Goal: Task Accomplishment & Management: Complete application form

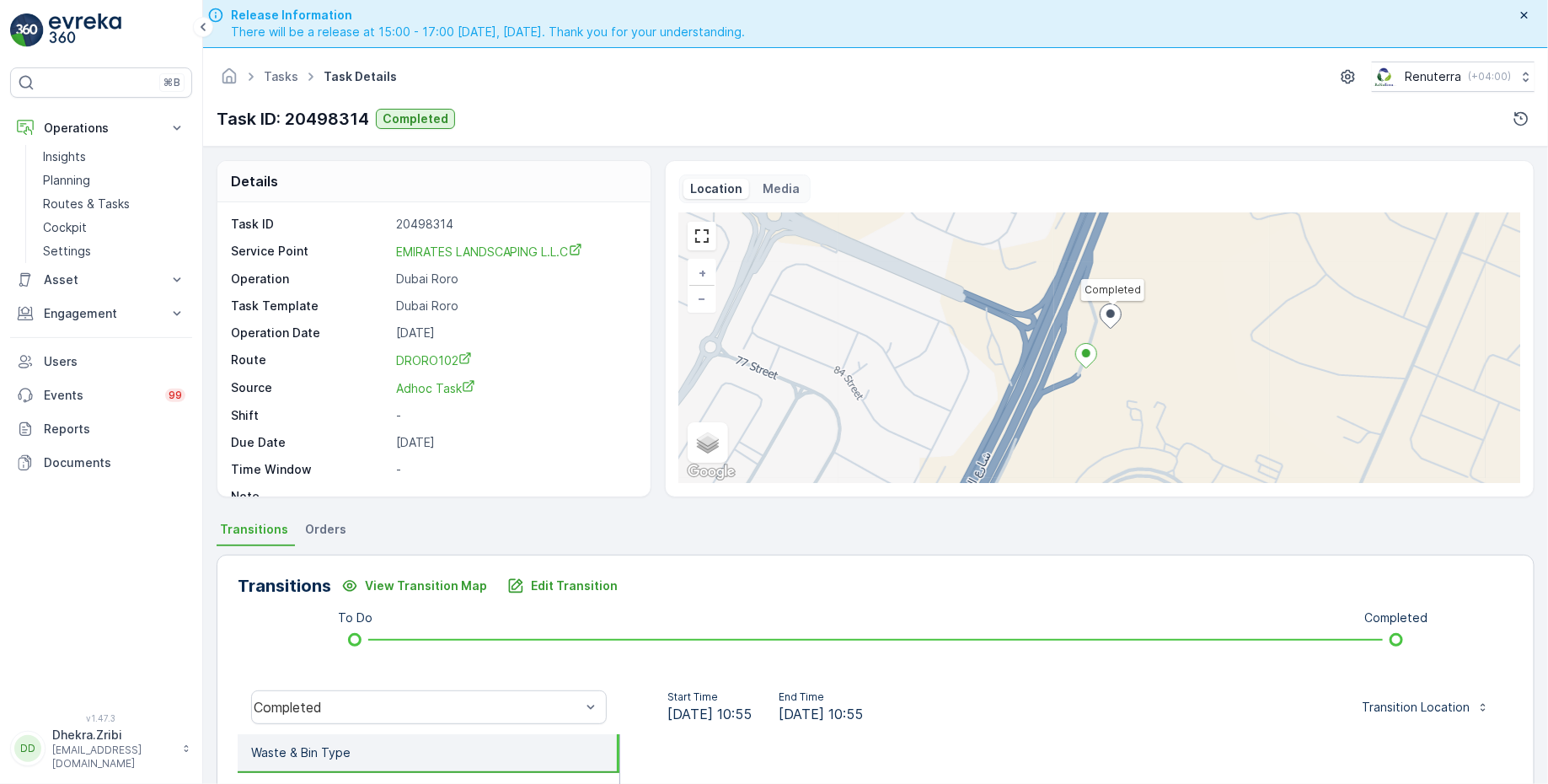
scroll to position [20, 0]
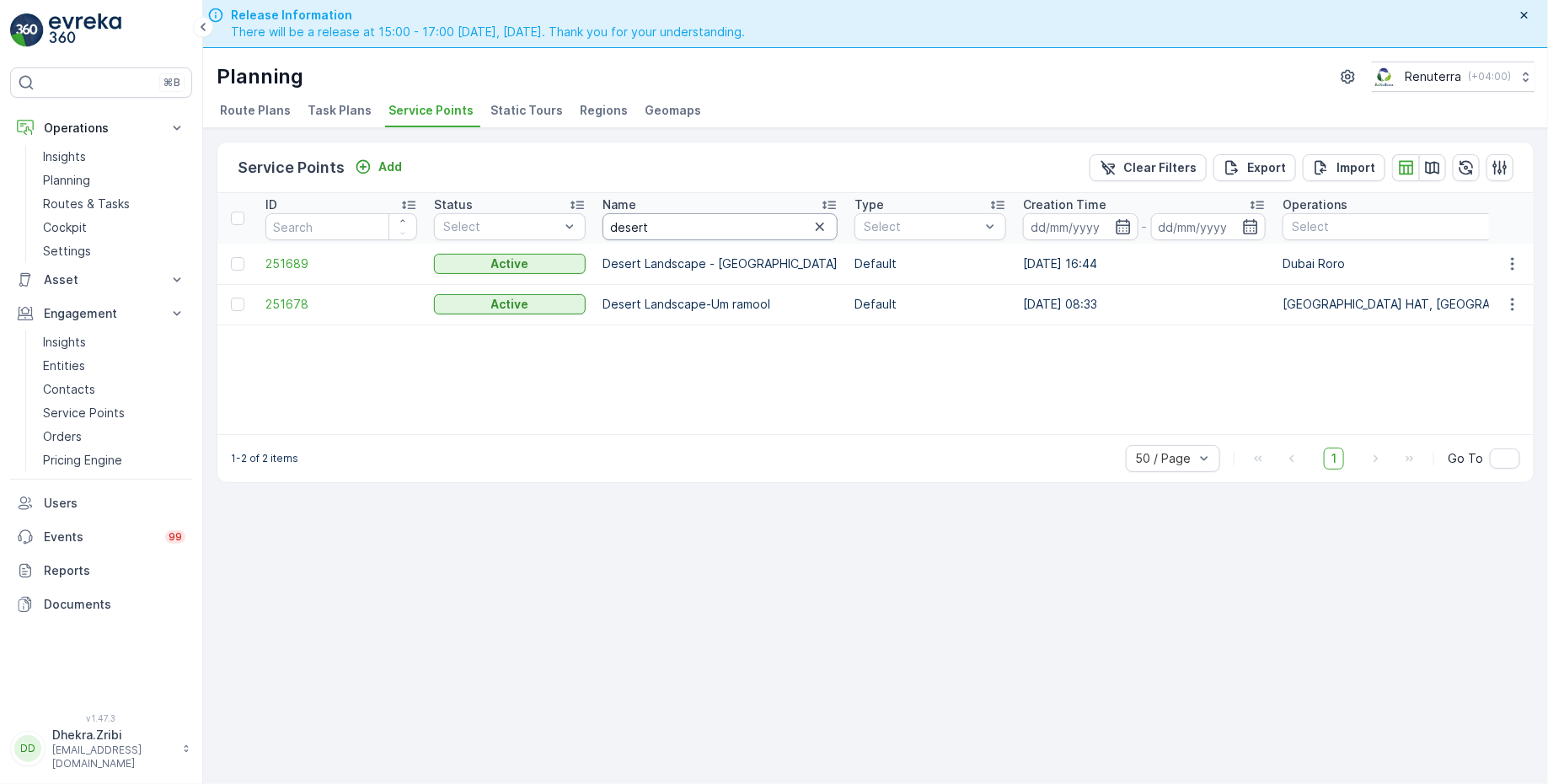
drag, startPoint x: 657, startPoint y: 233, endPoint x: 586, endPoint y: 232, distance: 71.0
drag, startPoint x: 667, startPoint y: 228, endPoint x: 569, endPoint y: 227, distance: 98.0
type input "S"
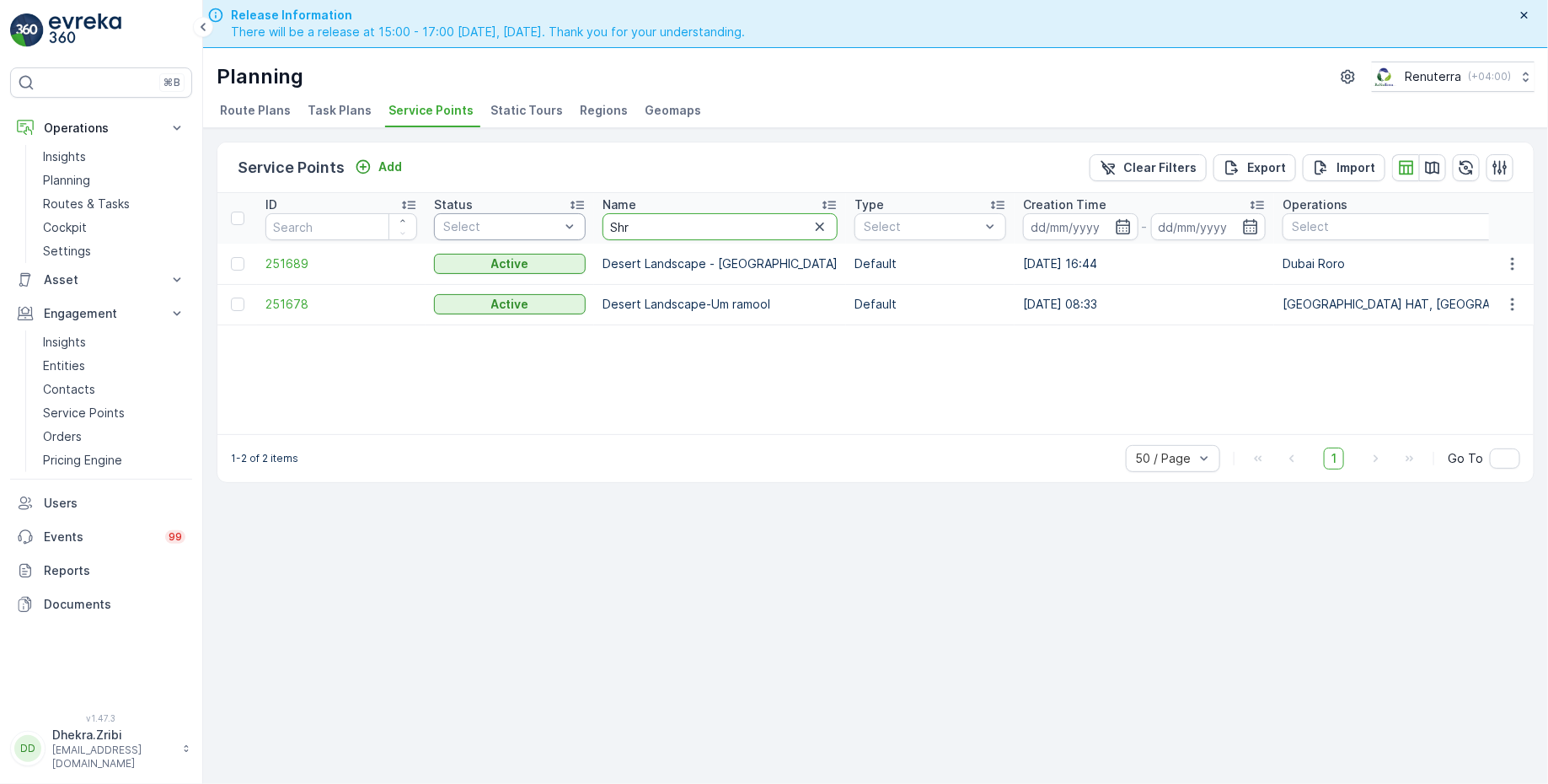
type input "Shre"
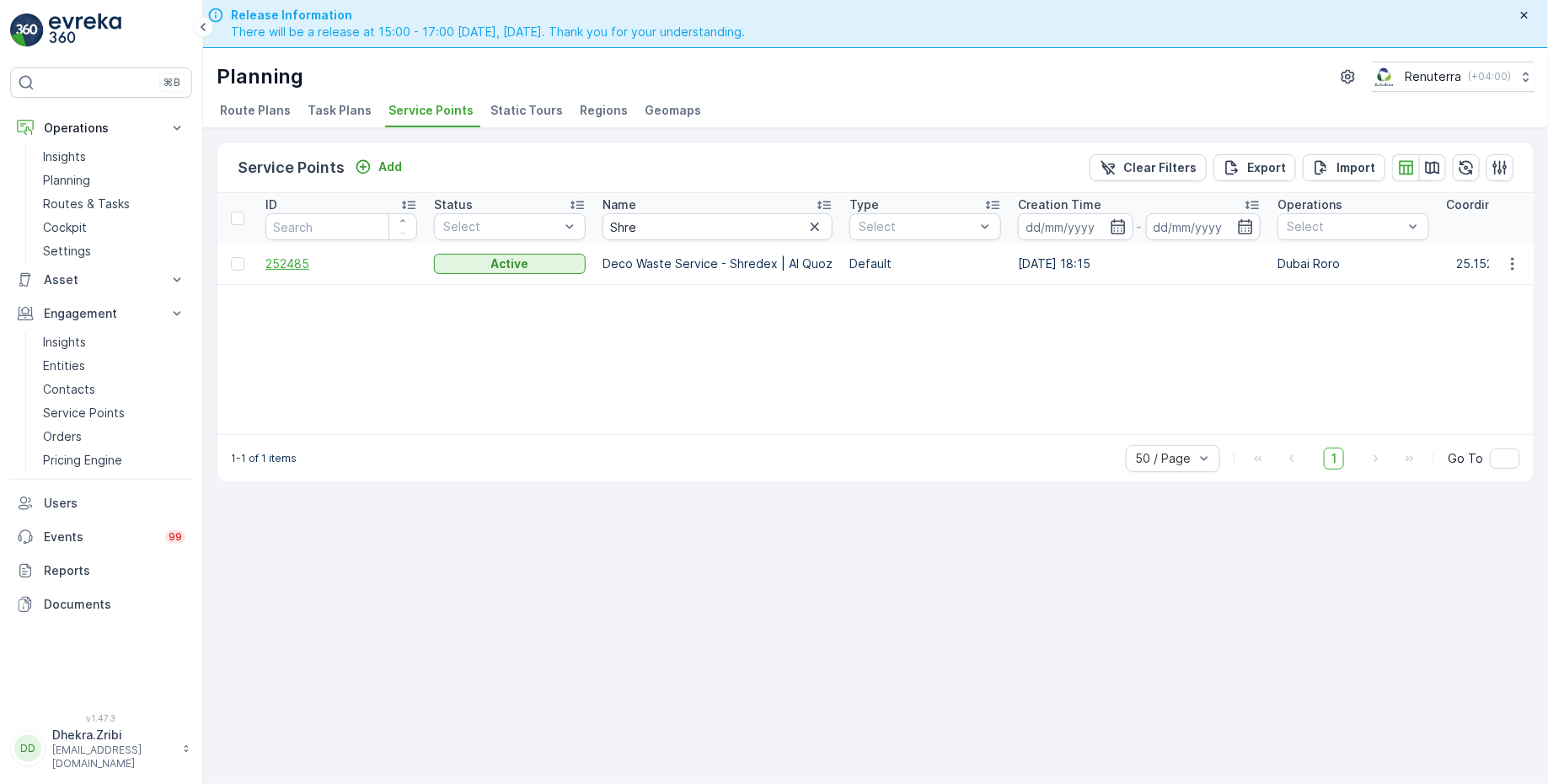
click at [342, 255] on span "252485" at bounding box center [341, 264] width 152 height 17
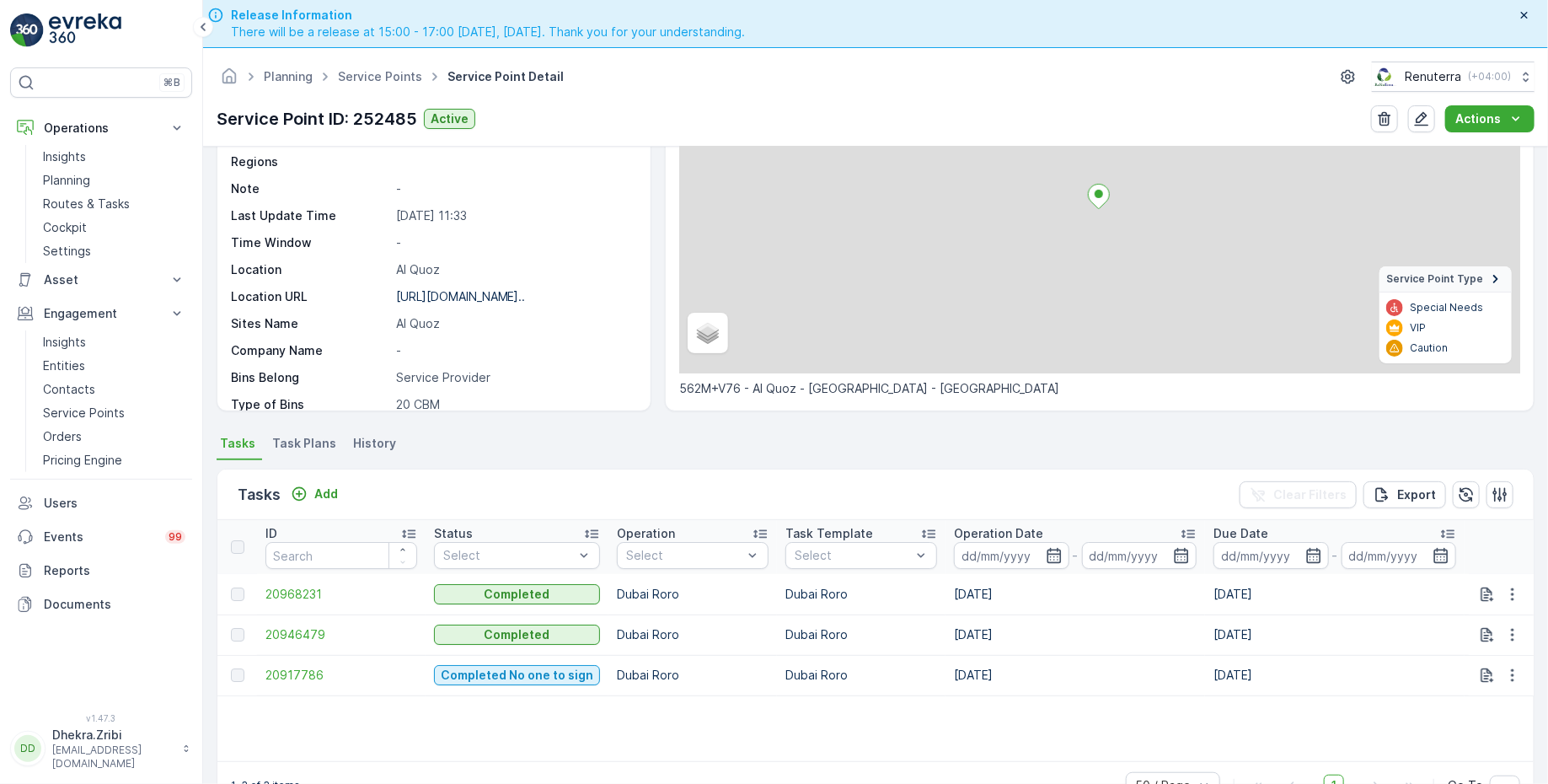
scroll to position [168, 0]
click at [295, 602] on td "20968231" at bounding box center [341, 596] width 169 height 41
click at [298, 591] on span "20968231" at bounding box center [341, 596] width 152 height 17
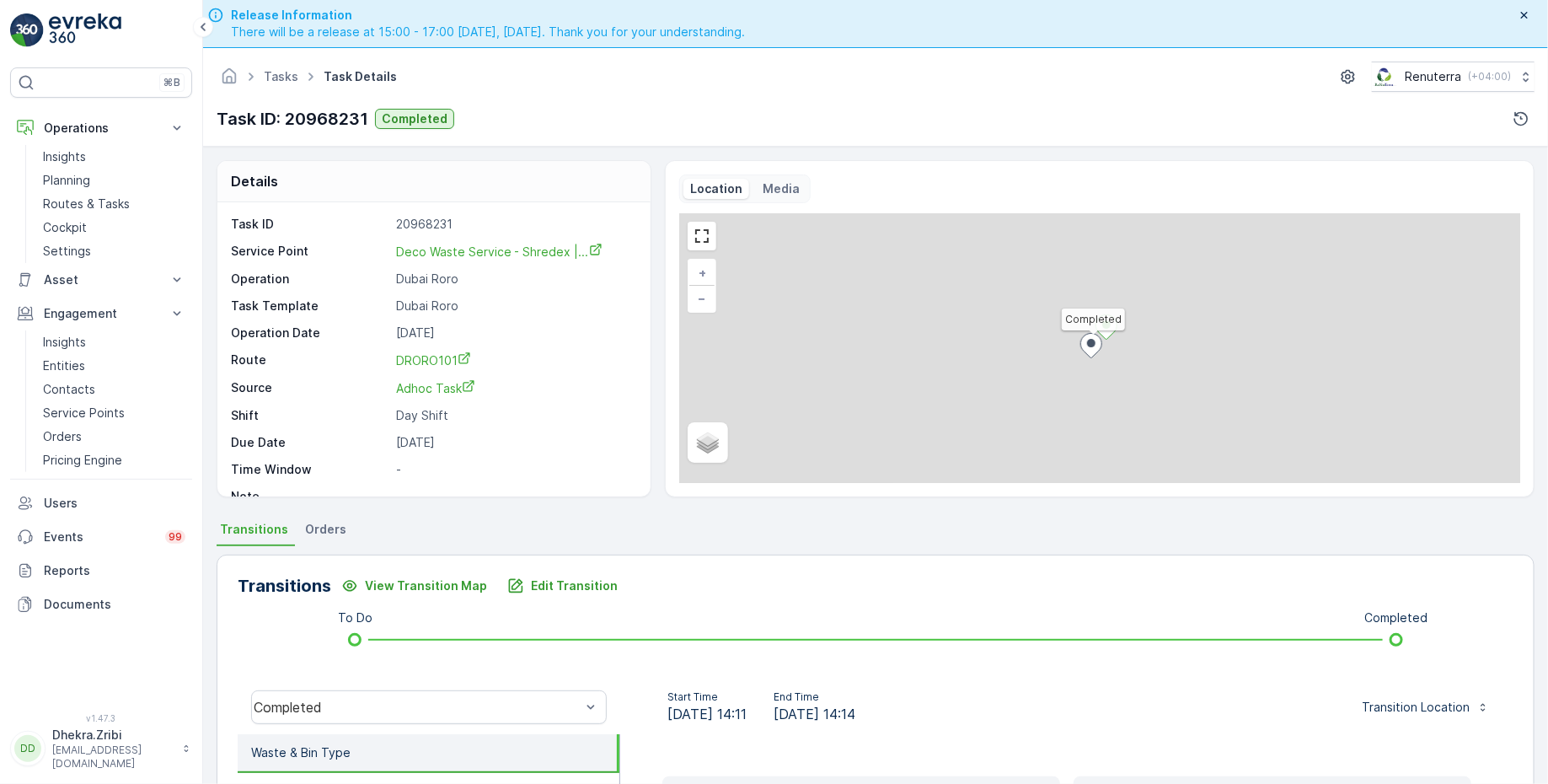
click at [485, 539] on ul "Transitions Orders" at bounding box center [875, 532] width 1318 height 29
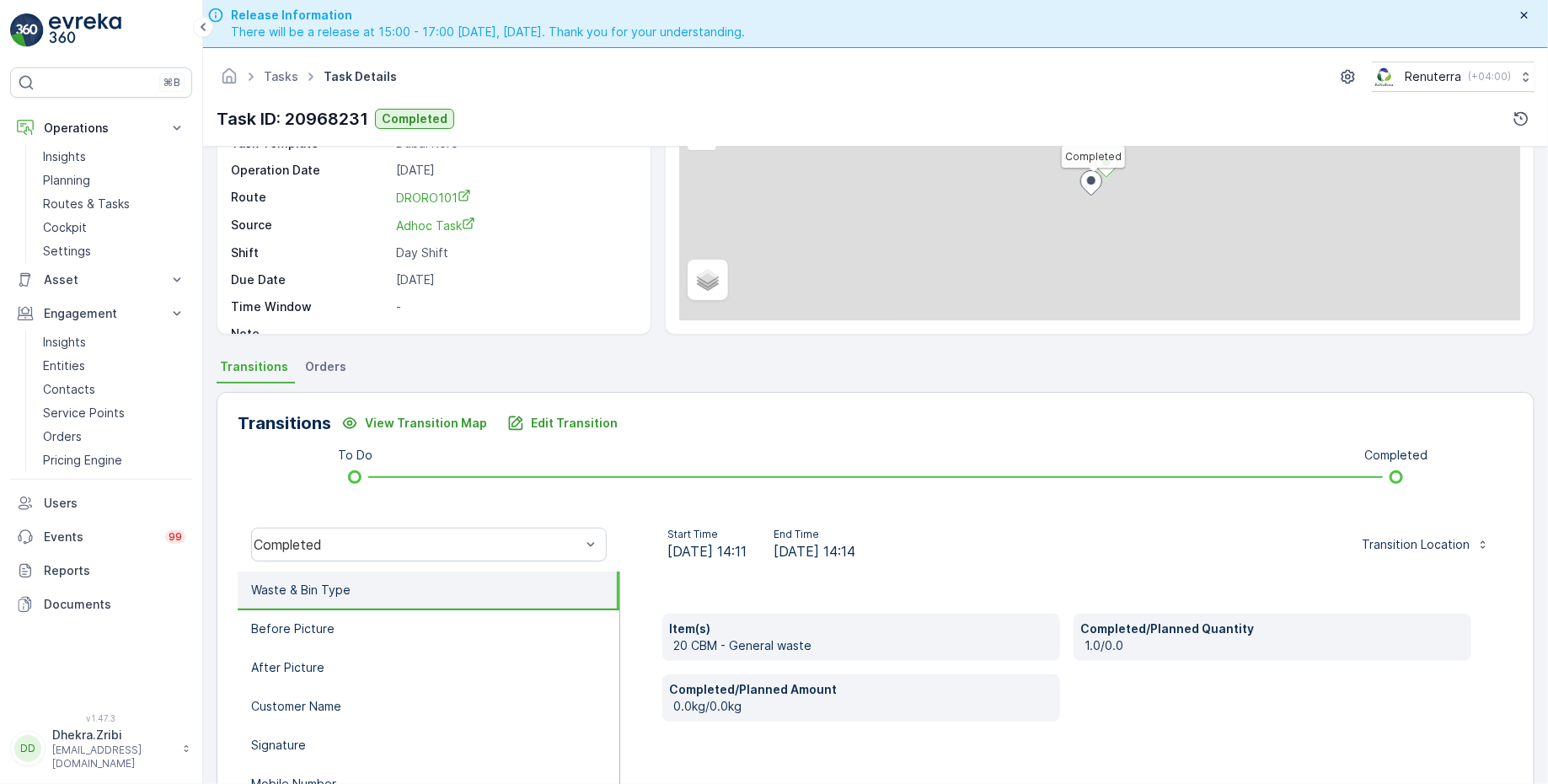
scroll to position [210, 0]
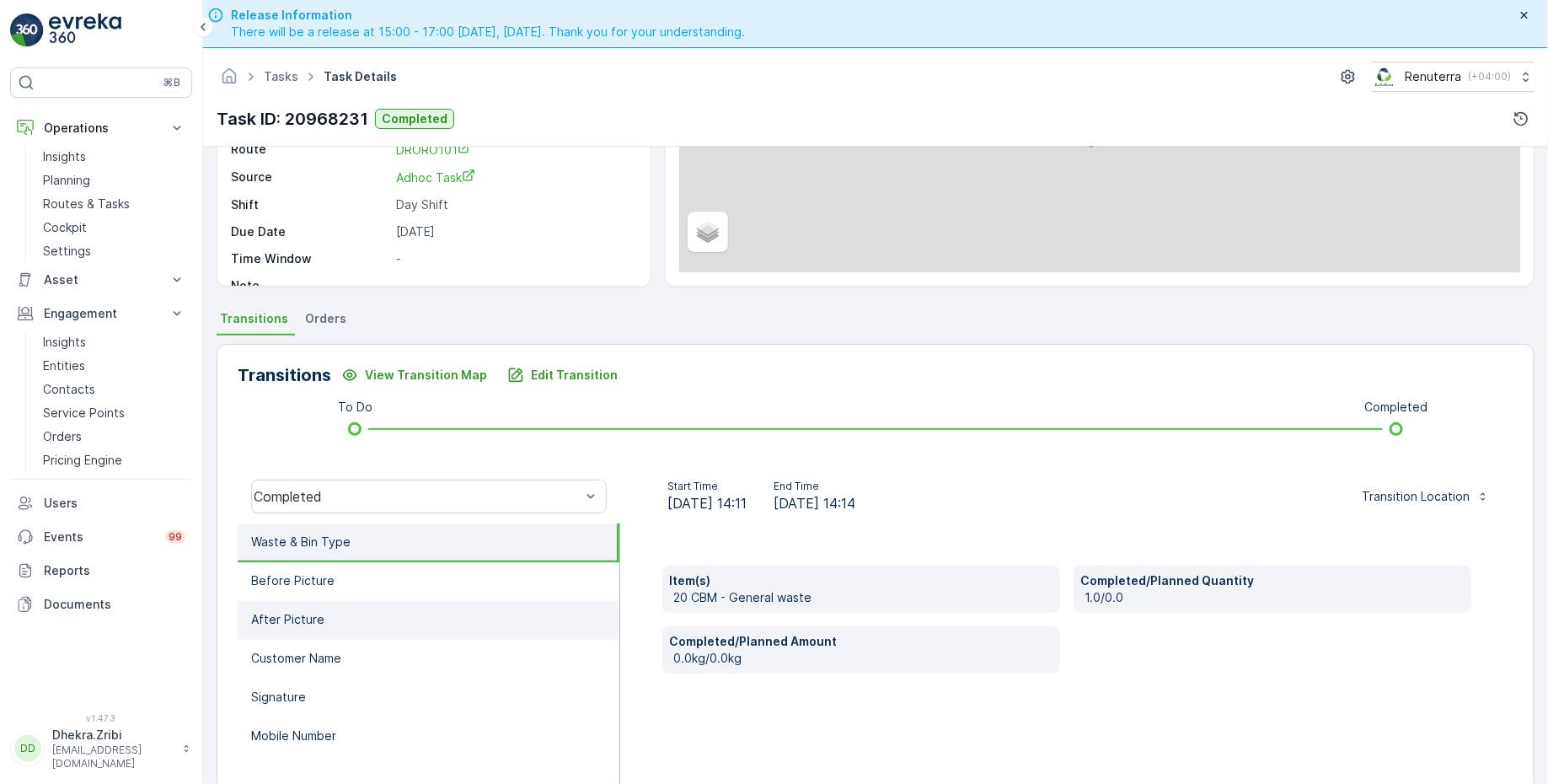
click at [546, 602] on li "After Picture" at bounding box center [429, 620] width 382 height 39
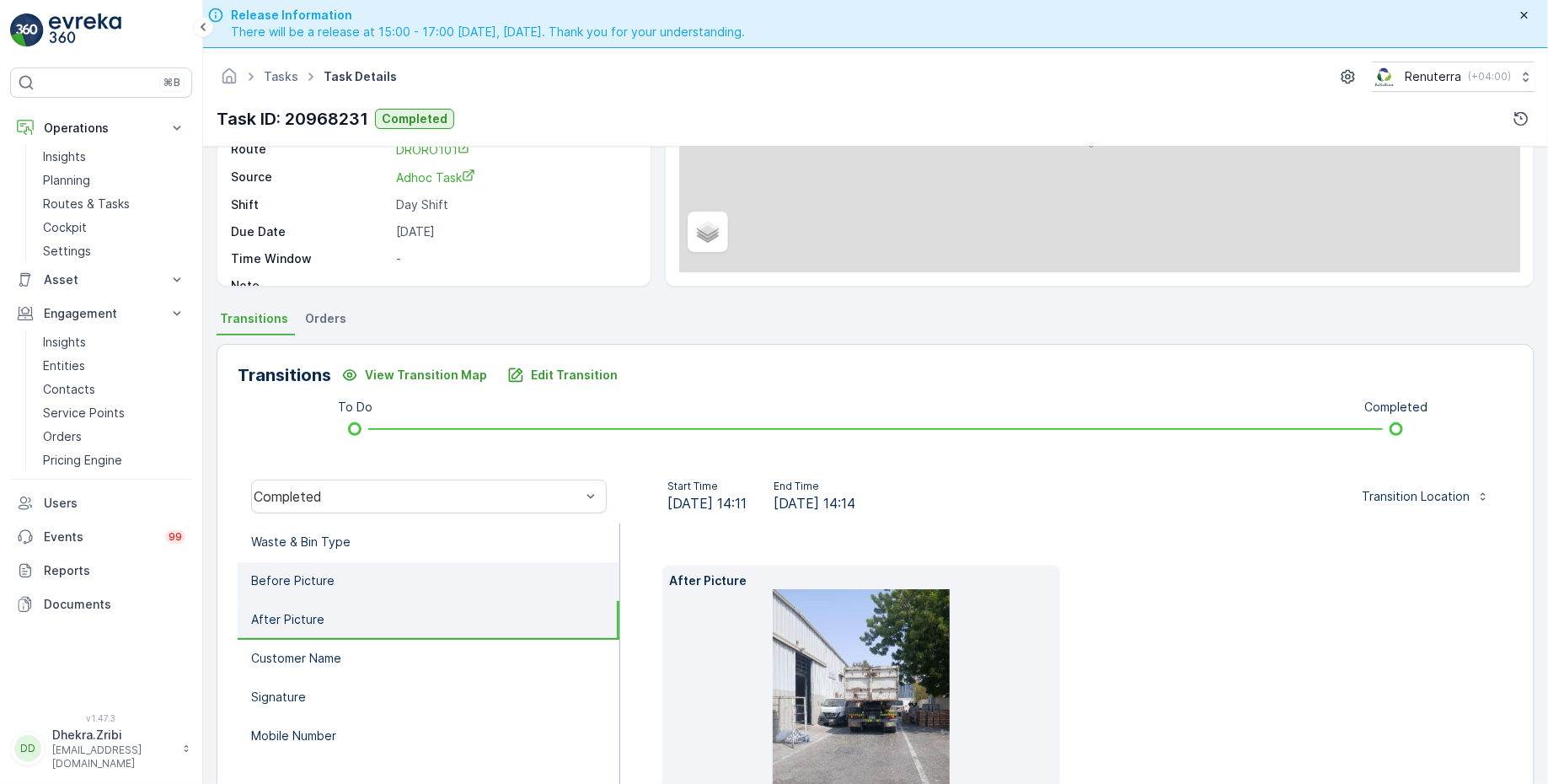
click at [536, 580] on li "Before Picture" at bounding box center [429, 581] width 382 height 39
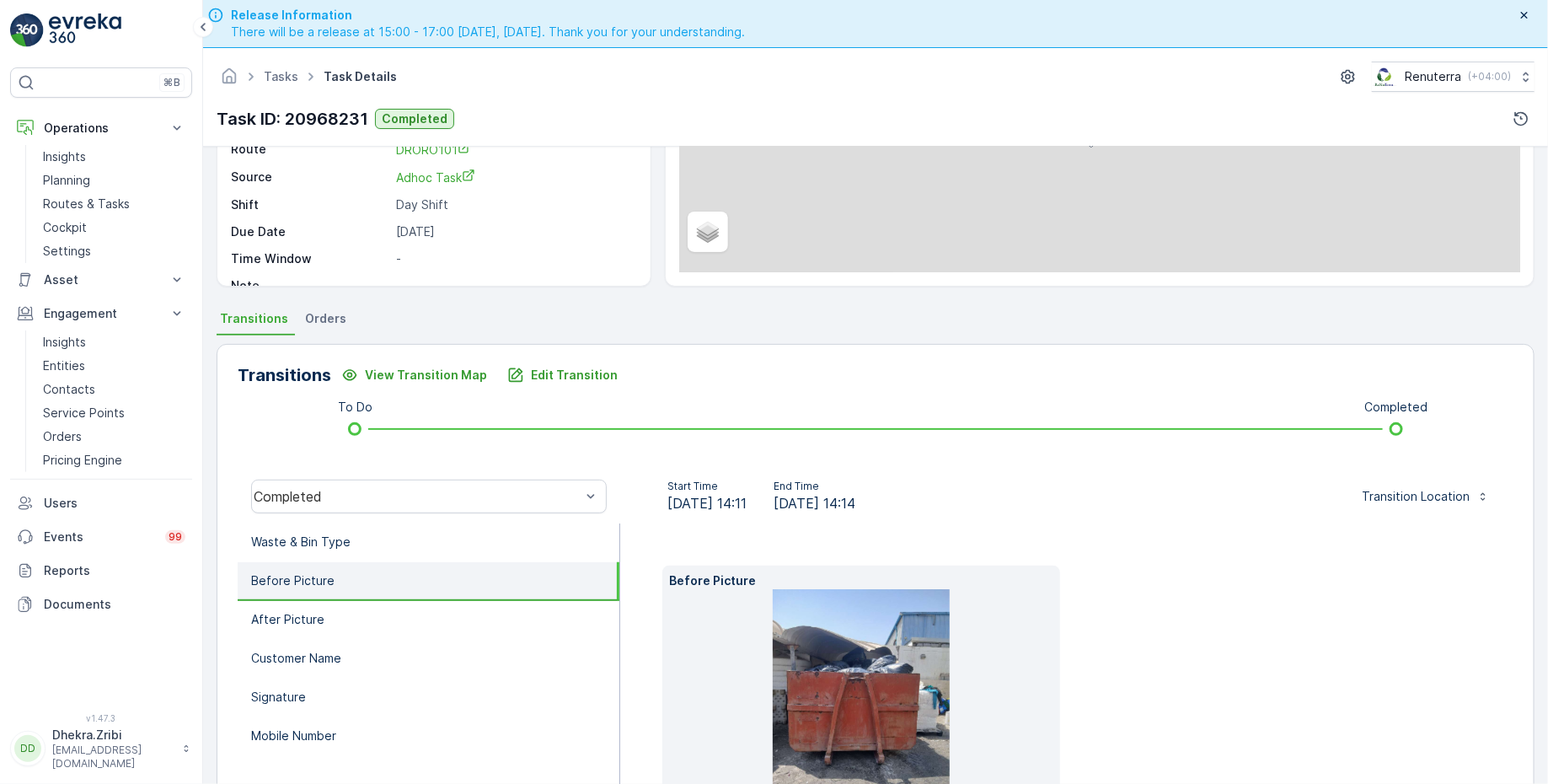
click at [895, 688] on img at bounding box center [861, 707] width 177 height 236
click at [306, 624] on p "After Picture" at bounding box center [288, 619] width 73 height 17
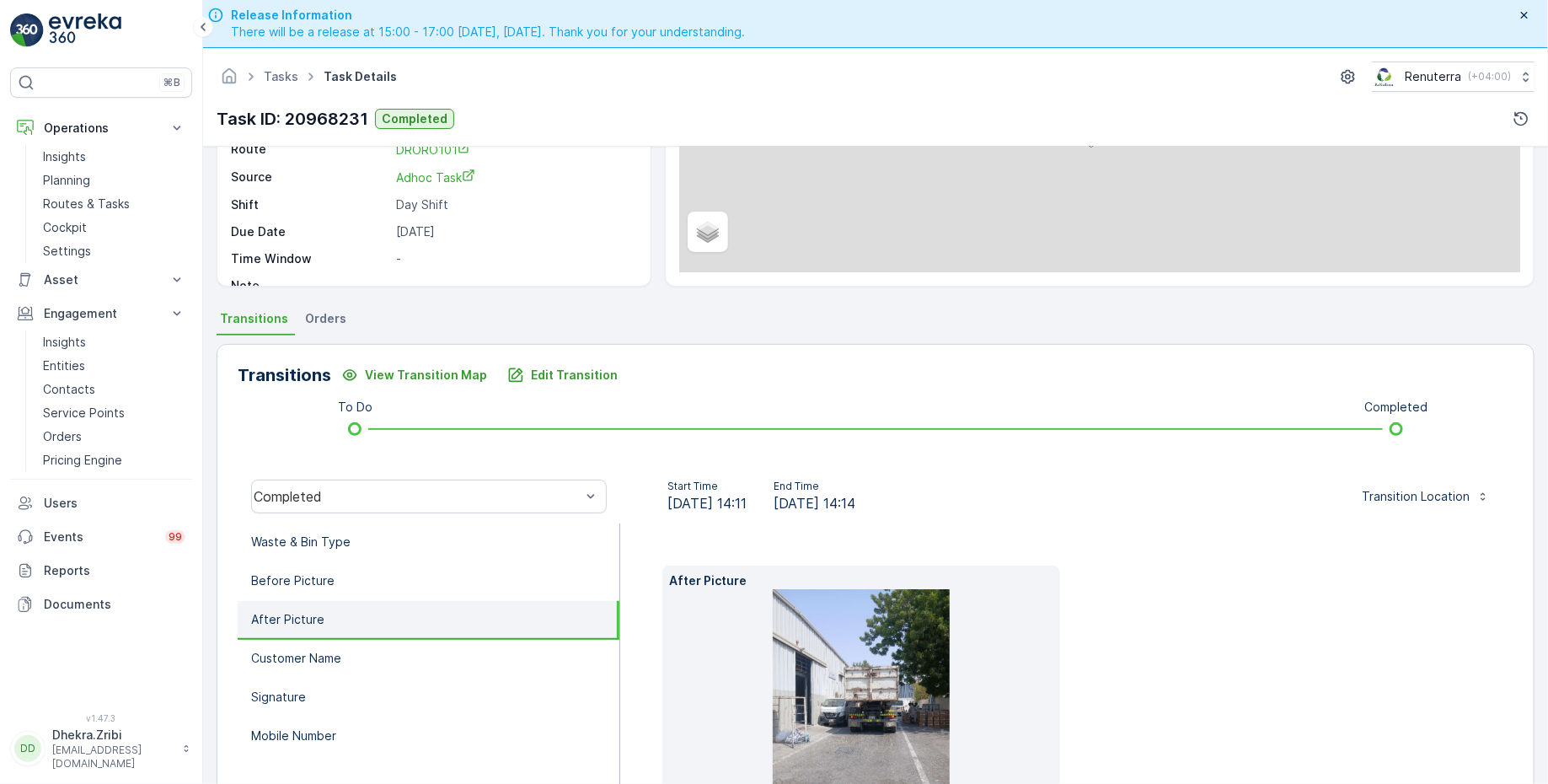
click at [816, 640] on img at bounding box center [861, 707] width 177 height 236
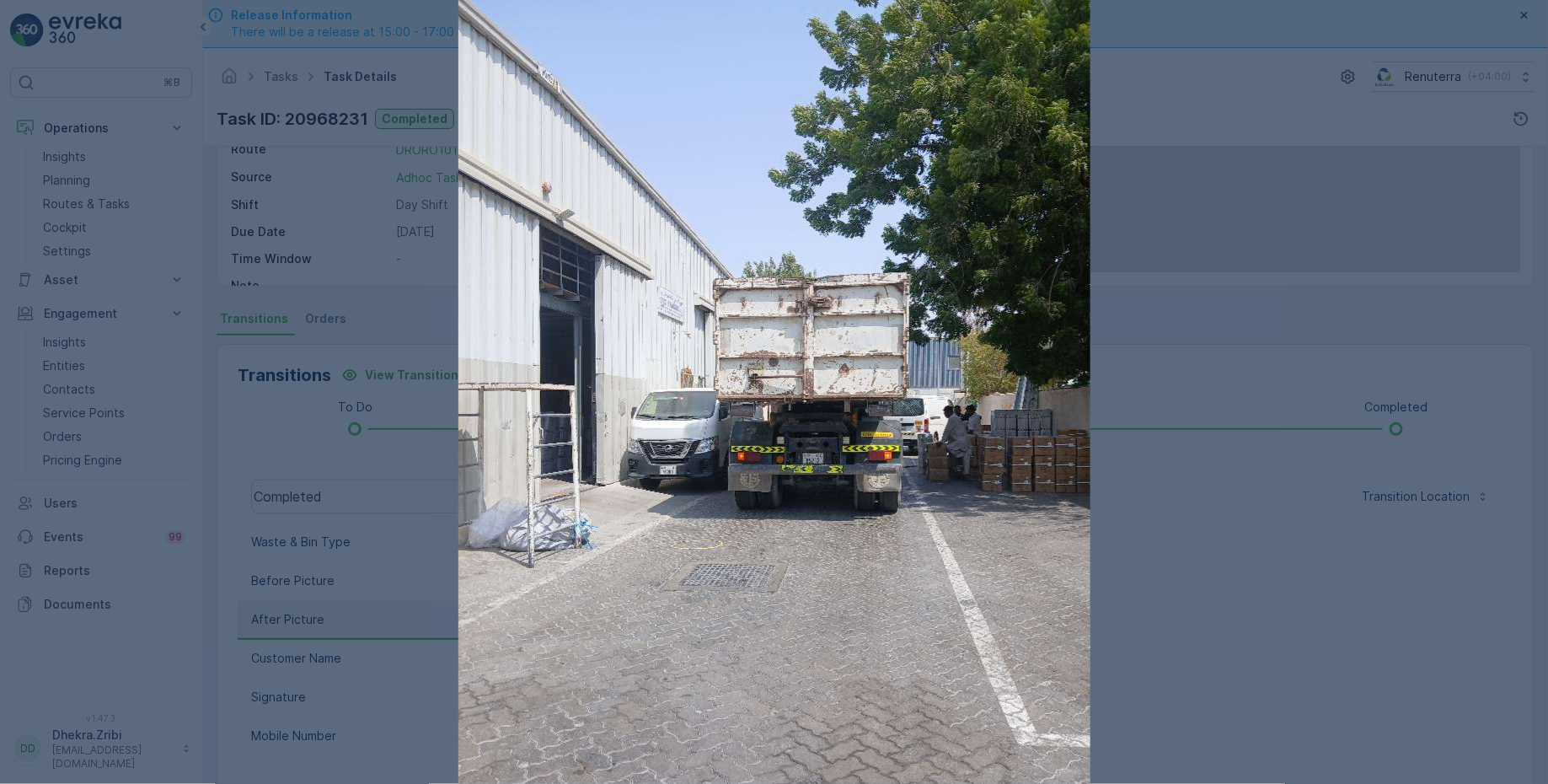
click at [763, 373] on img at bounding box center [774, 421] width 632 height 843
click at [815, 393] on img at bounding box center [774, 421] width 632 height 843
drag, startPoint x: 845, startPoint y: 395, endPoint x: 320, endPoint y: 1, distance: 656.4
click div at bounding box center [774, 392] width 1548 height 784
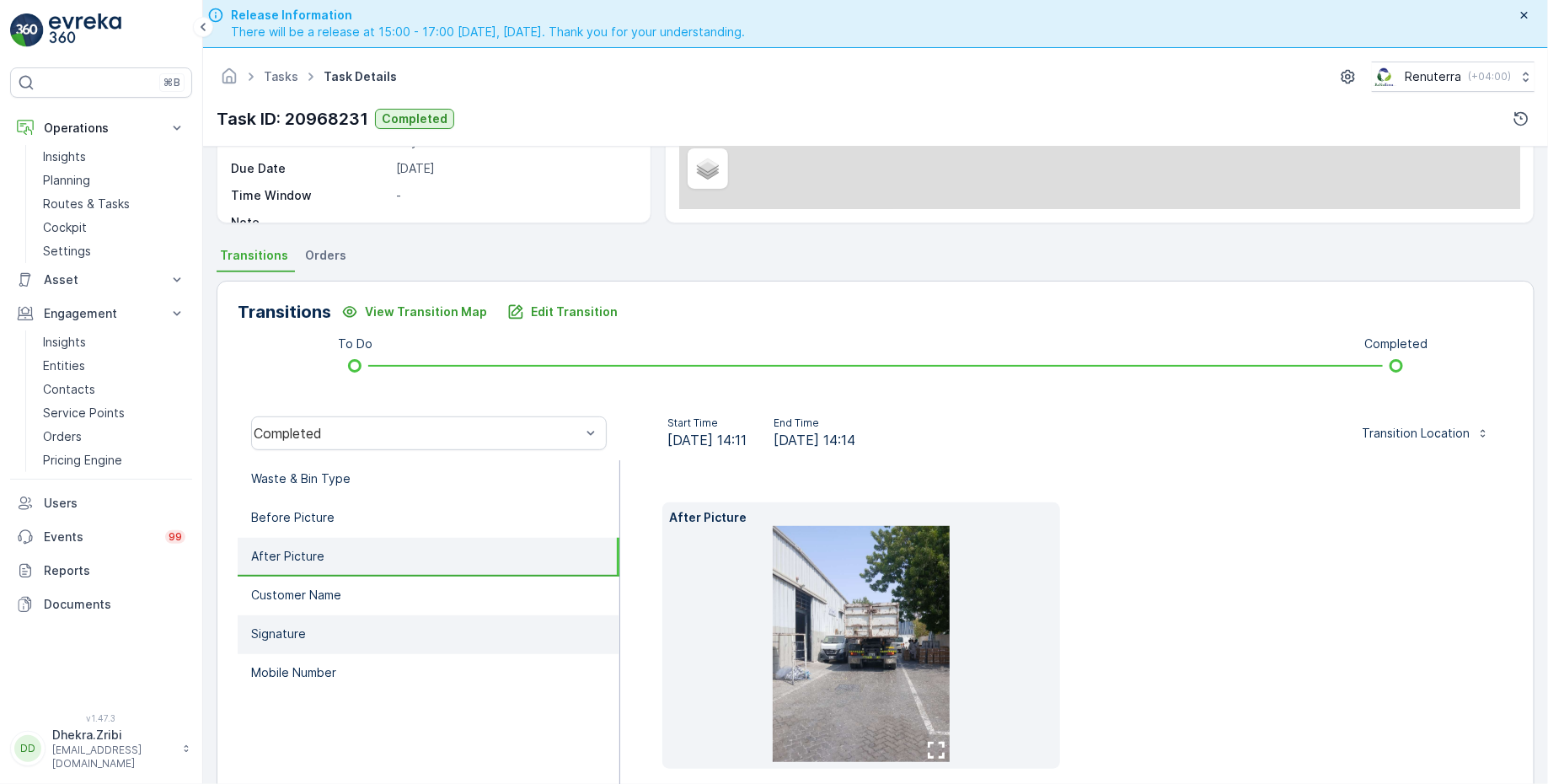
scroll to position [283, 0]
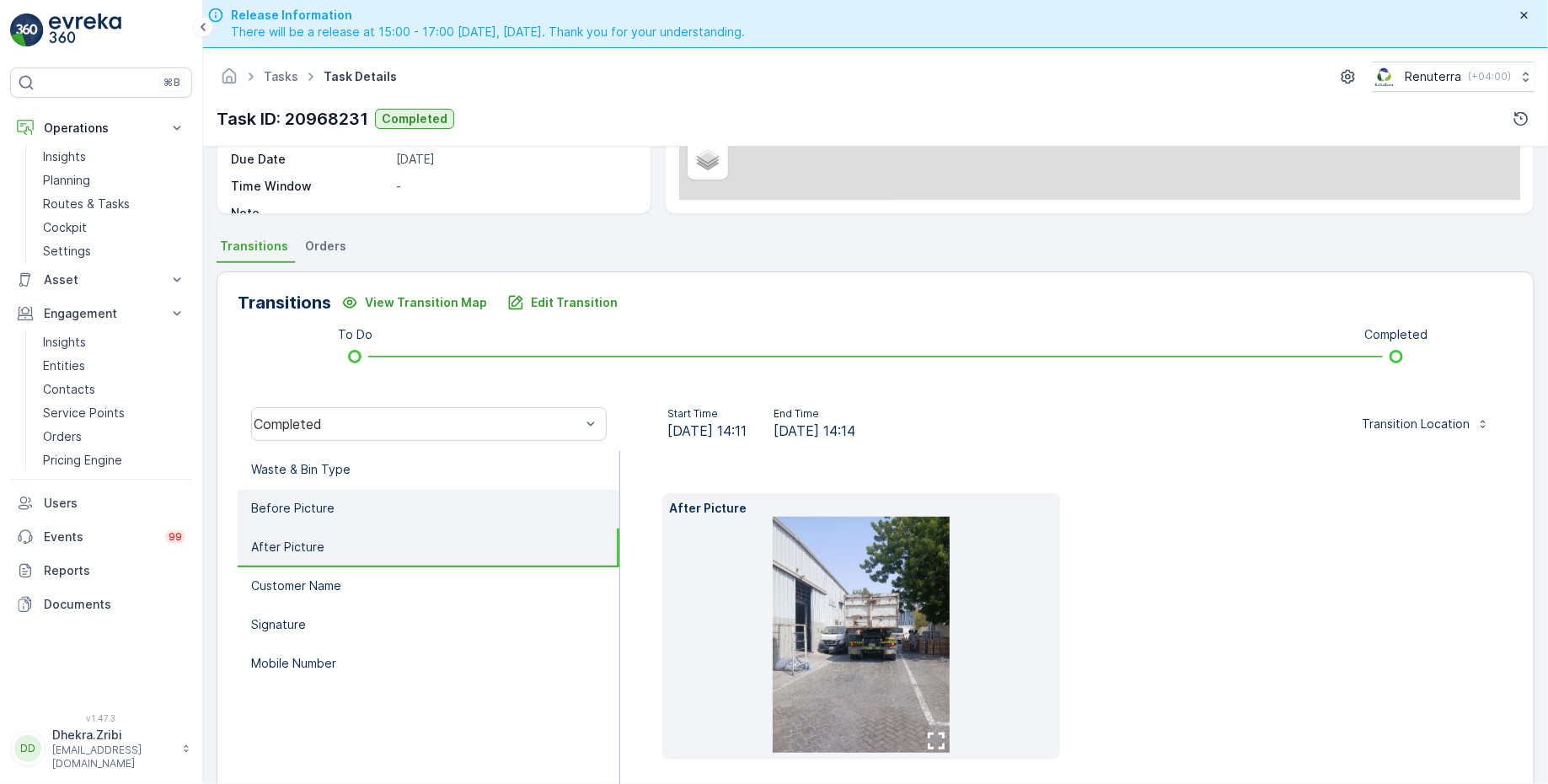
click at [423, 520] on li "Before Picture" at bounding box center [429, 509] width 382 height 39
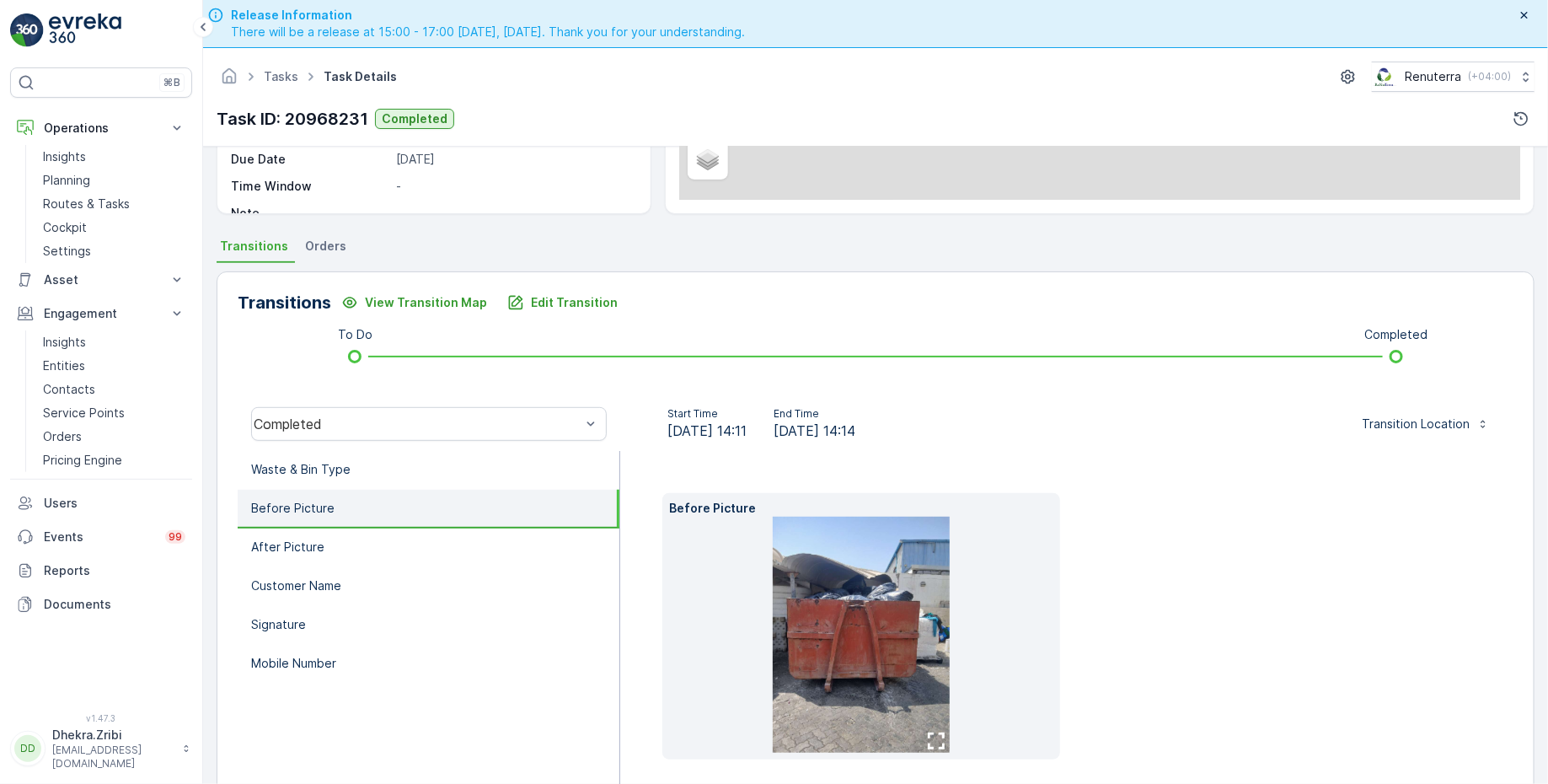
click at [788, 611] on img at bounding box center [861, 635] width 177 height 236
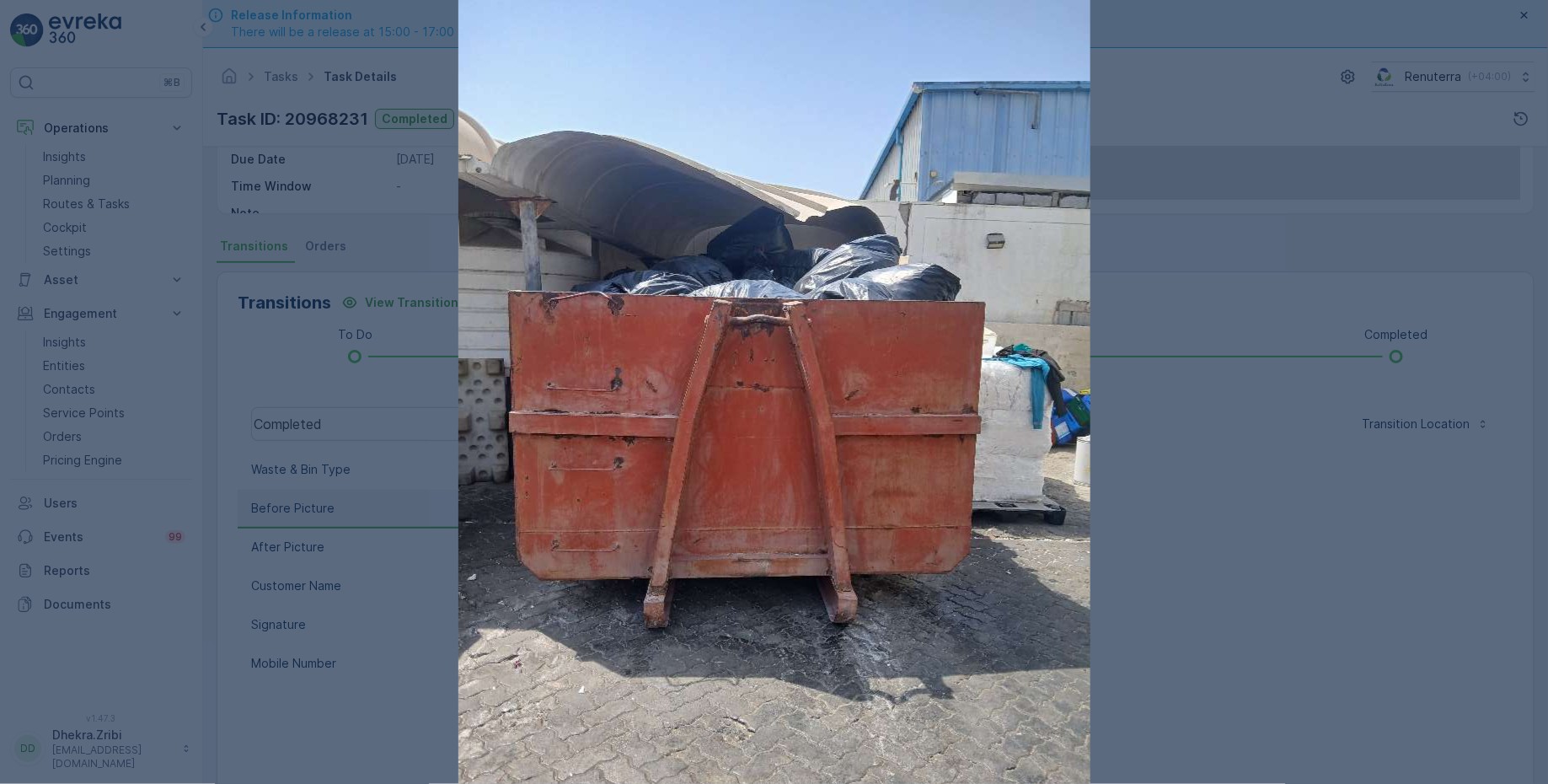
click at [778, 365] on img at bounding box center [774, 421] width 632 height 843
drag, startPoint x: 778, startPoint y: 365, endPoint x: 332, endPoint y: 1, distance: 575.7
click div at bounding box center [774, 392] width 1548 height 784
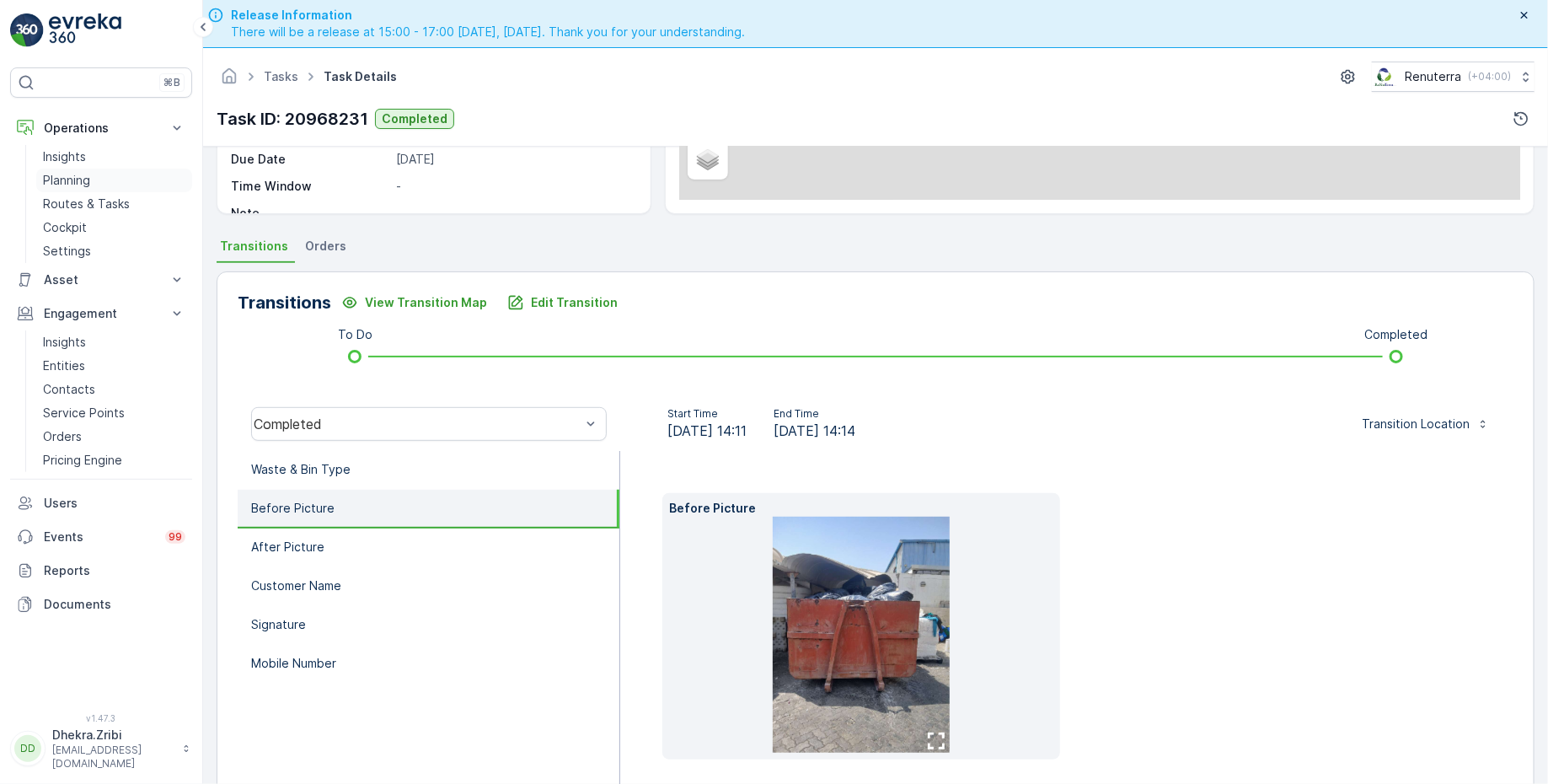
click at [156, 176] on link "Planning" at bounding box center [115, 181] width 156 height 24
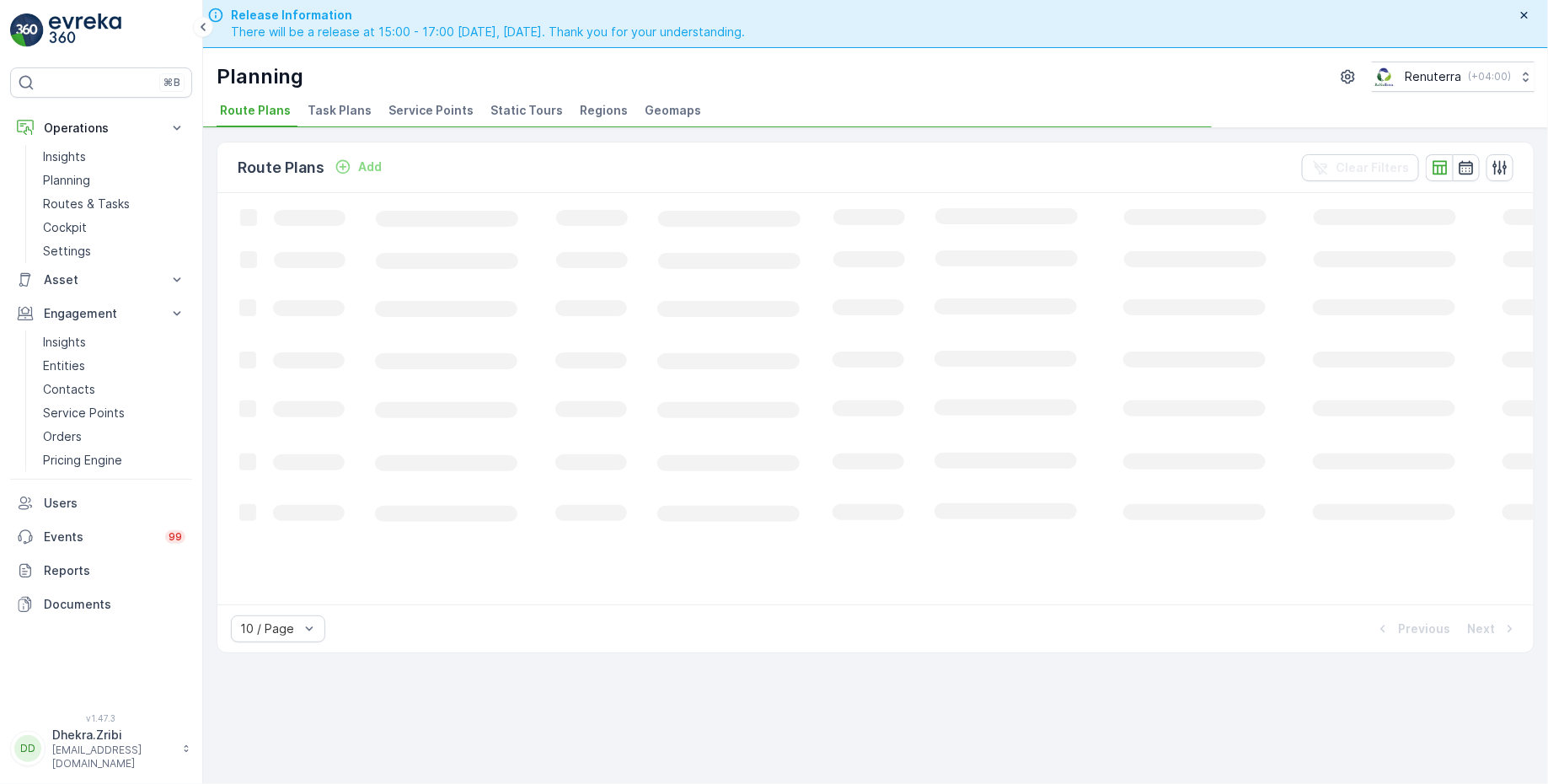
click at [377, 93] on div "Planning Renuterra ( +04:00 ) Route Plans Task Plans Service Points Static Tour…" at bounding box center [875, 88] width 1345 height 80
click at [405, 109] on span "Service Points" at bounding box center [431, 110] width 85 height 17
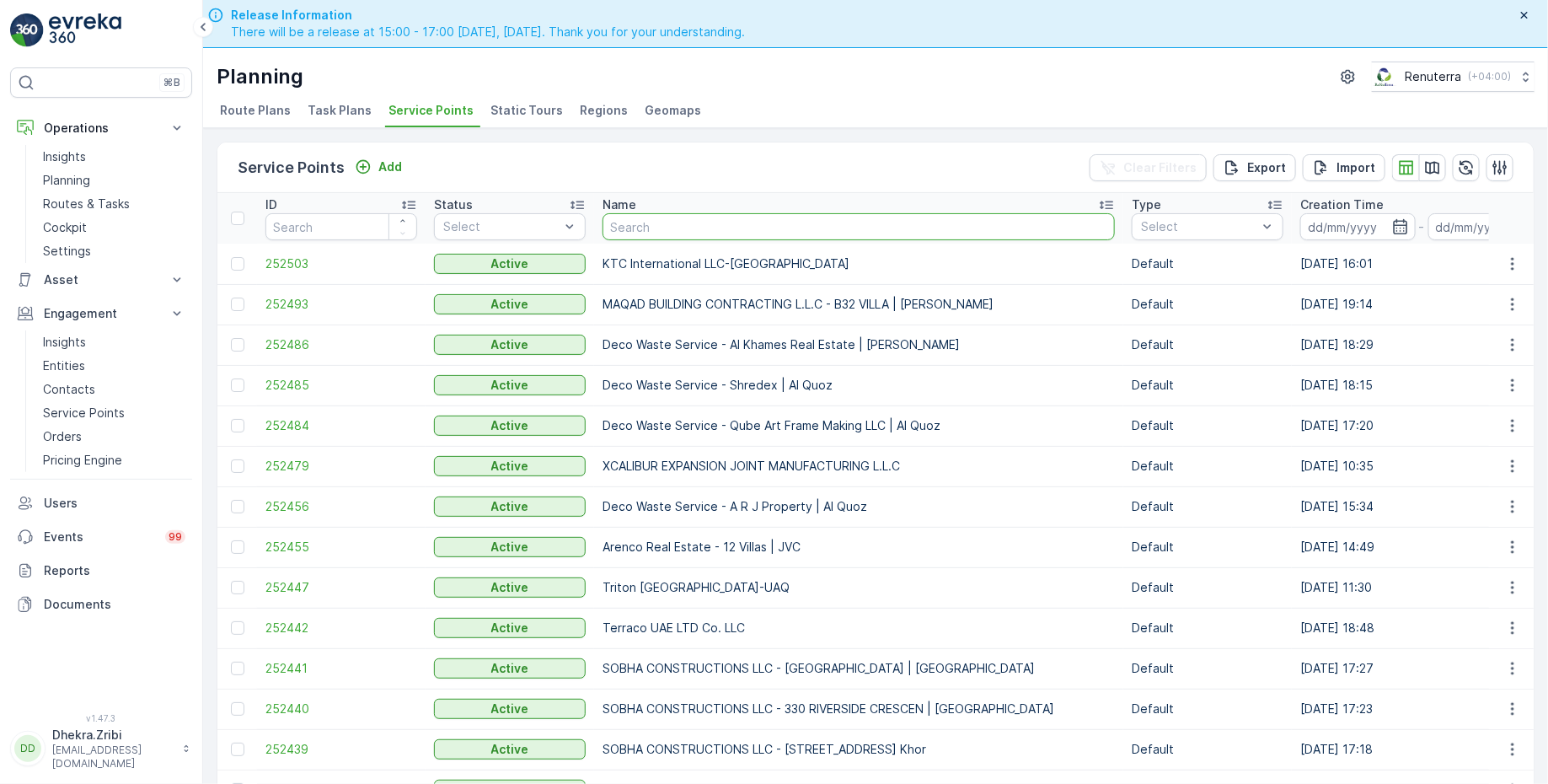
click at [646, 237] on input "text" at bounding box center [859, 227] width 513 height 27
type input "K"
drag, startPoint x: 109, startPoint y: 179, endPoint x: 580, endPoint y: 1, distance: 503.5
click at [0, 0] on div "⌘B Operations Insights Planning Routes & Tasks Cockpit Settings Asset Assets En…" at bounding box center [101, 392] width 203 height 784
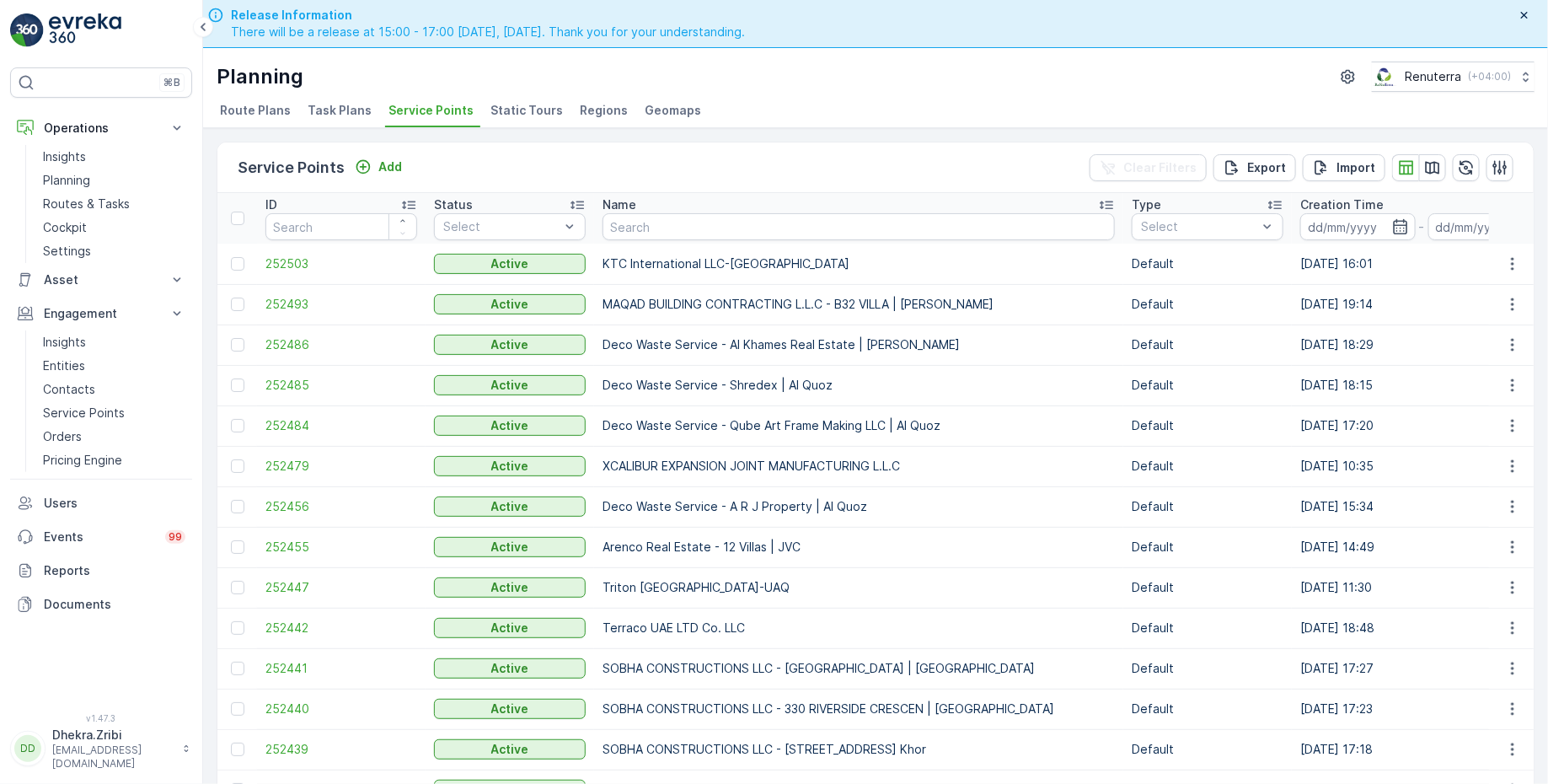
click at [620, 201] on p "Name" at bounding box center [620, 204] width 34 height 17
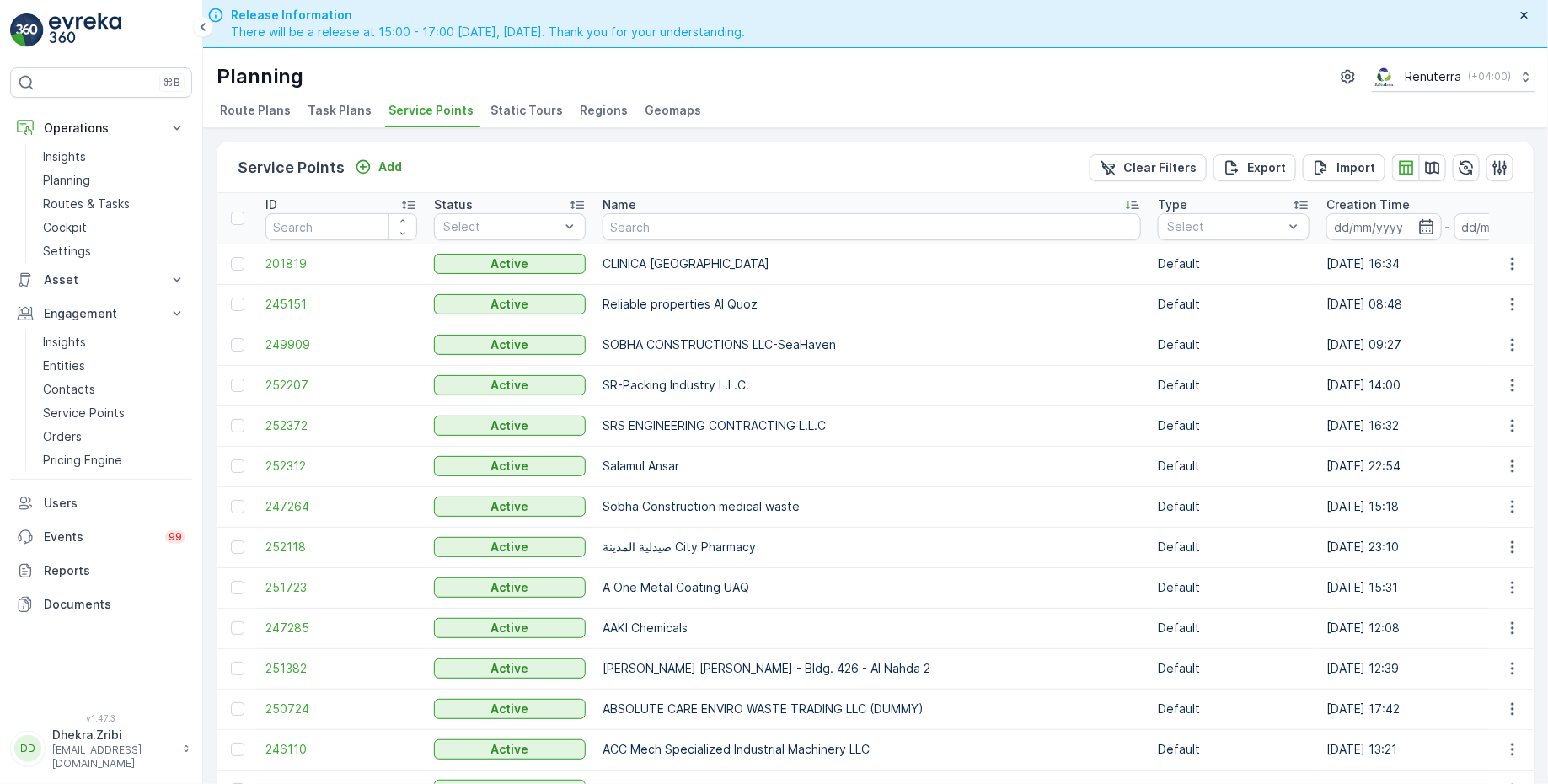
click at [649, 227] on input "text" at bounding box center [872, 227] width 539 height 27
type input "Royal"
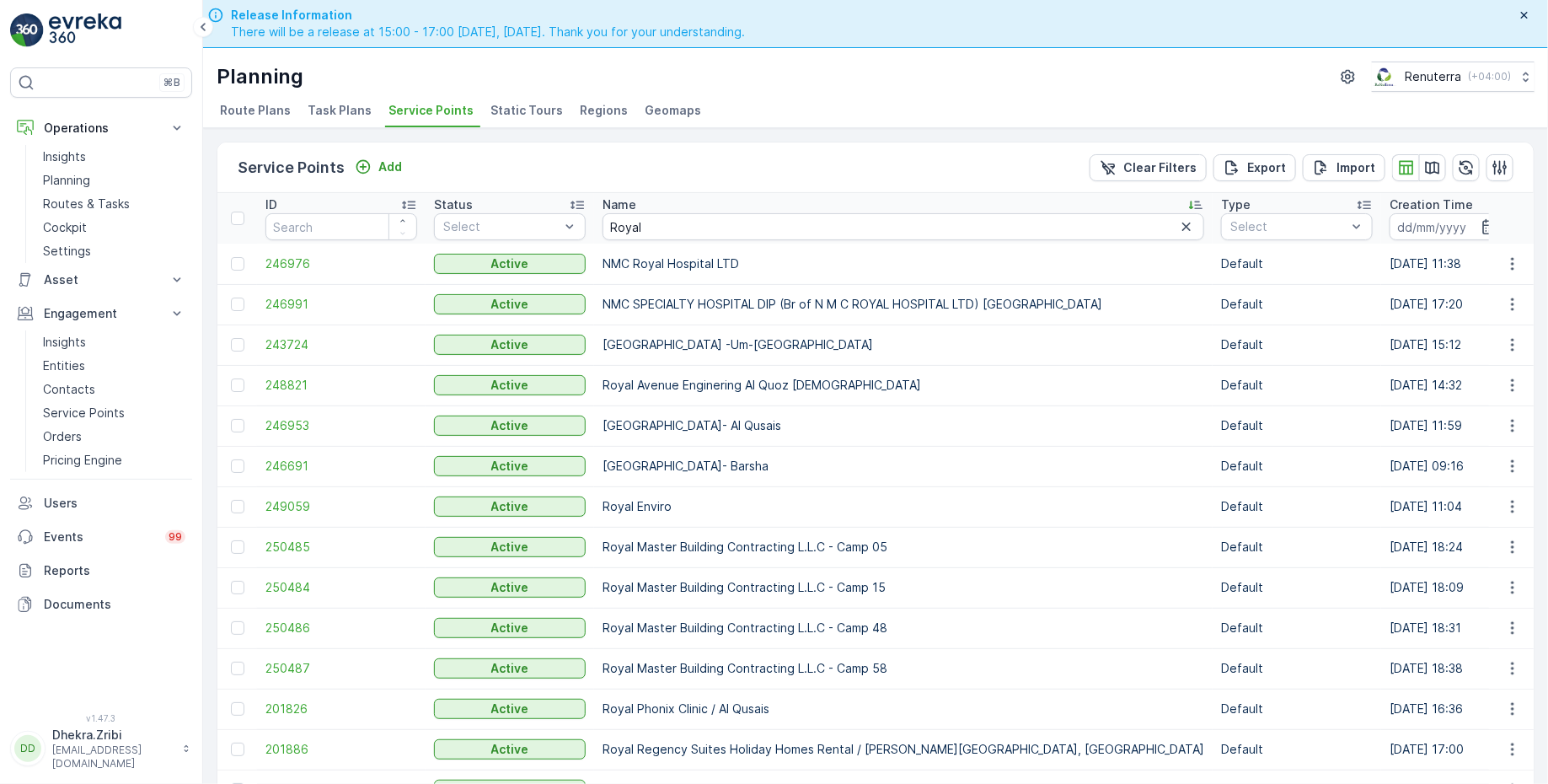
scroll to position [74, 0]
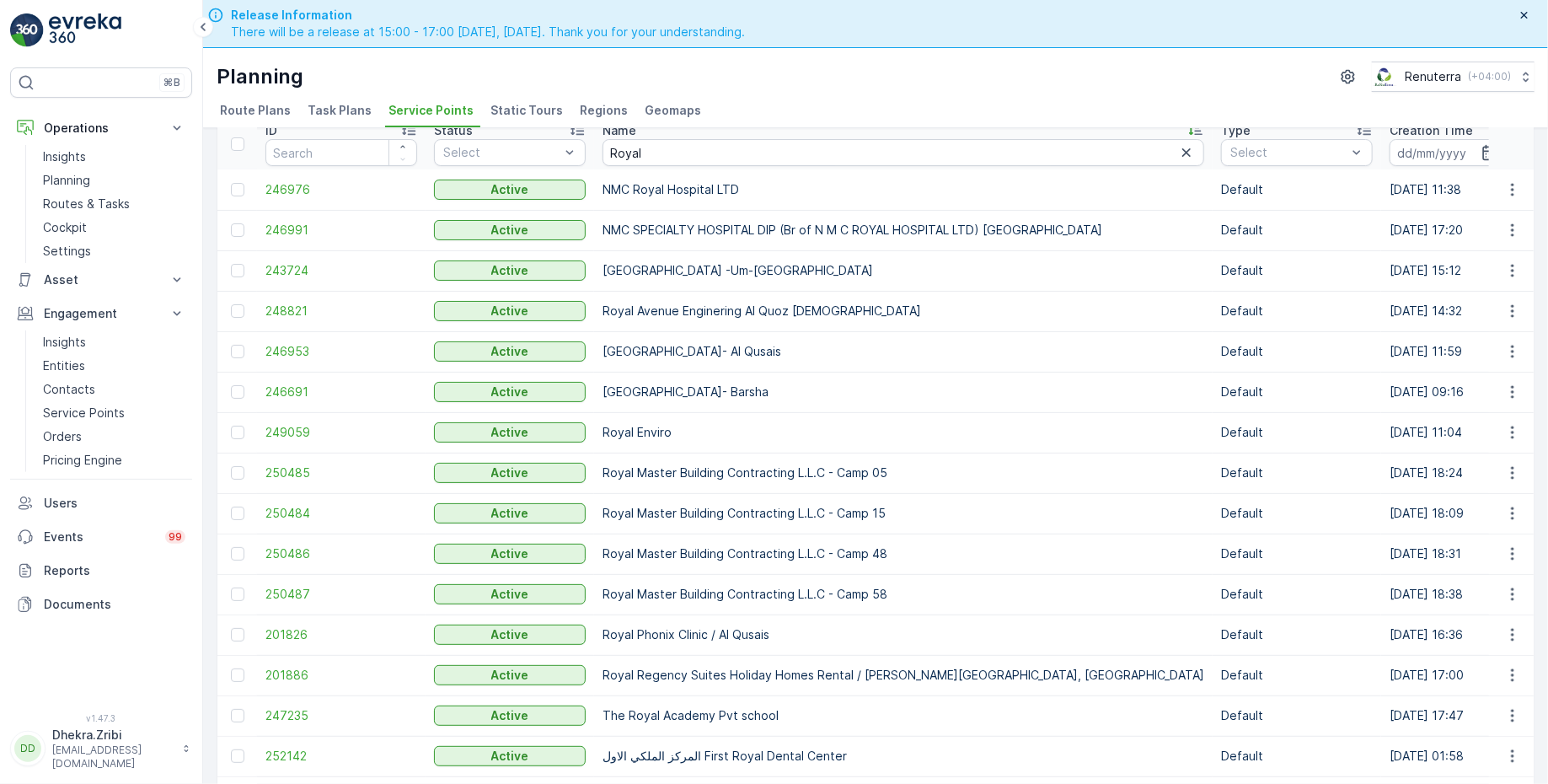
click at [334, 479] on td "250485" at bounding box center [341, 473] width 169 height 41
click at [292, 464] on span "250485" at bounding box center [341, 473] width 152 height 17
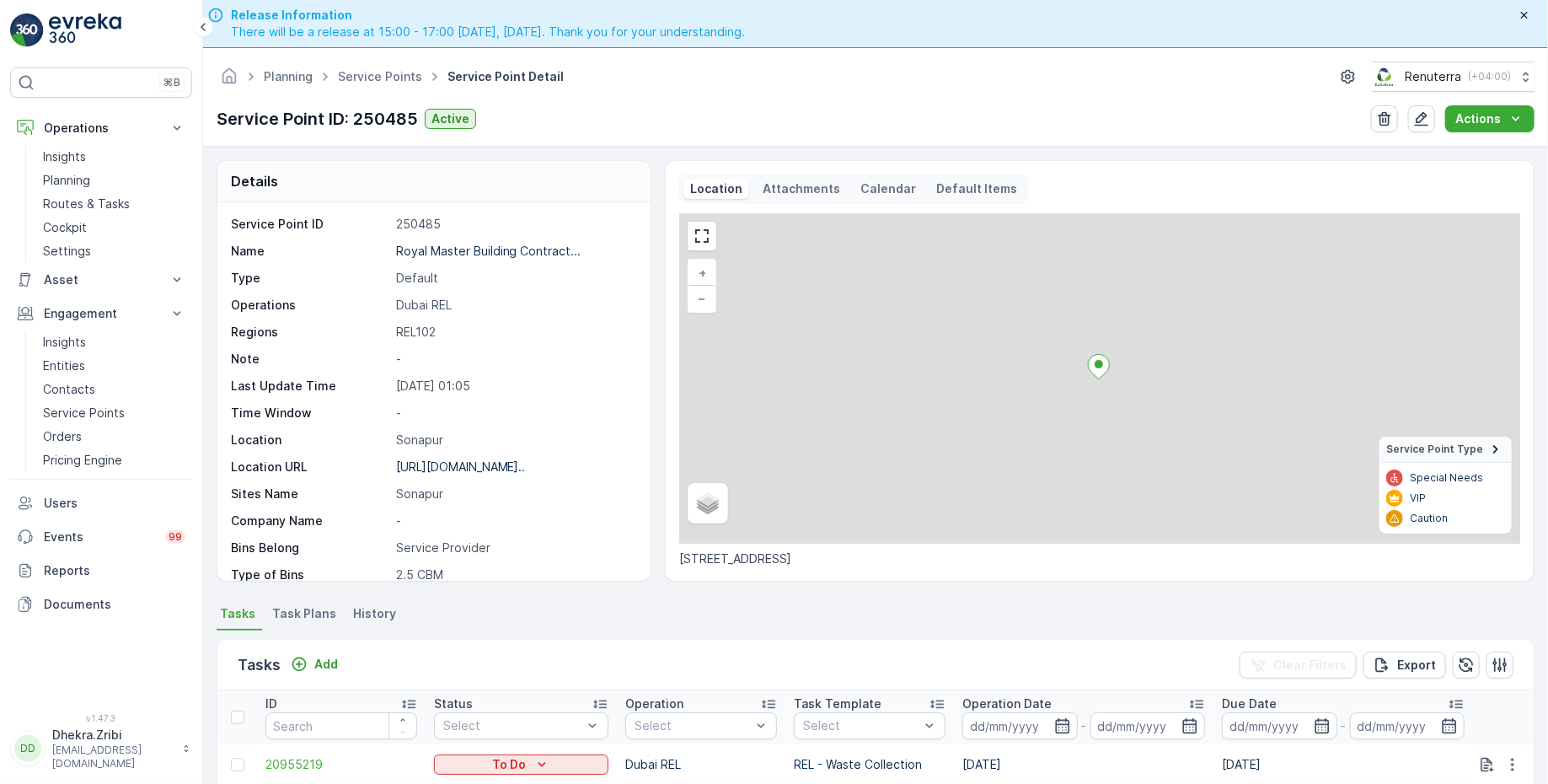
scroll to position [77, 0]
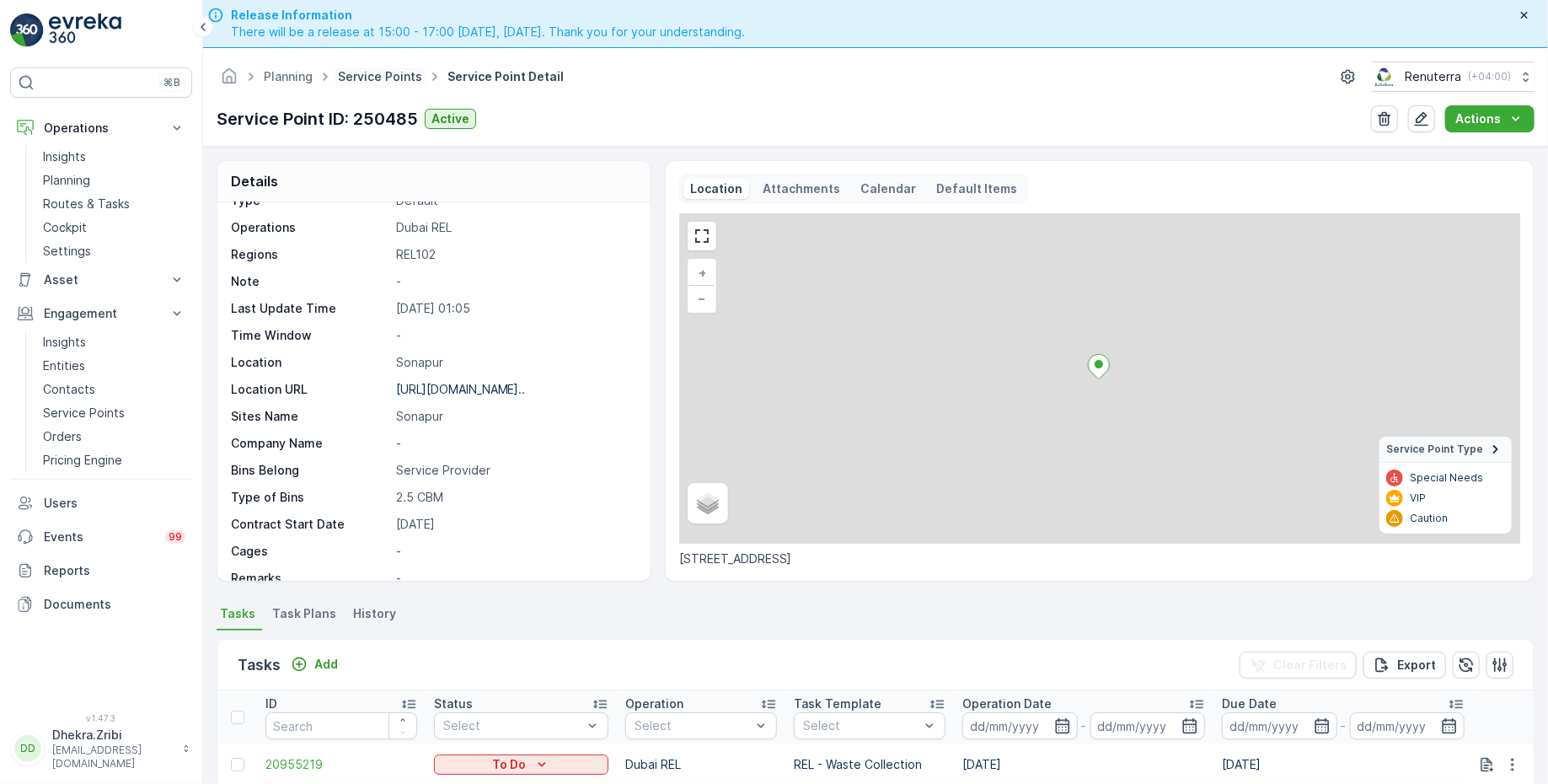
click at [372, 78] on link "Service Points" at bounding box center [379, 76] width 84 height 14
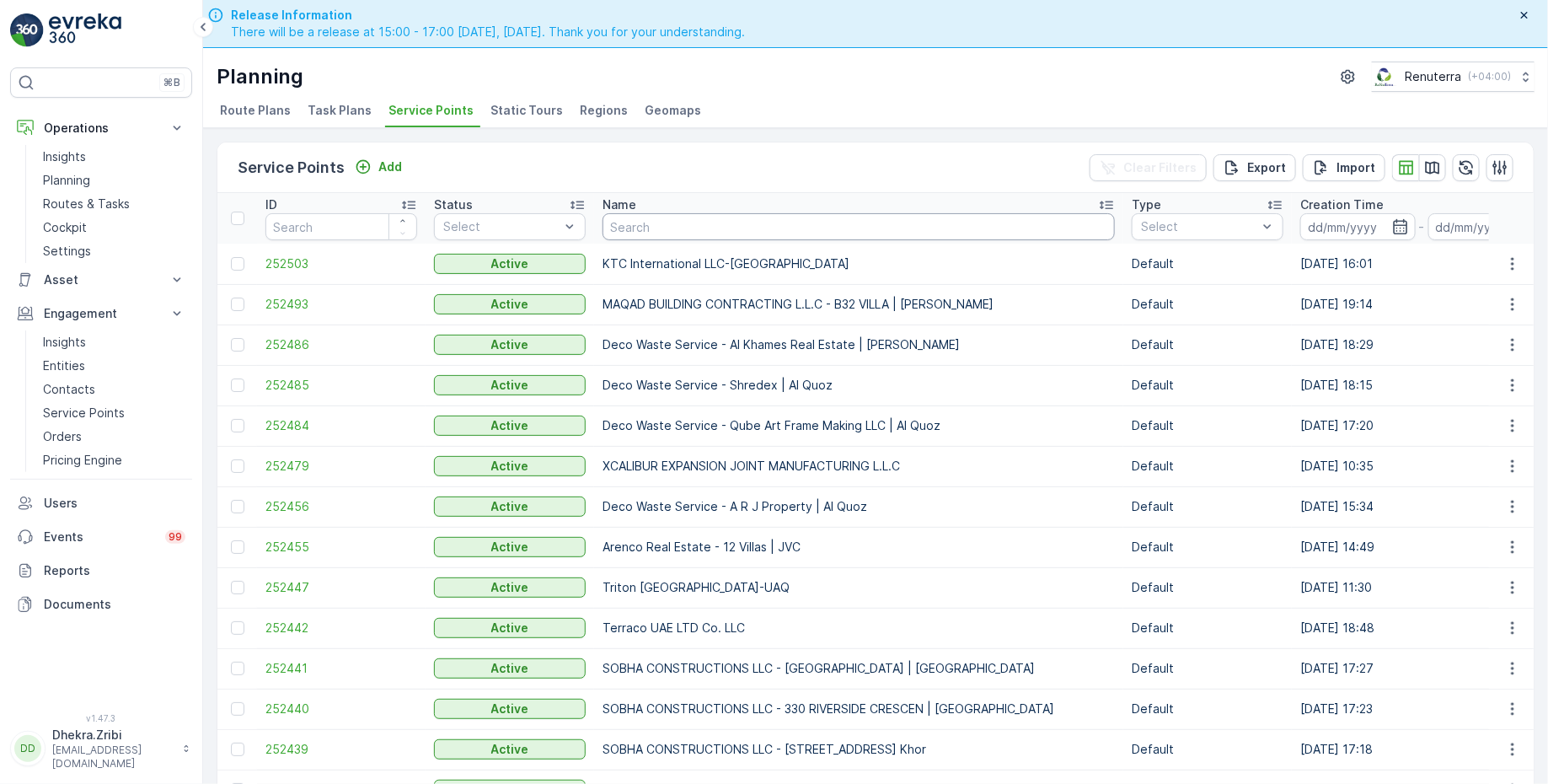
click at [635, 216] on input "text" at bounding box center [859, 227] width 513 height 27
type input "Salam"
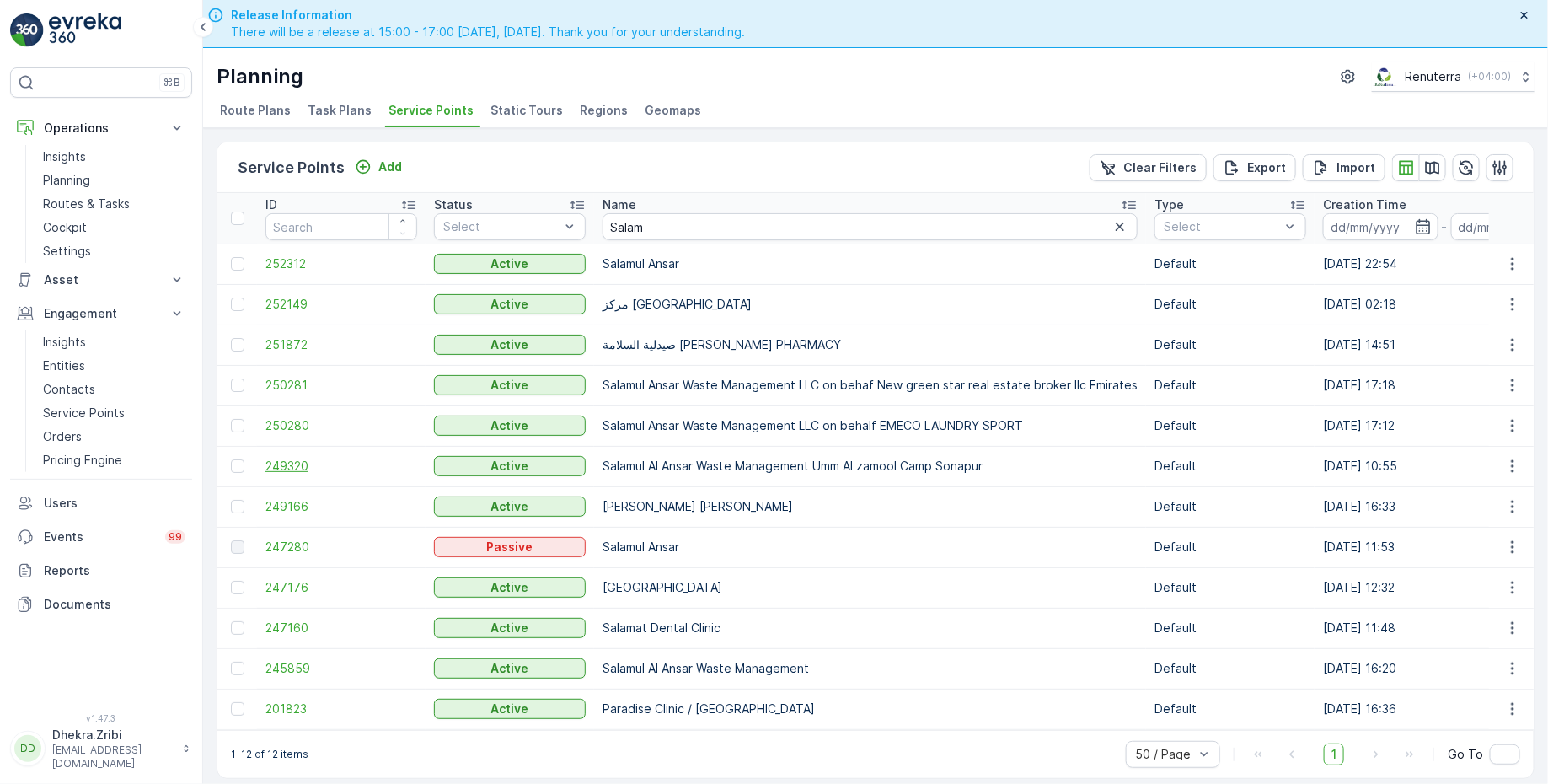
click at [342, 468] on span "249320" at bounding box center [341, 466] width 152 height 17
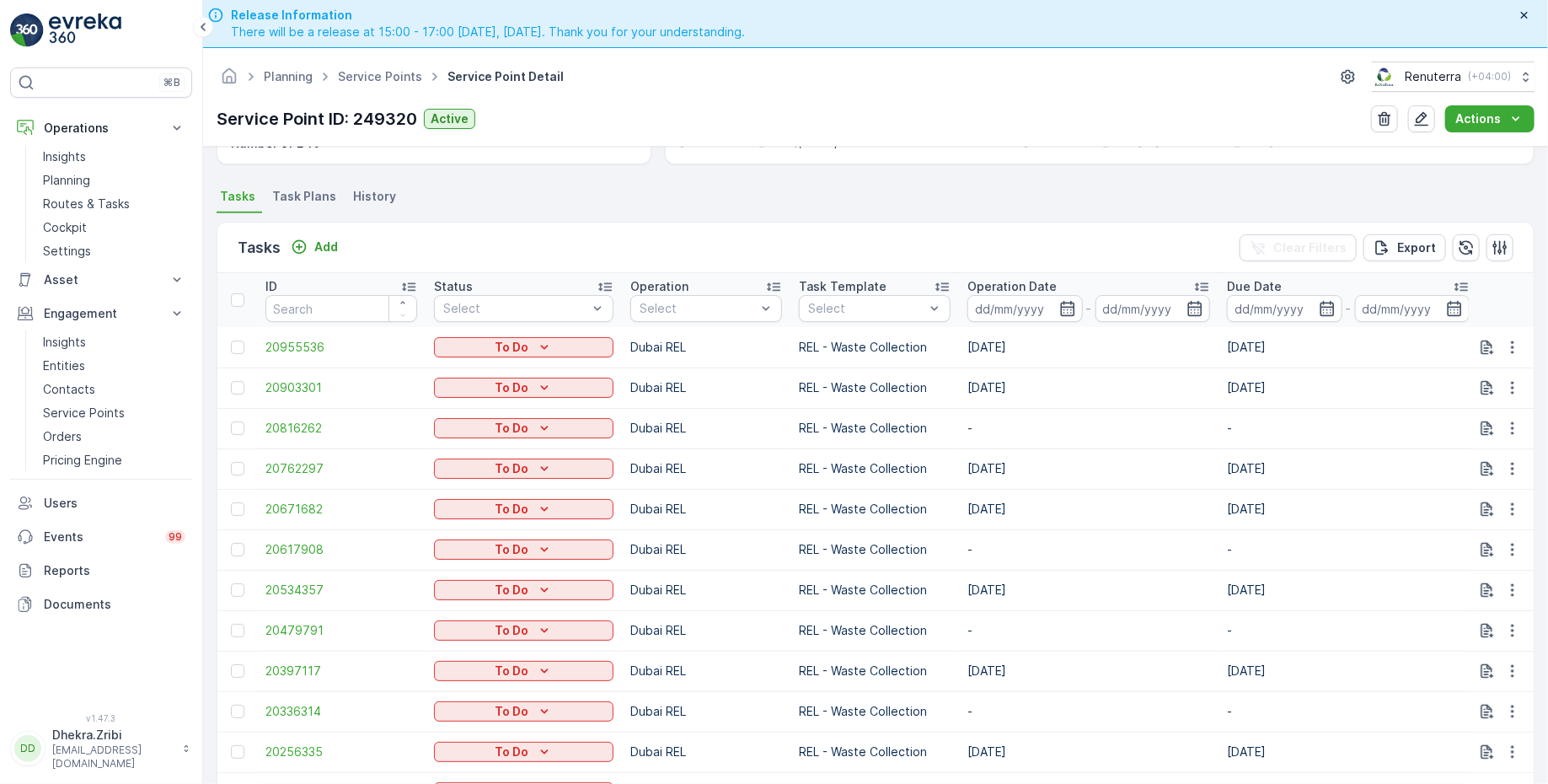
scroll to position [429, 0]
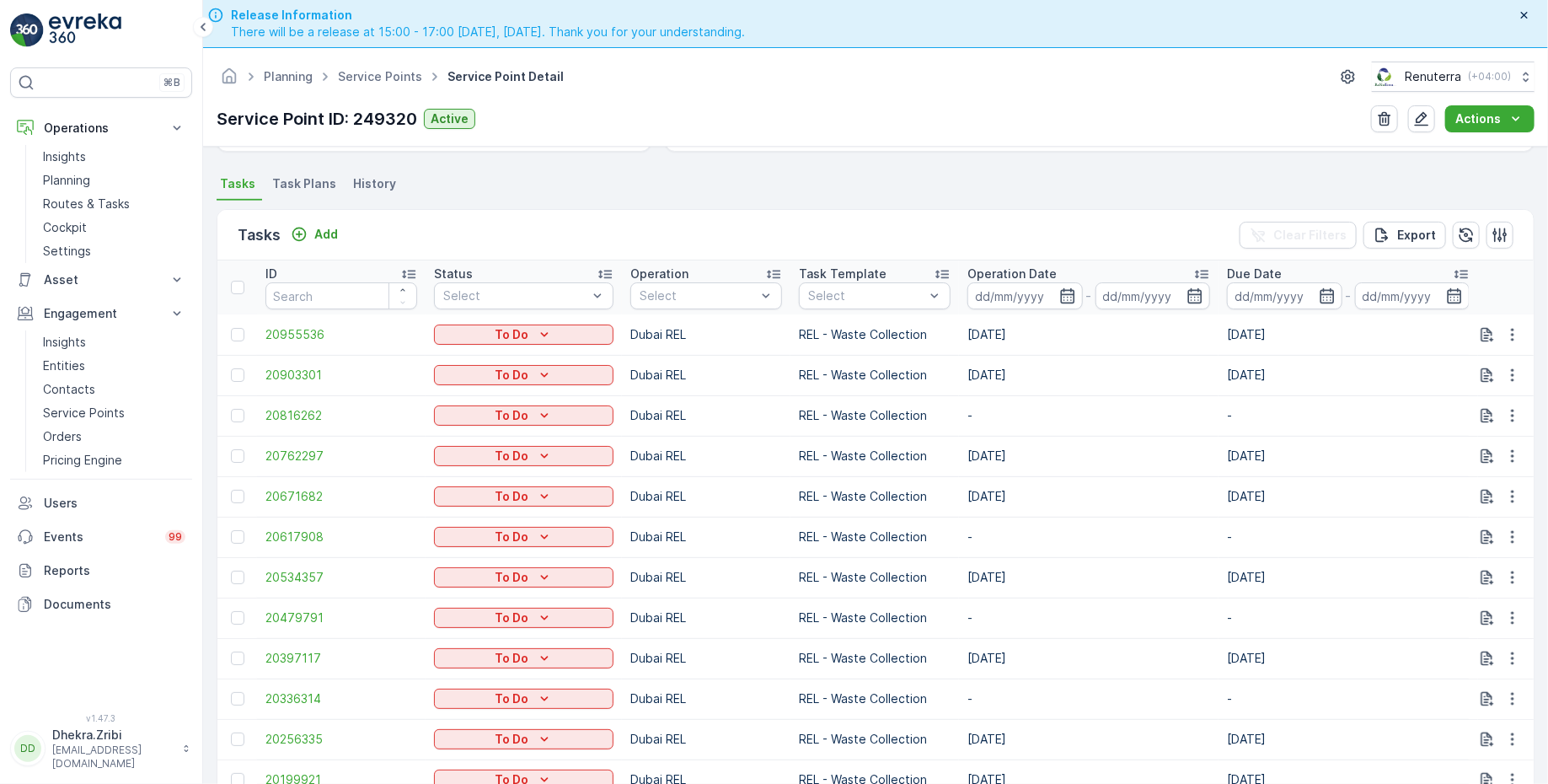
click at [236, 294] on th at bounding box center [237, 288] width 40 height 54
click at [237, 286] on div at bounding box center [238, 288] width 14 height 14
click at [240, 281] on input "checkbox" at bounding box center [240, 281] width 0 height 0
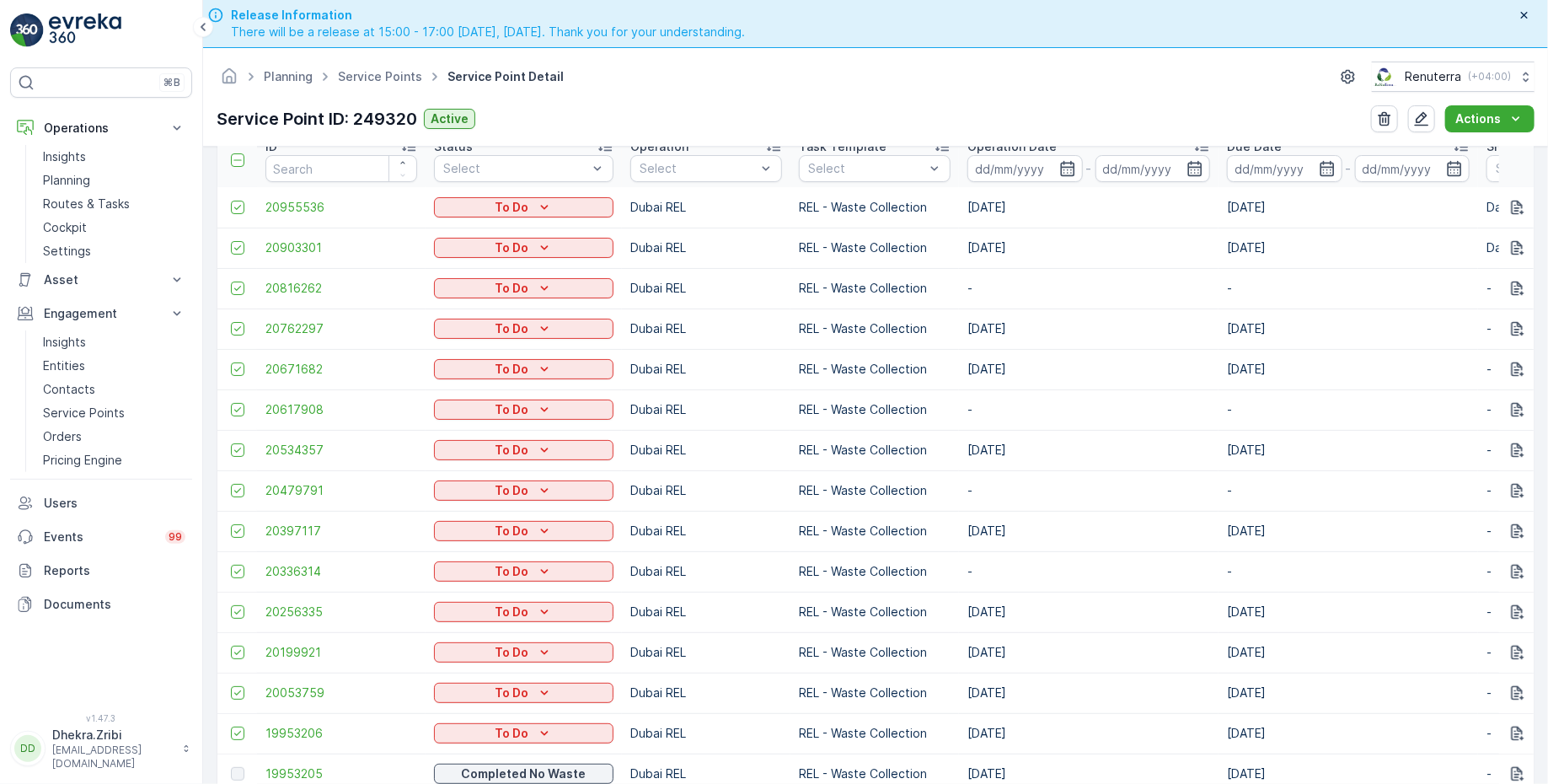
scroll to position [553, 0]
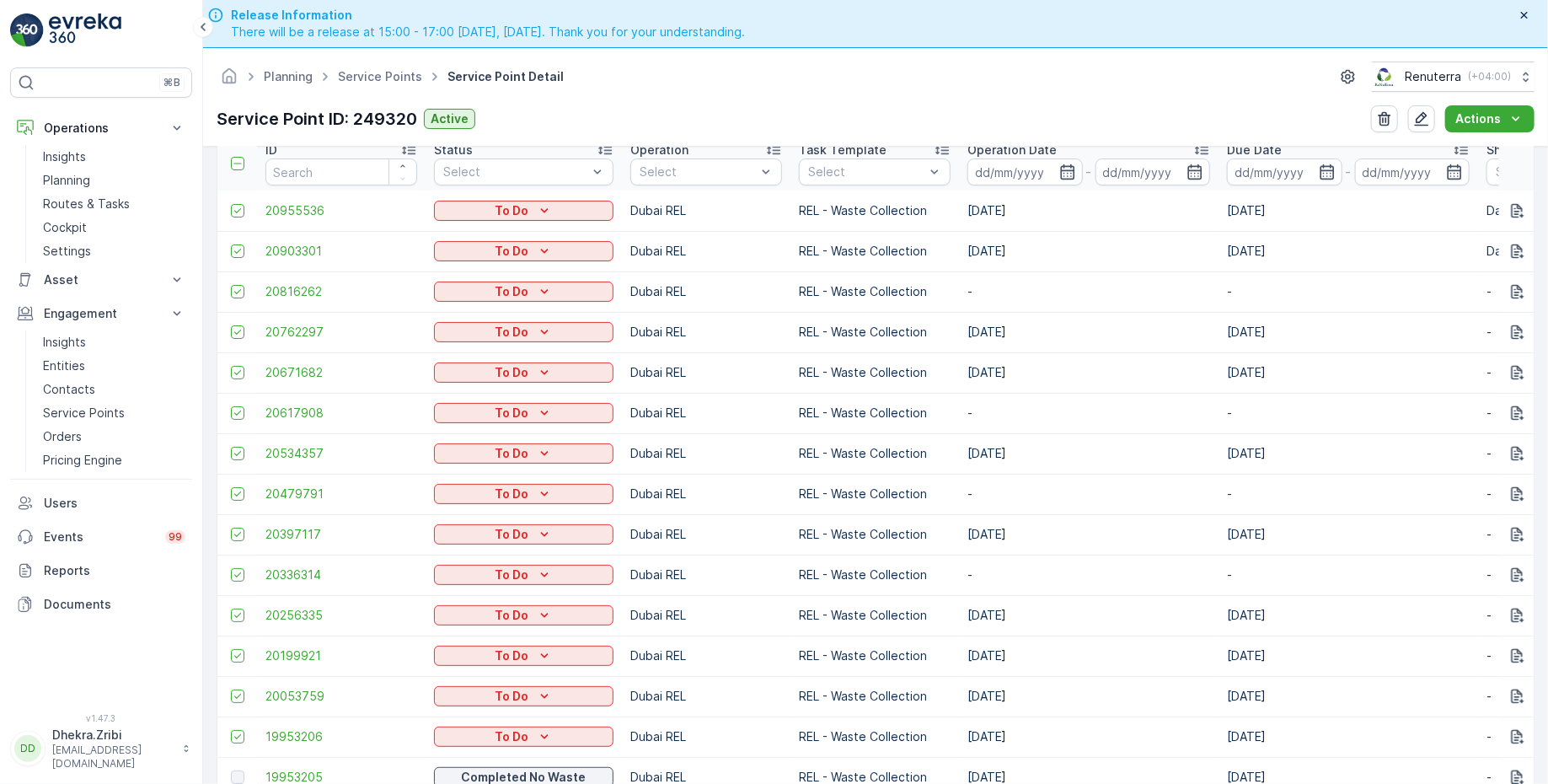
click at [227, 216] on td at bounding box center [237, 210] width 40 height 41
click at [229, 216] on td at bounding box center [237, 210] width 40 height 41
click at [232, 213] on icon at bounding box center [238, 210] width 12 height 12
click at [231, 204] on input "checkbox" at bounding box center [231, 204] width 0 height 0
click at [242, 256] on td at bounding box center [237, 251] width 40 height 41
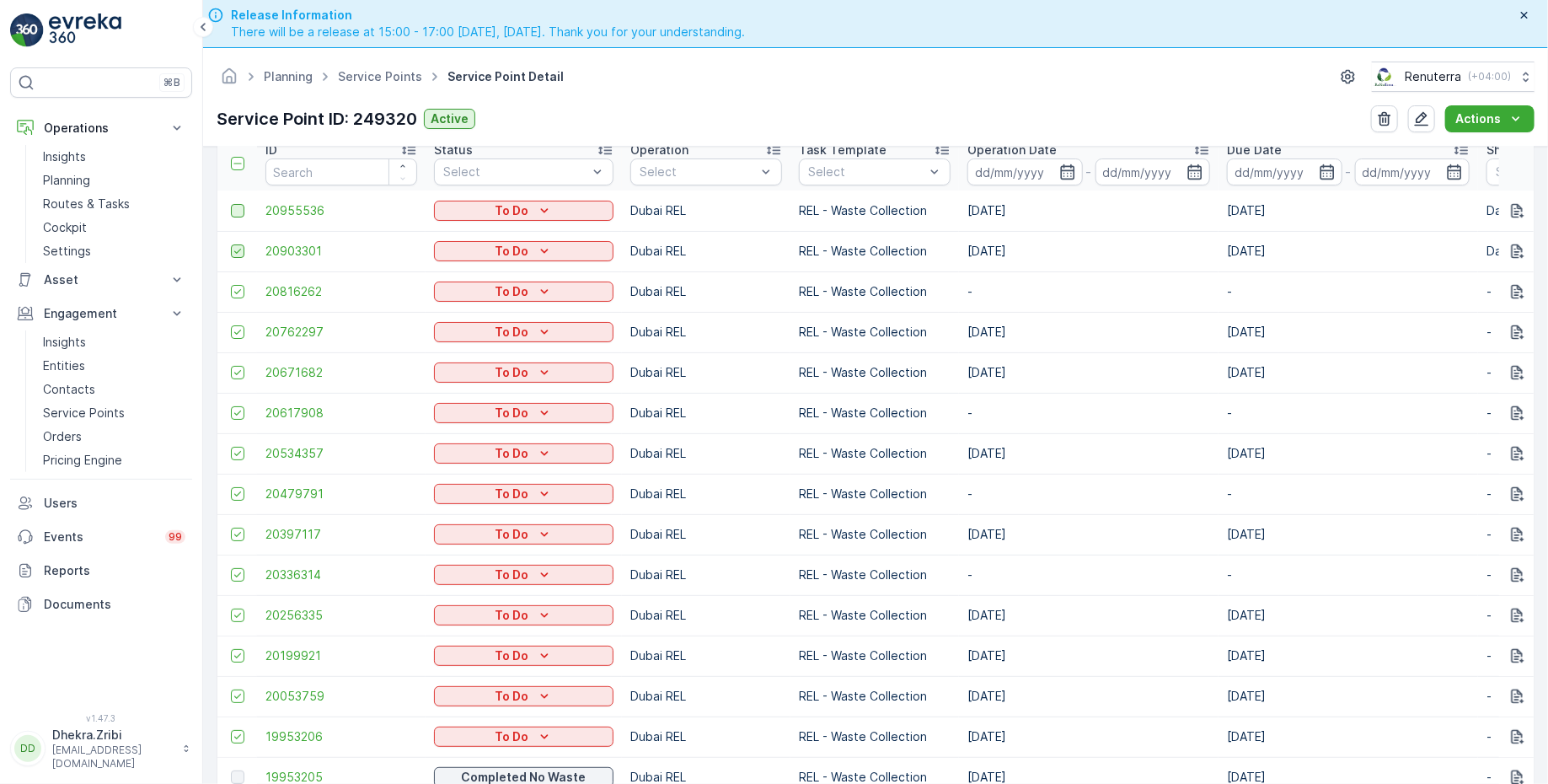
click at [238, 250] on icon at bounding box center [238, 251] width 12 height 12
click at [231, 244] on input "checkbox" at bounding box center [231, 244] width 0 height 0
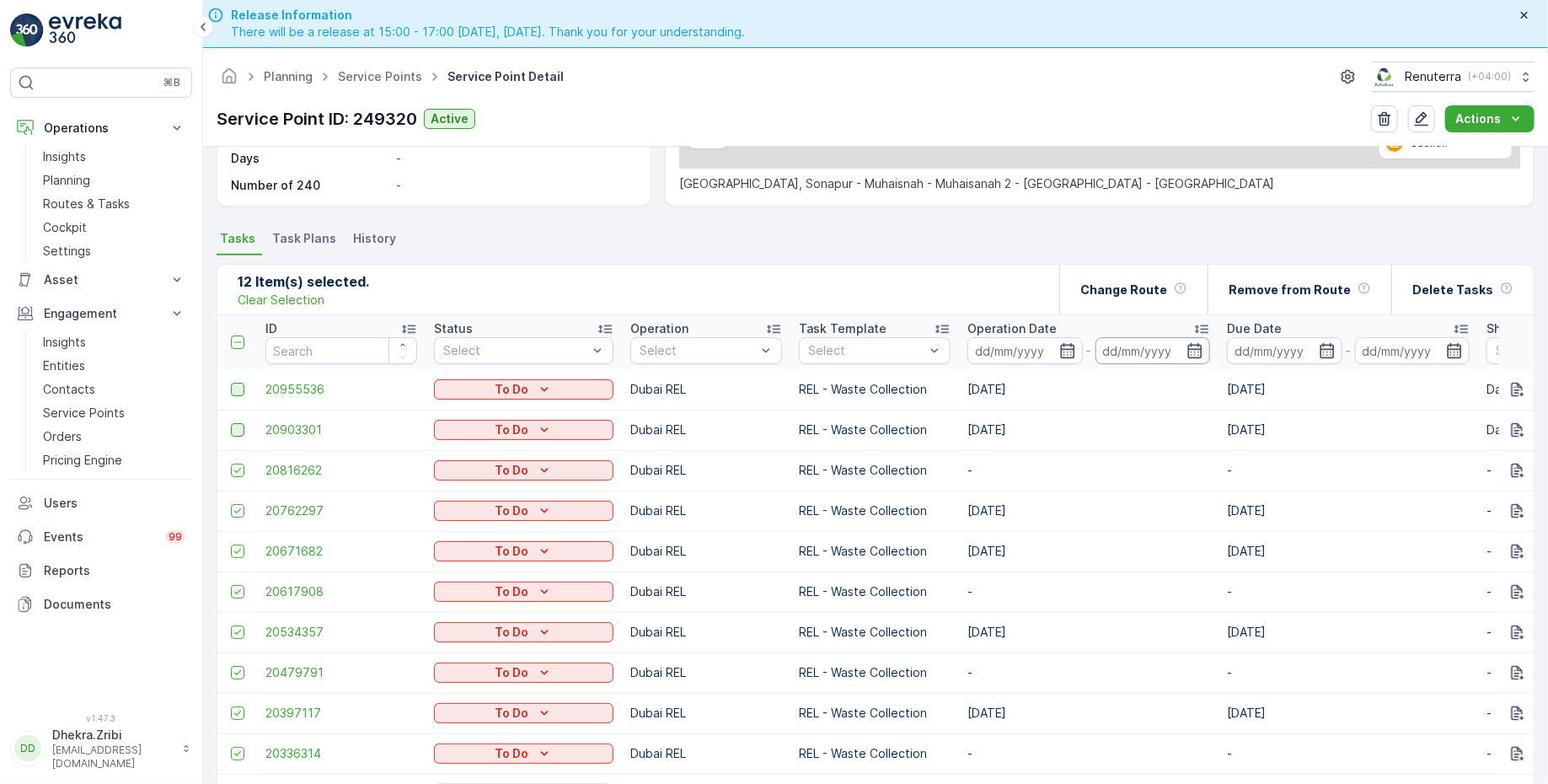
scroll to position [363, 0]
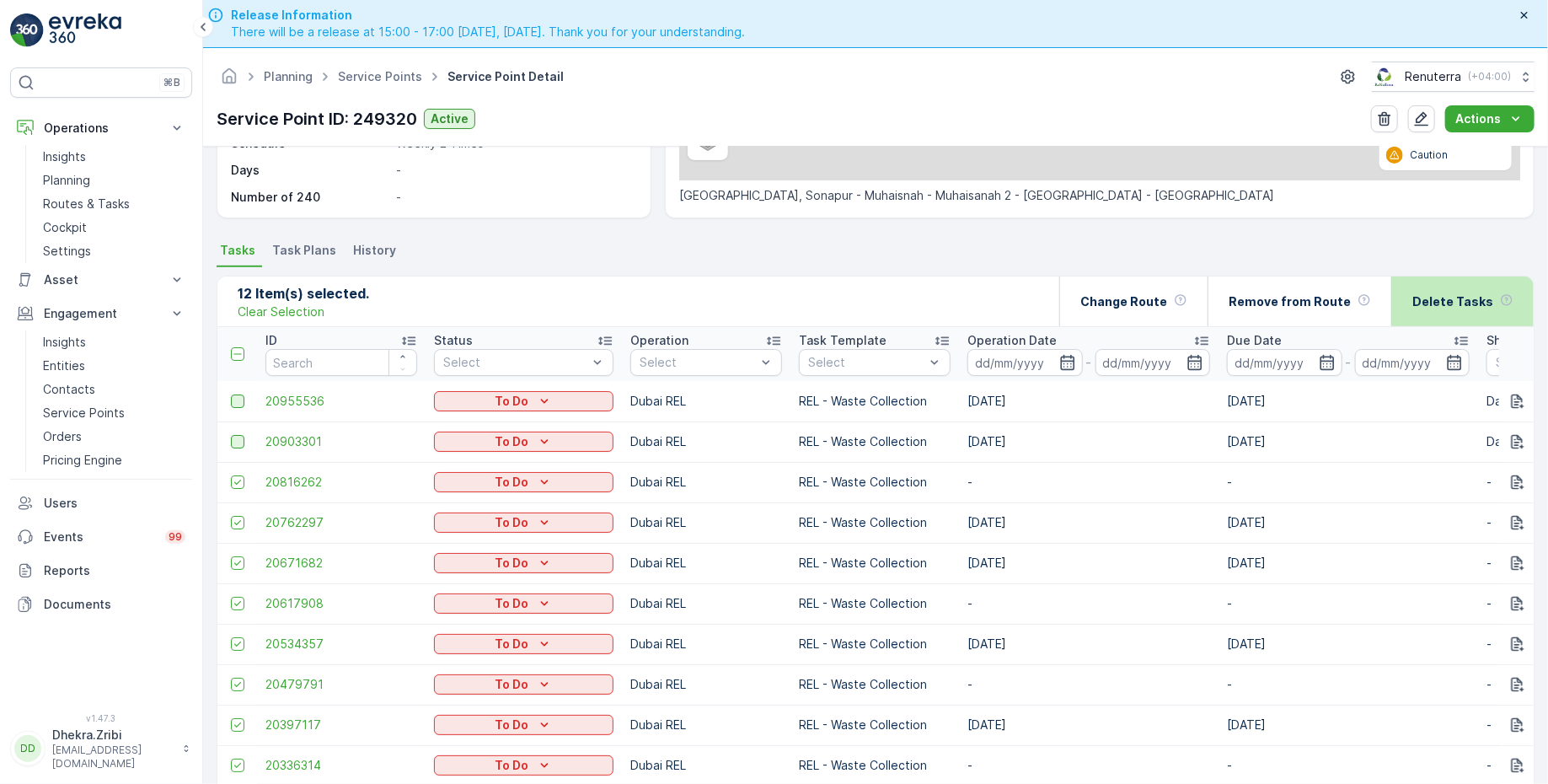
click at [1402, 301] on div "Delete Tasks" at bounding box center [1463, 301] width 143 height 50
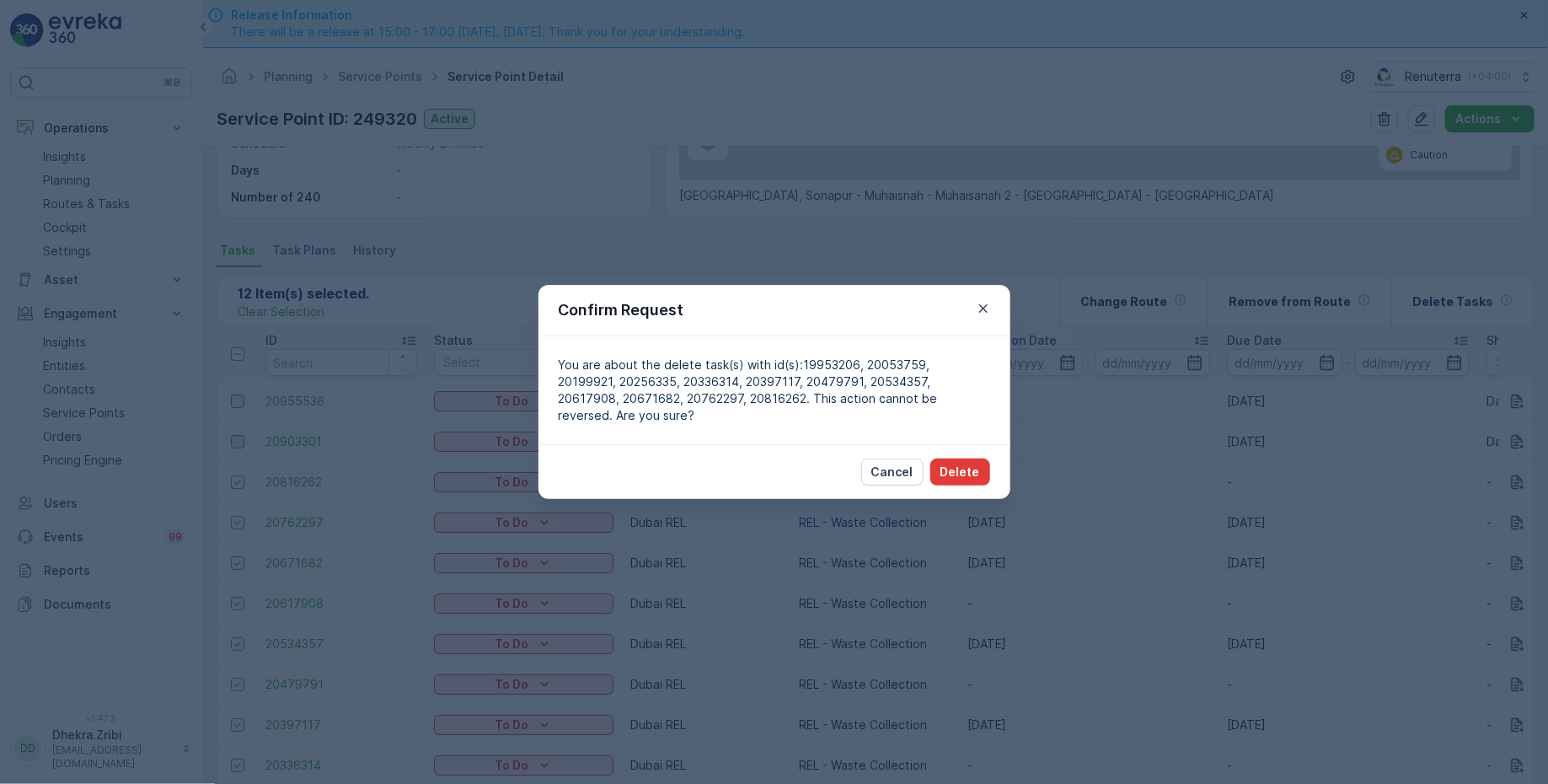
click at [980, 459] on button "Delete" at bounding box center [960, 472] width 60 height 27
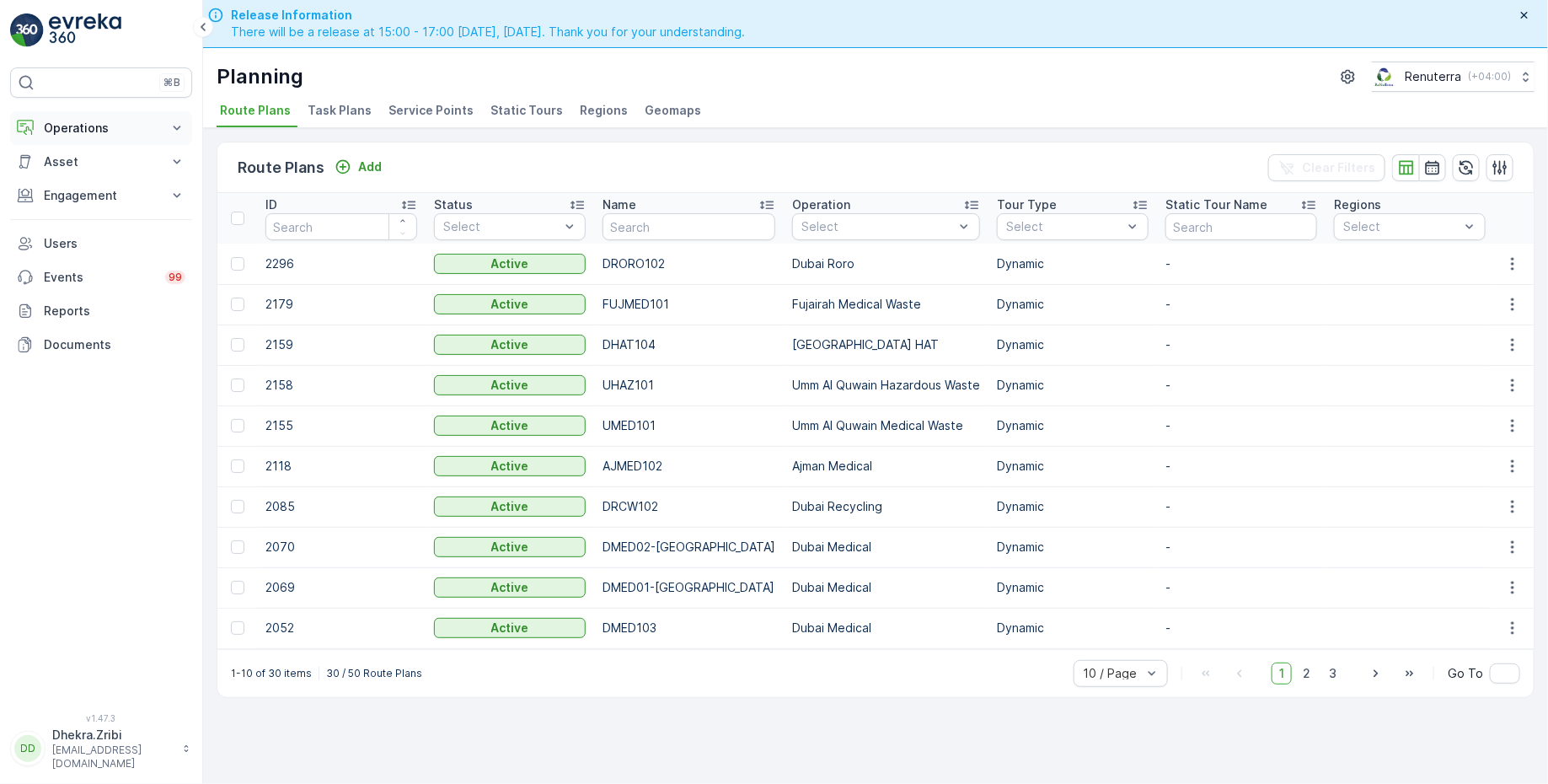
click at [95, 131] on p "Operations" at bounding box center [101, 128] width 115 height 17
click at [110, 209] on p "Routes & Tasks" at bounding box center [87, 204] width 87 height 17
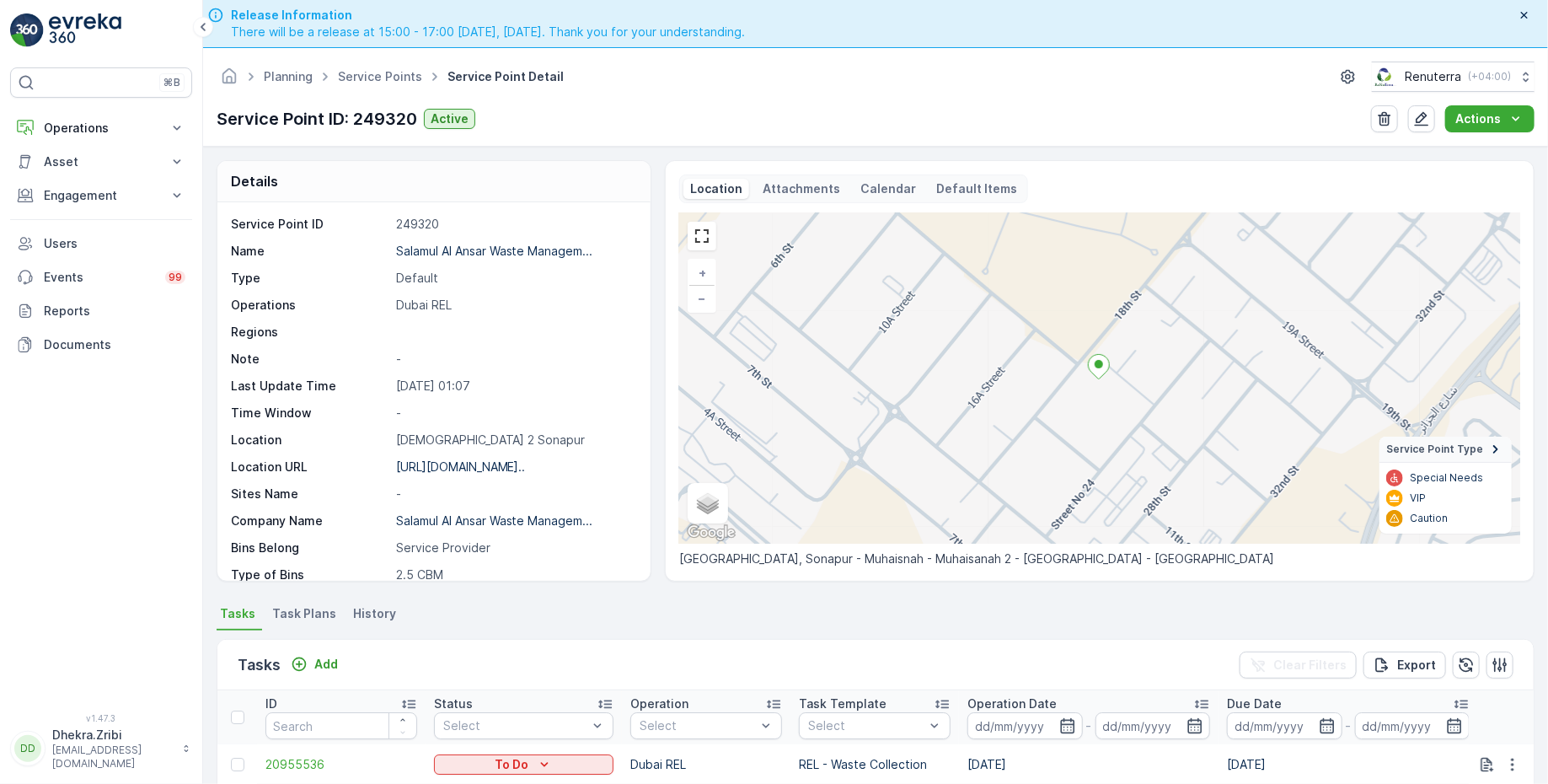
click at [351, 65] on ul "Service Points" at bounding box center [389, 76] width 109 height 25
click at [351, 71] on link "Service Points" at bounding box center [379, 76] width 84 height 14
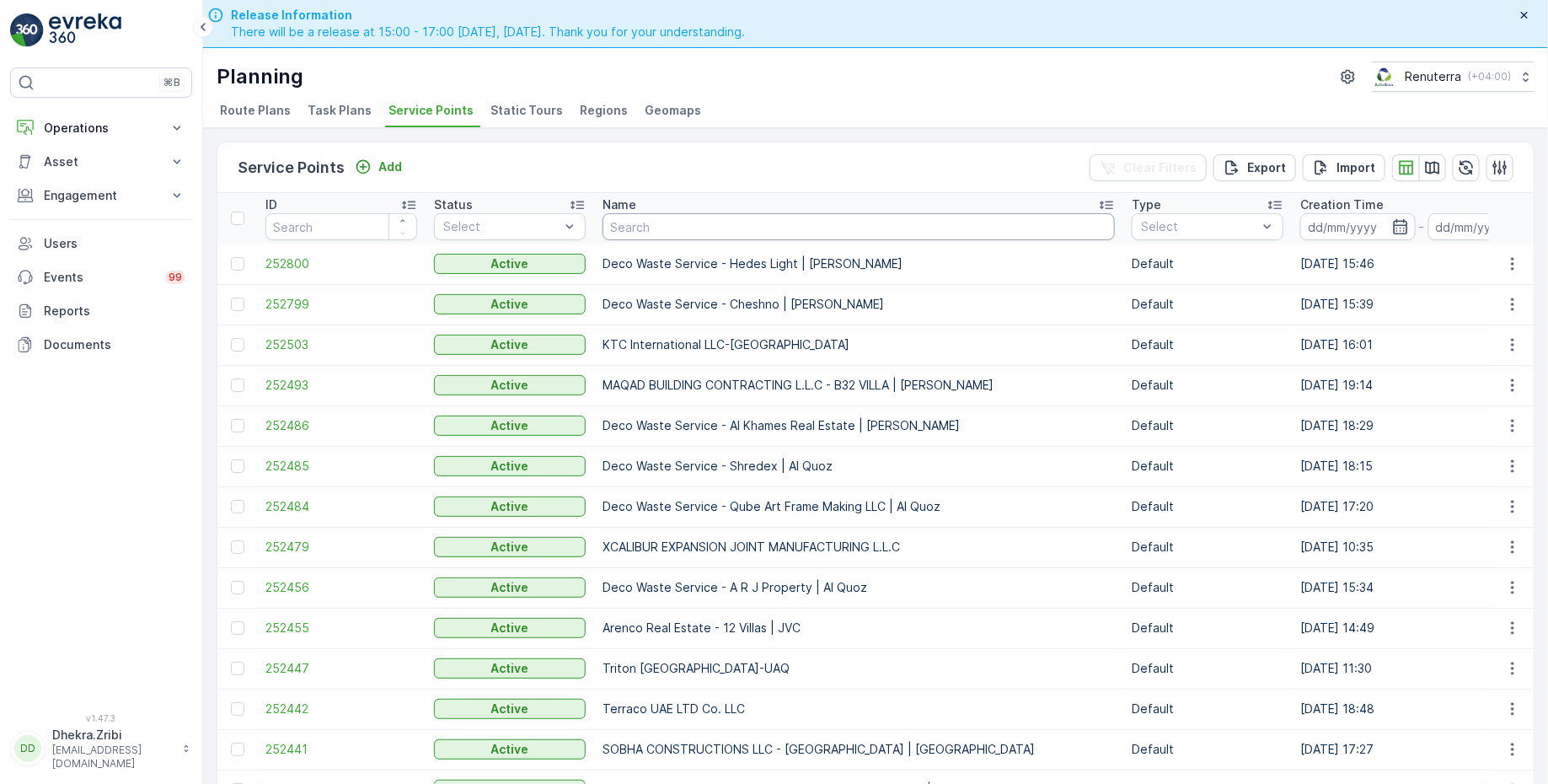
click at [682, 221] on input "text" at bounding box center [859, 227] width 513 height 27
type input "HMS"
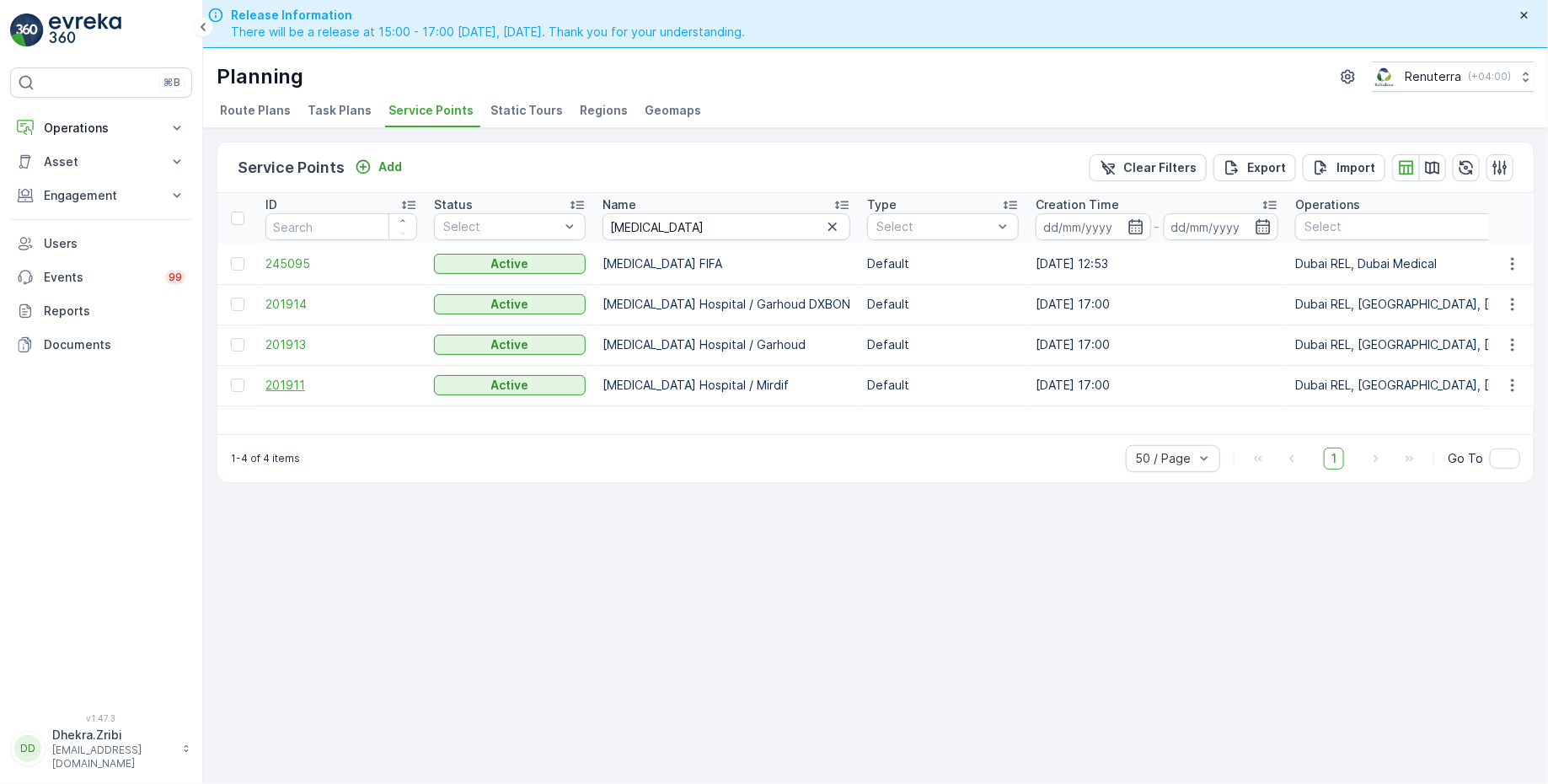
click at [328, 391] on span "201911" at bounding box center [341, 385] width 152 height 17
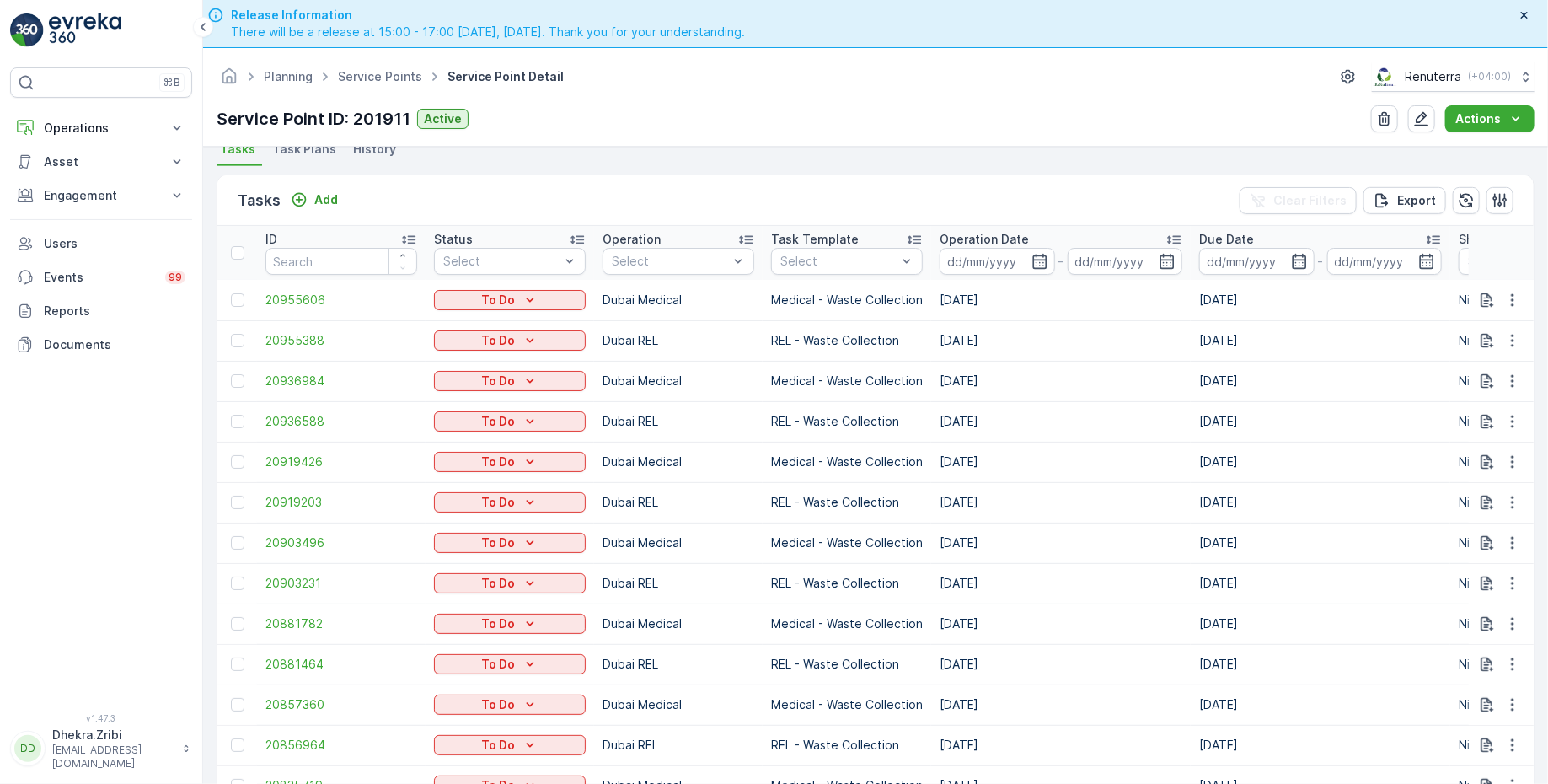
scroll to position [460, 0]
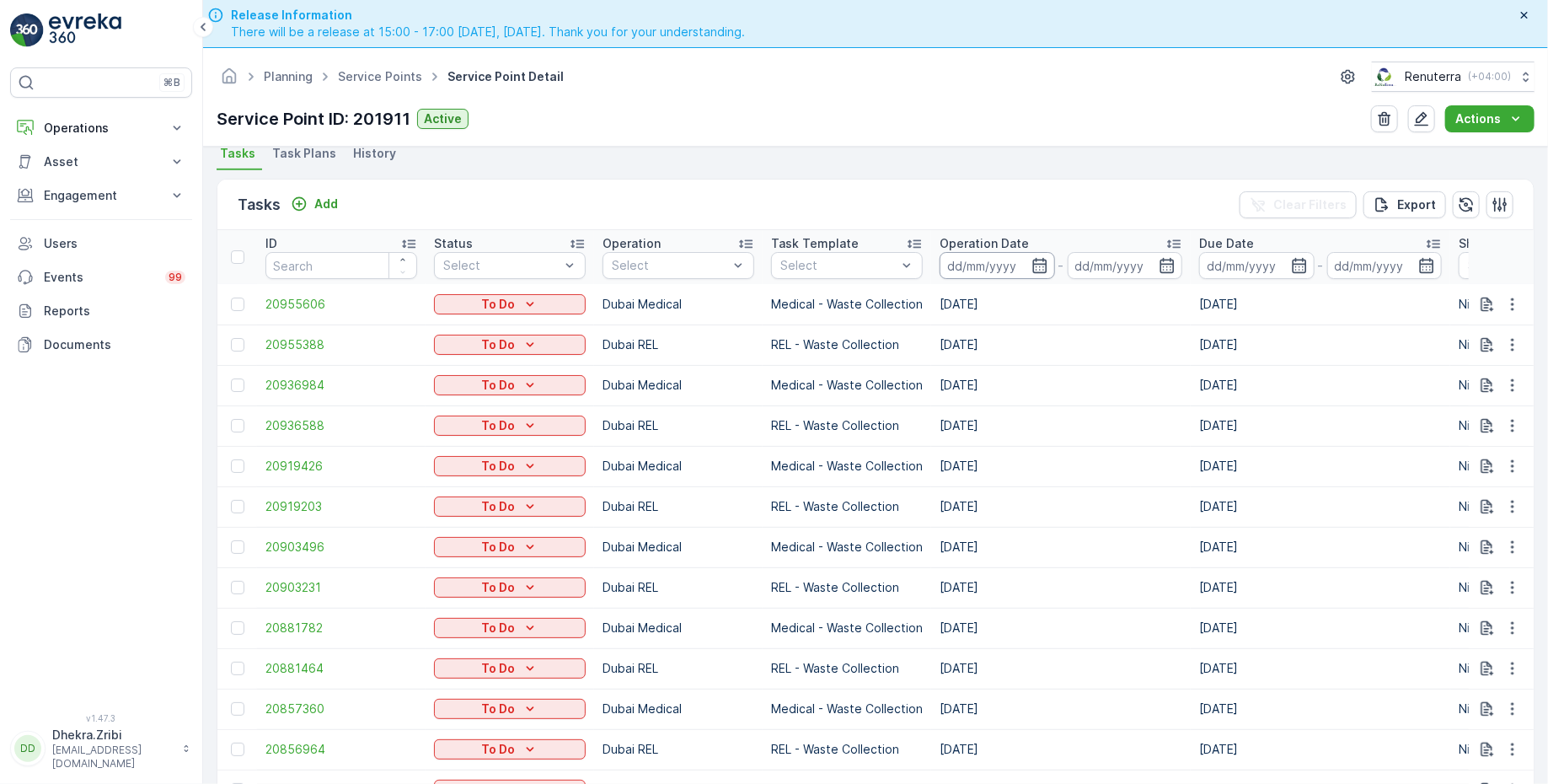
click at [951, 258] on input at bounding box center [997, 266] width 115 height 27
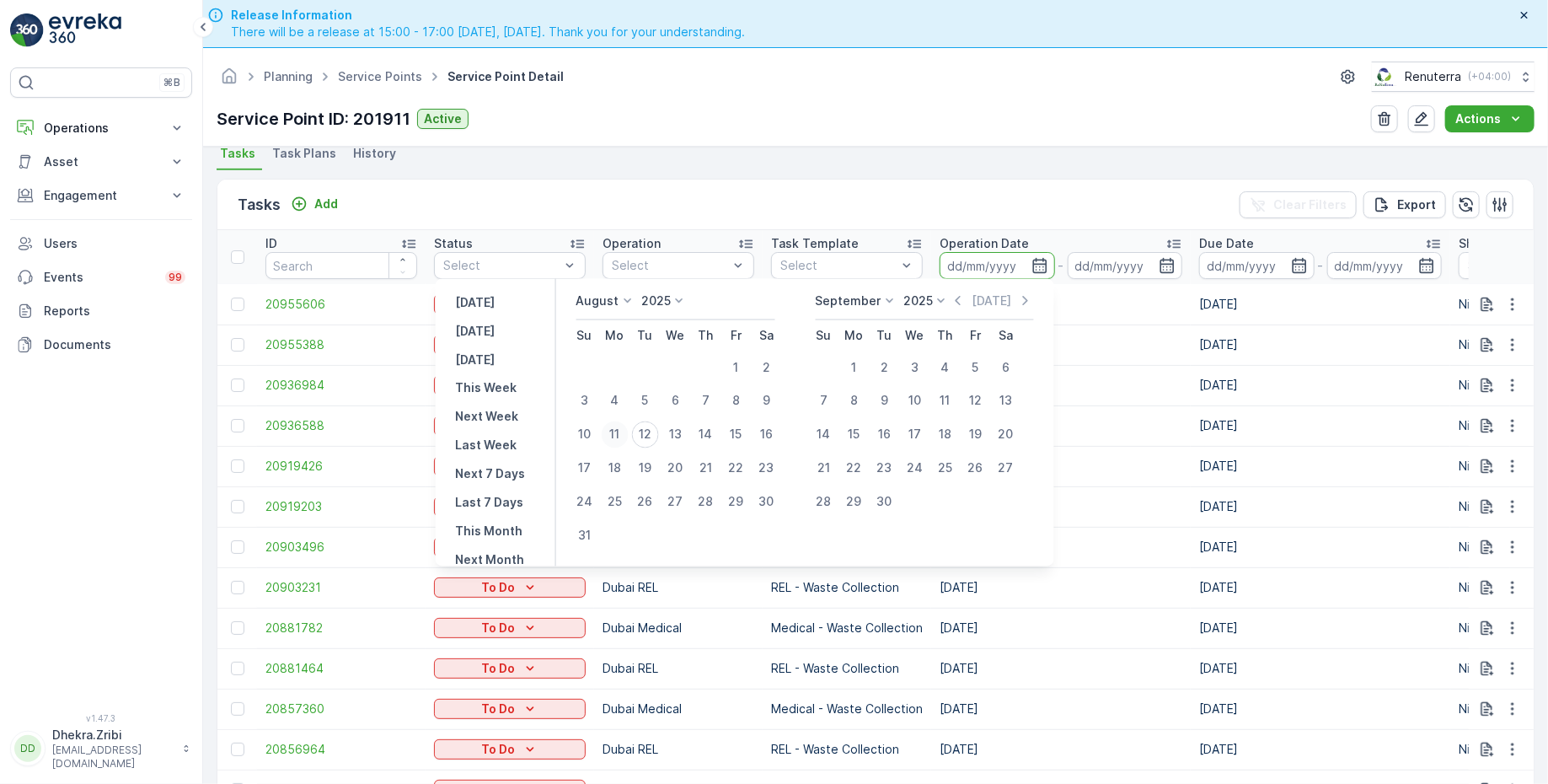
click at [629, 433] on div "11" at bounding box center [615, 435] width 27 height 27
type input "[DATE]"
click at [629, 433] on div "11" at bounding box center [615, 435] width 27 height 27
type input "[DATE]"
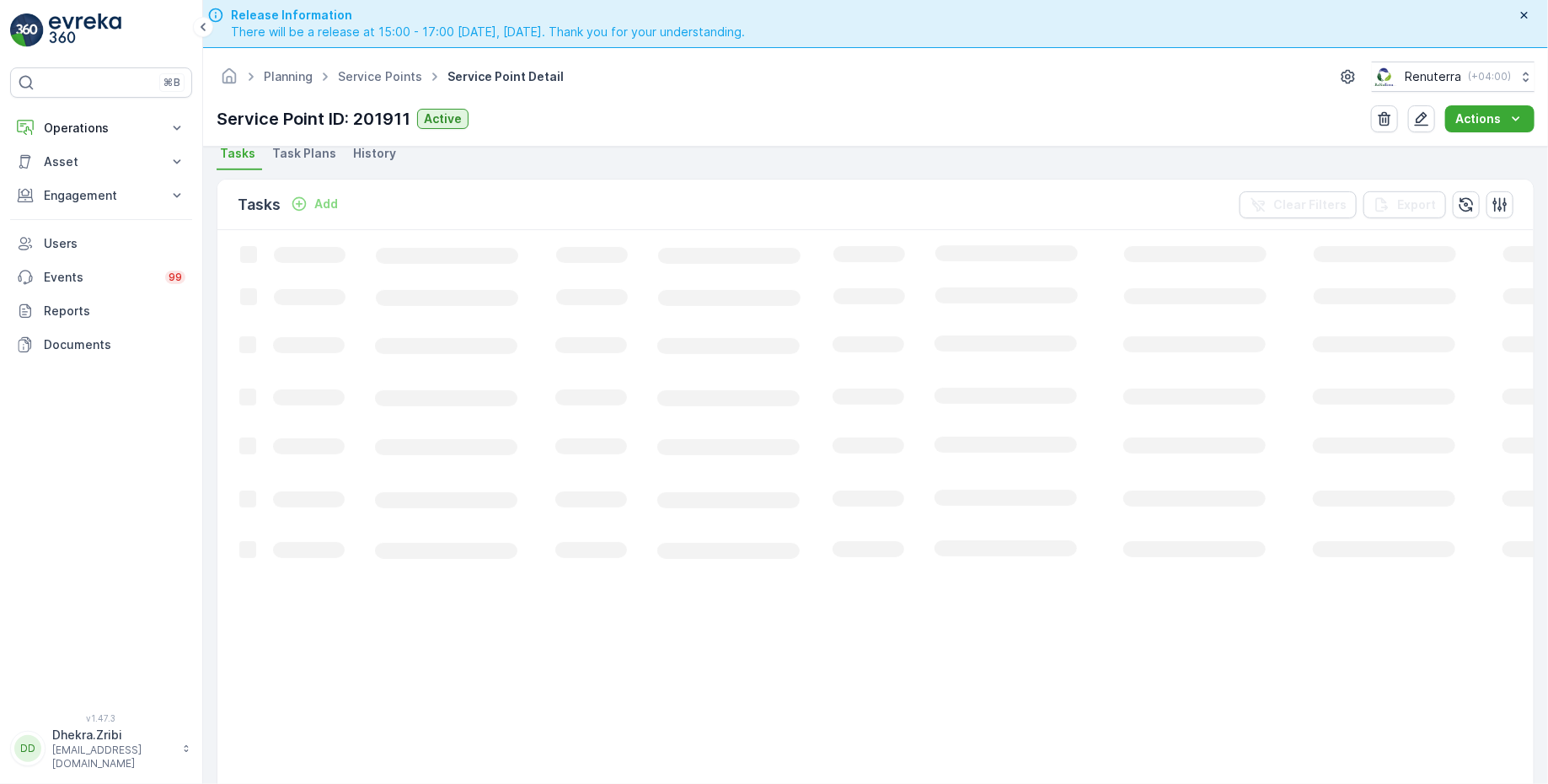
scroll to position [168, 0]
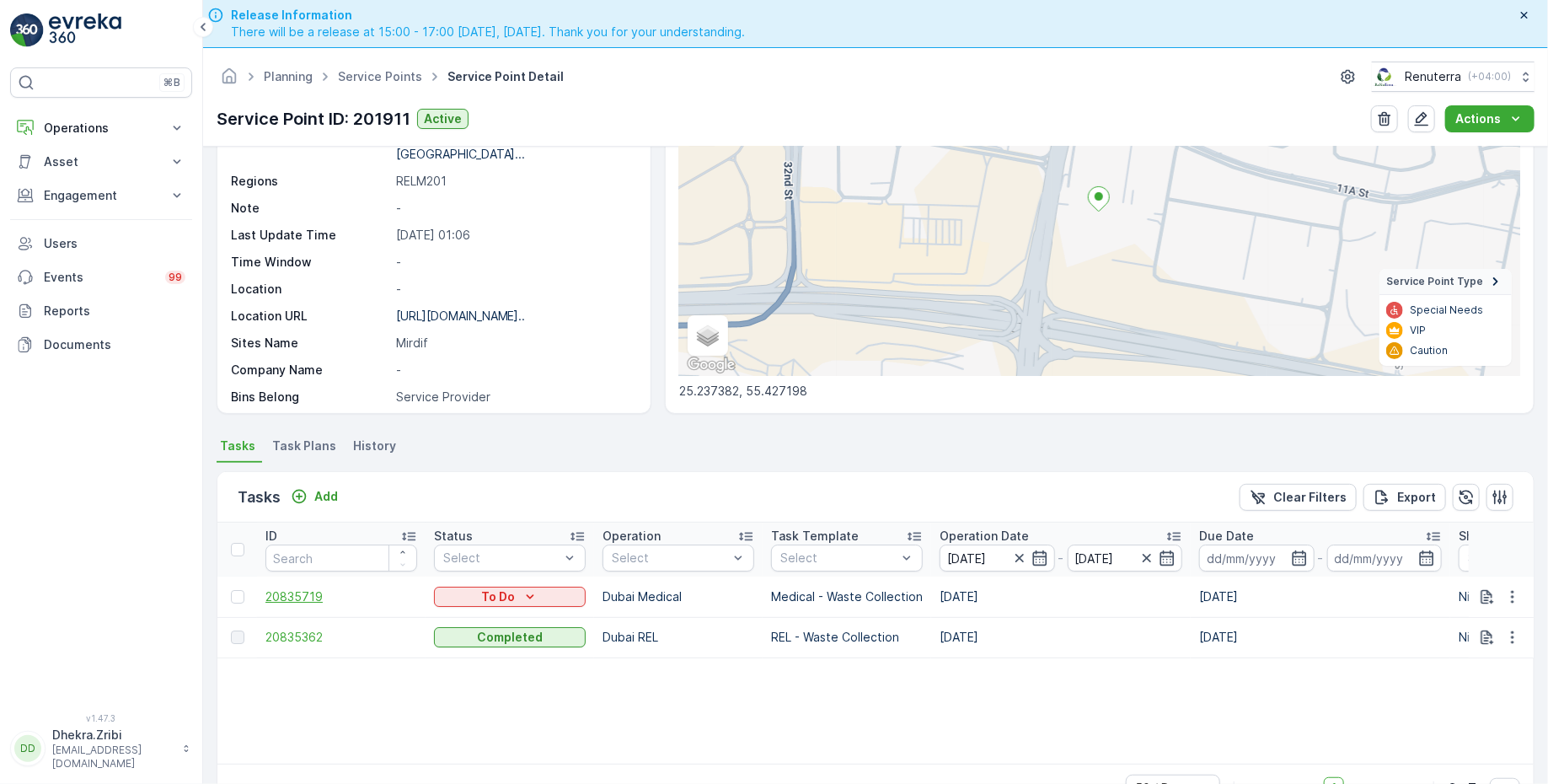
click at [301, 588] on span "20835719" at bounding box center [341, 596] width 152 height 17
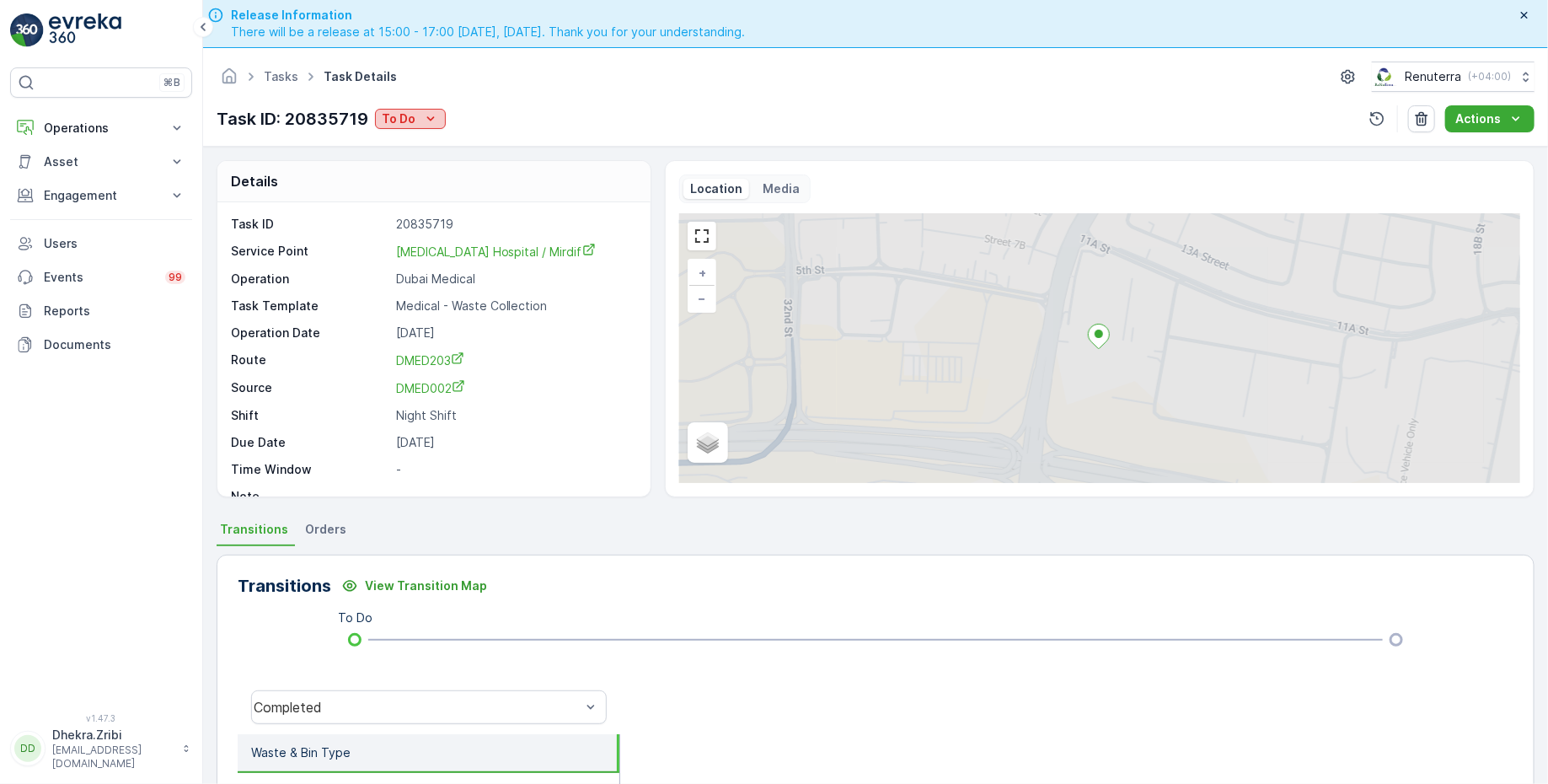
click at [377, 113] on button "To Do" at bounding box center [410, 119] width 70 height 20
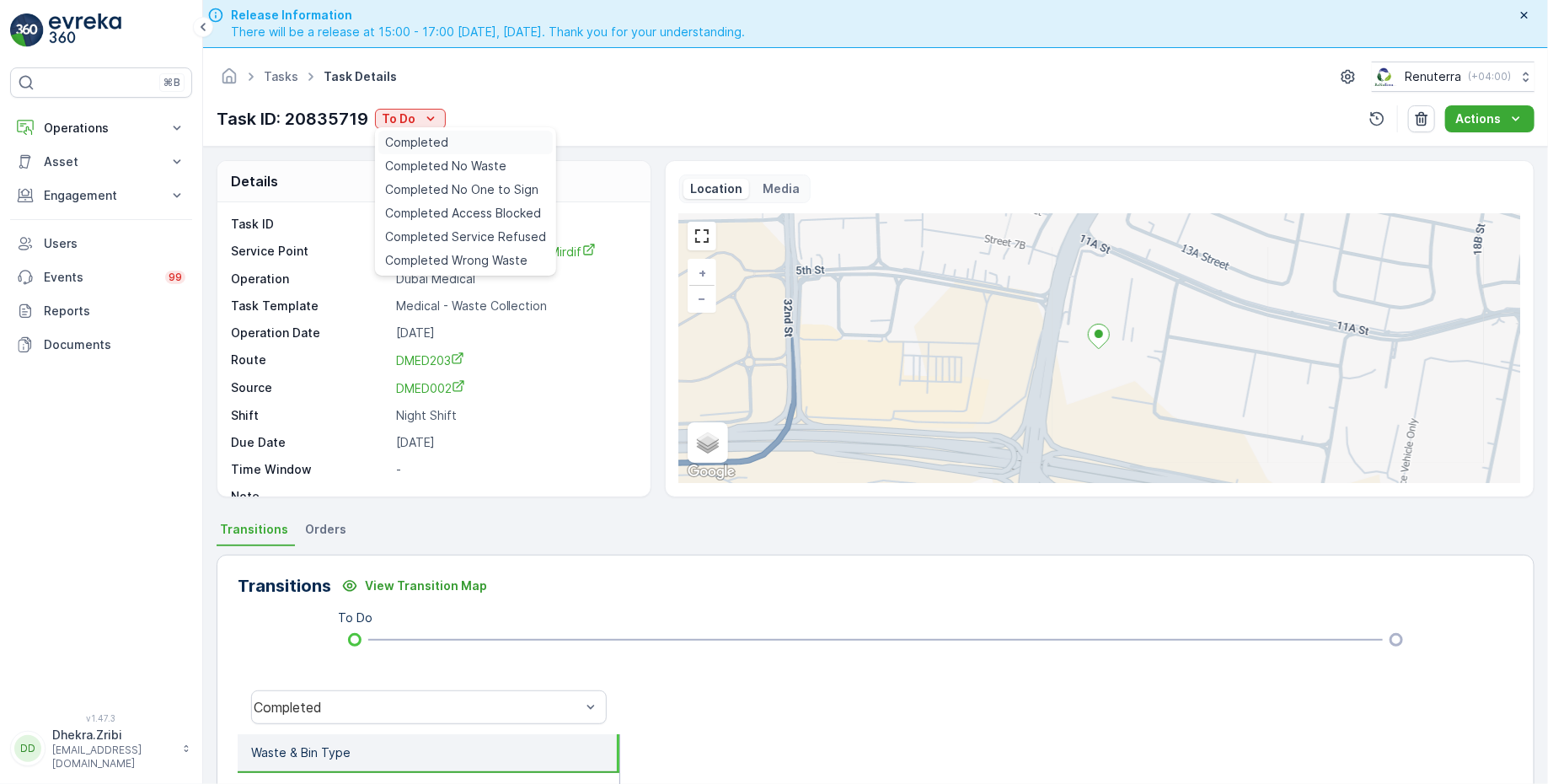
click at [463, 143] on div "Completed" at bounding box center [466, 143] width 175 height 24
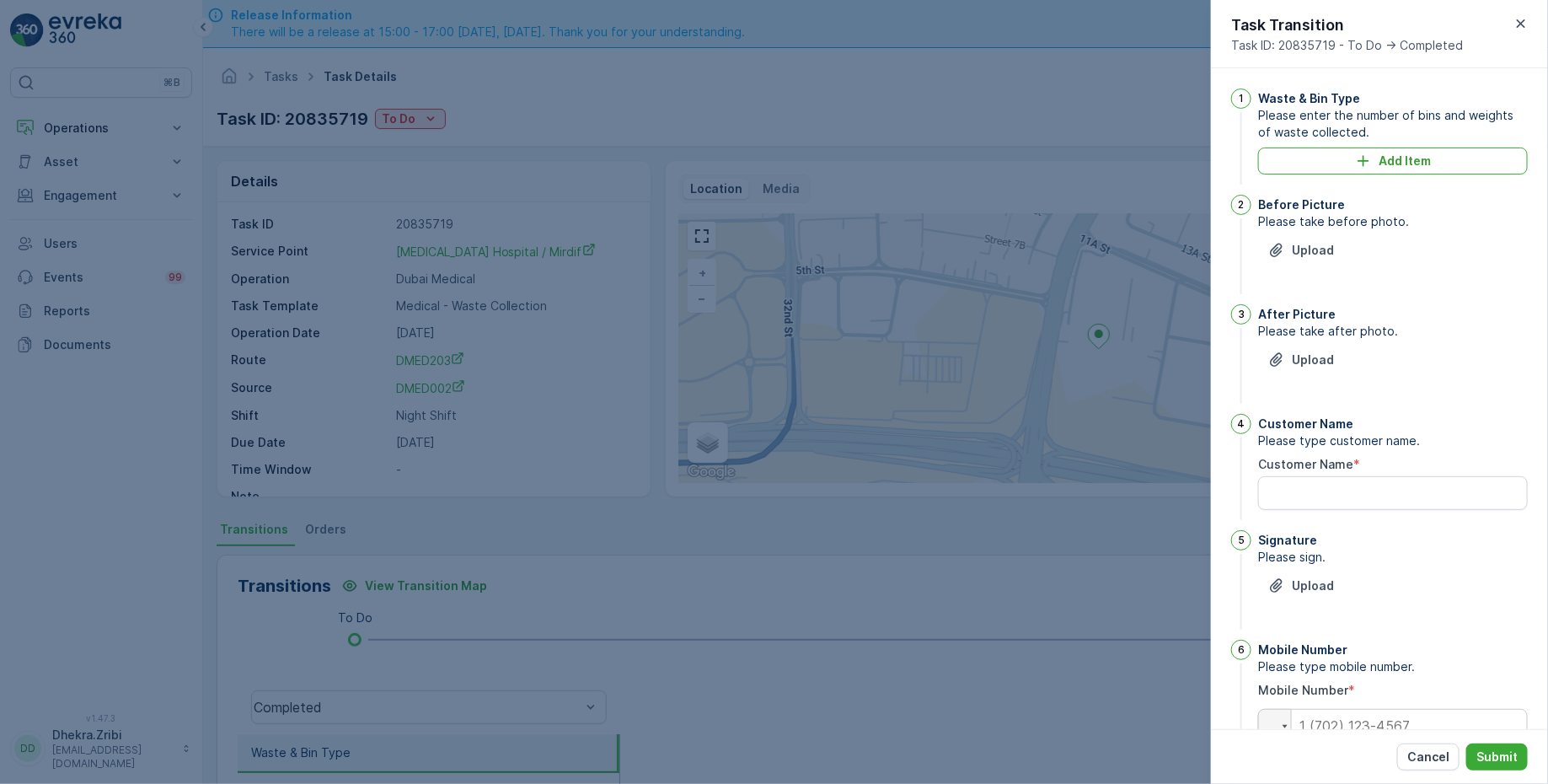
click at [1402, 182] on div "Waste & Bin Type Please enter the number of bins and weights of waste collected…" at bounding box center [1394, 137] width 270 height 99
click at [1395, 165] on p "Add Item" at bounding box center [1405, 161] width 53 height 17
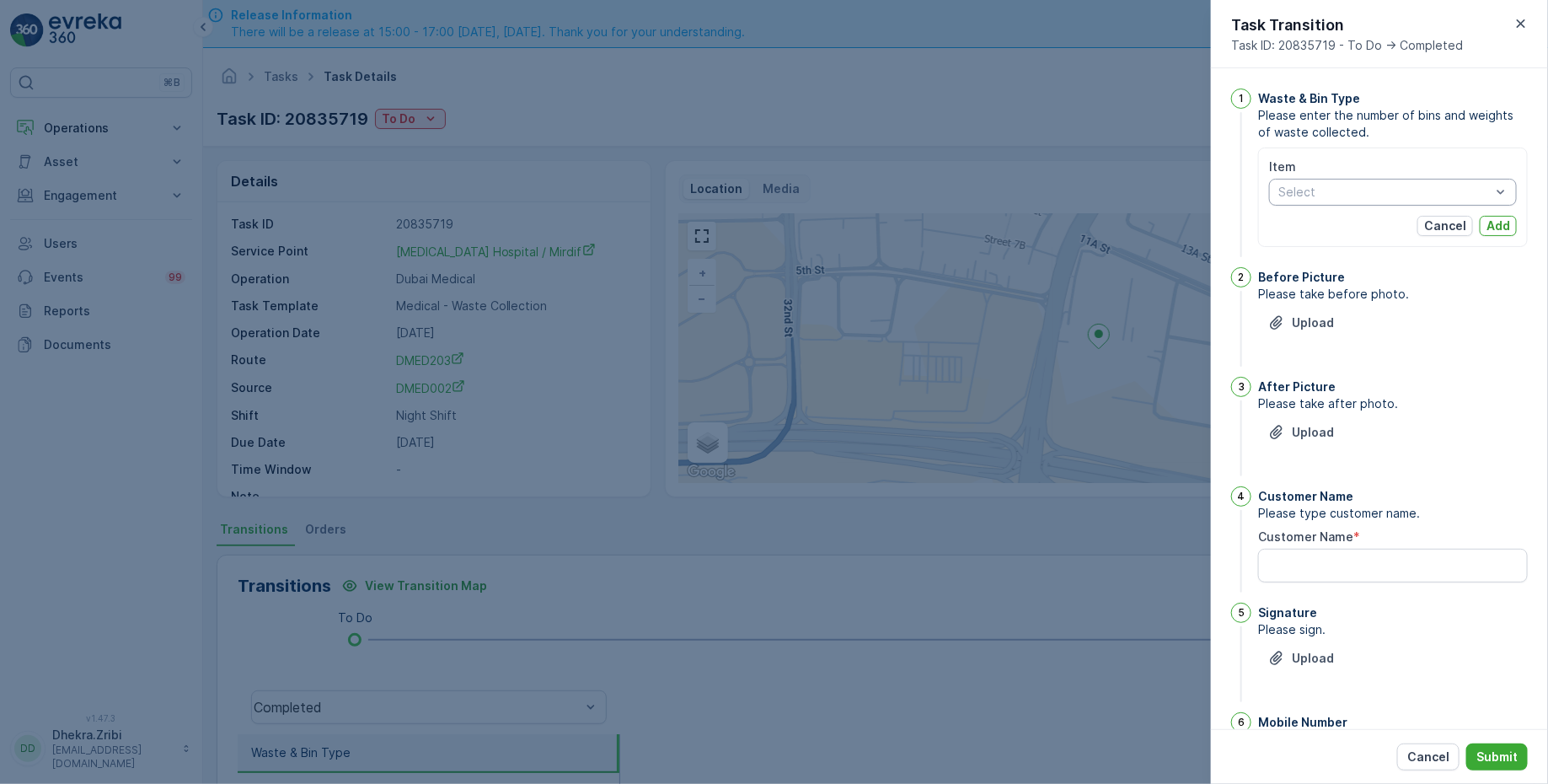
click at [1357, 190] on div at bounding box center [1385, 192] width 216 height 14
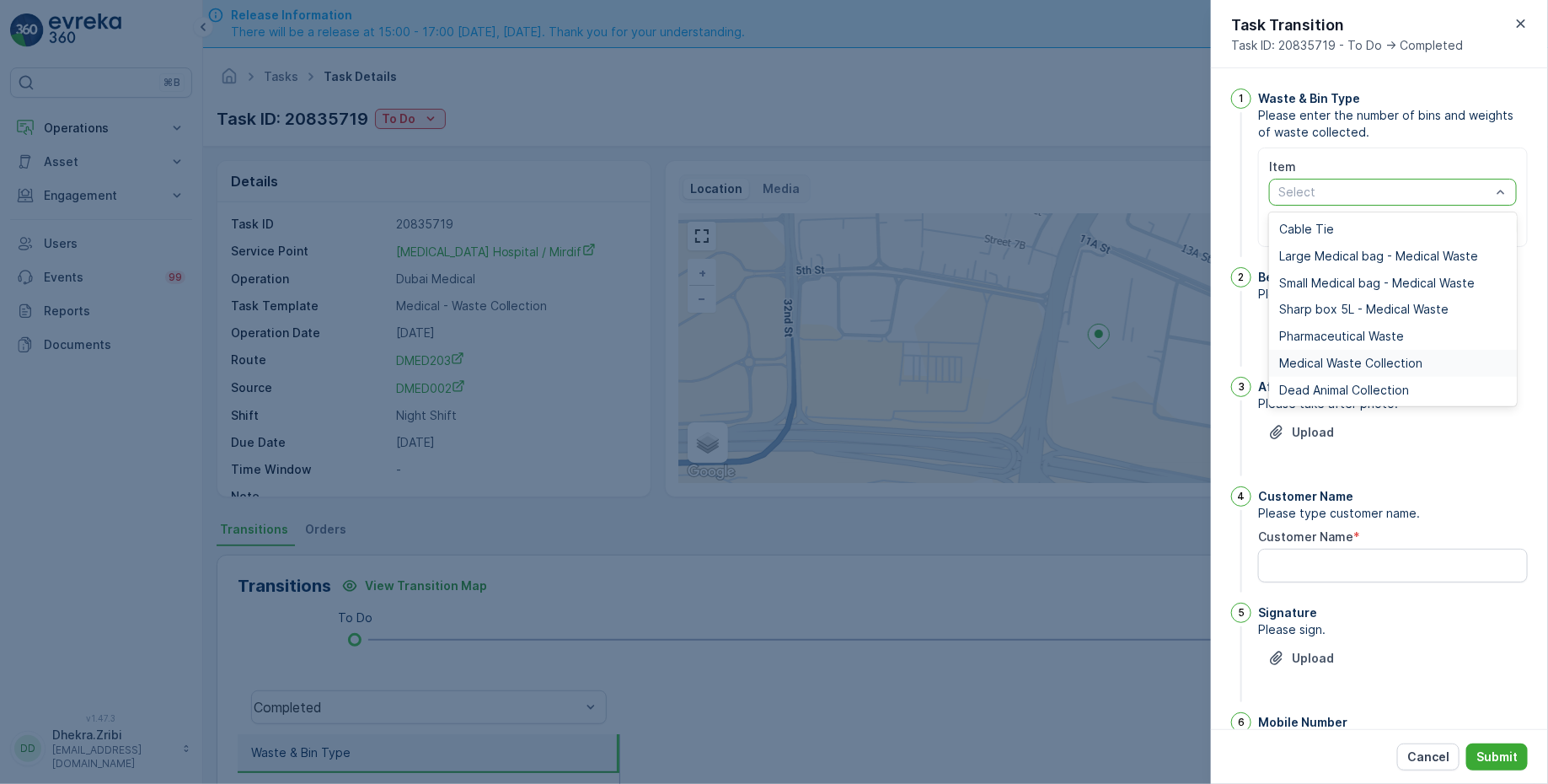
click at [1394, 356] on span "Medical Waste Collection" at bounding box center [1351, 363] width 143 height 14
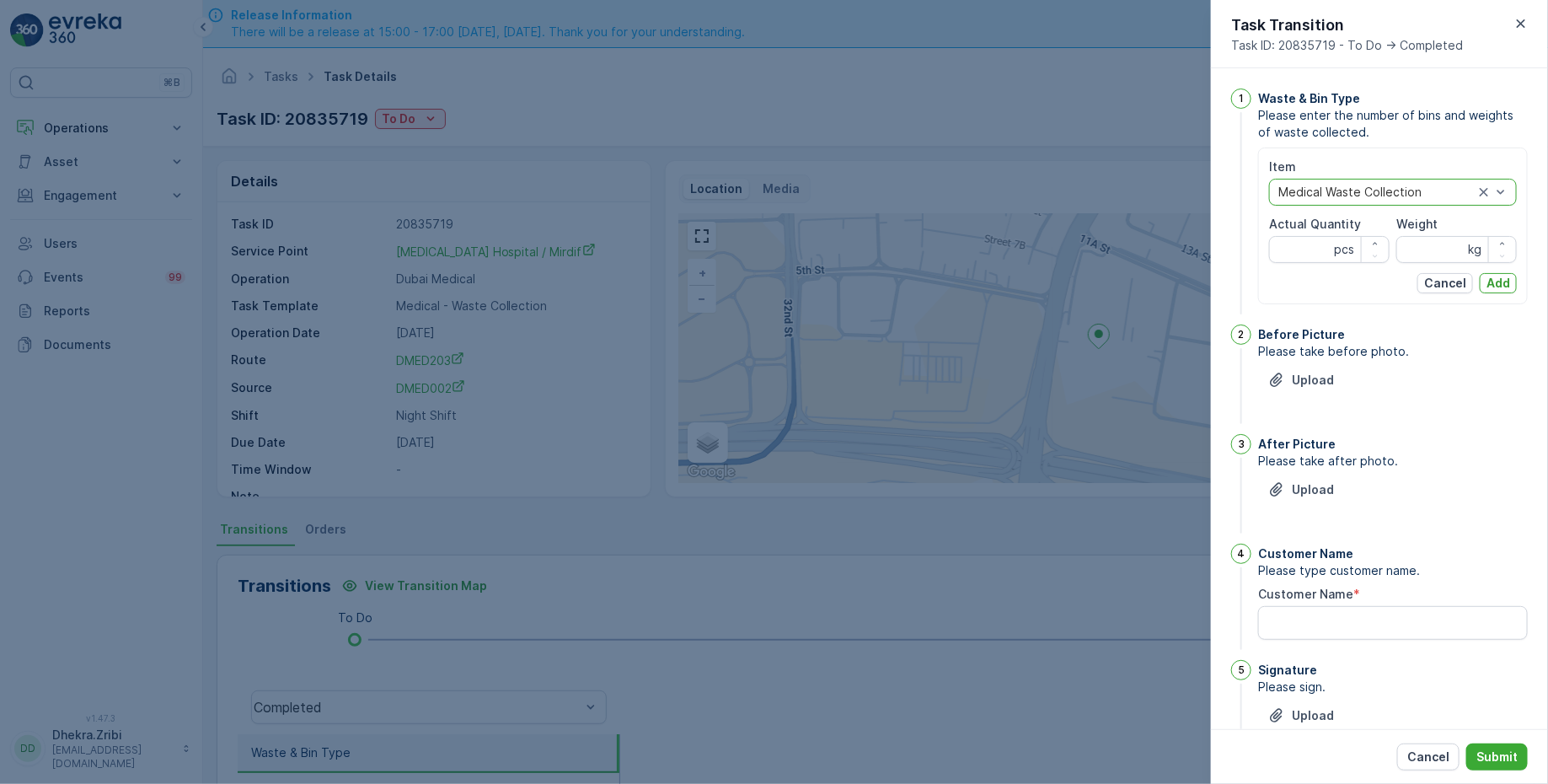
click at [1314, 255] on Quantity "Actual Quantity" at bounding box center [1330, 249] width 121 height 27
type Quantity "92"
click at [1418, 243] on input "Weight" at bounding box center [1457, 249] width 121 height 27
type input "364"
click at [1511, 291] on div "Cancel Add" at bounding box center [1394, 283] width 248 height 20
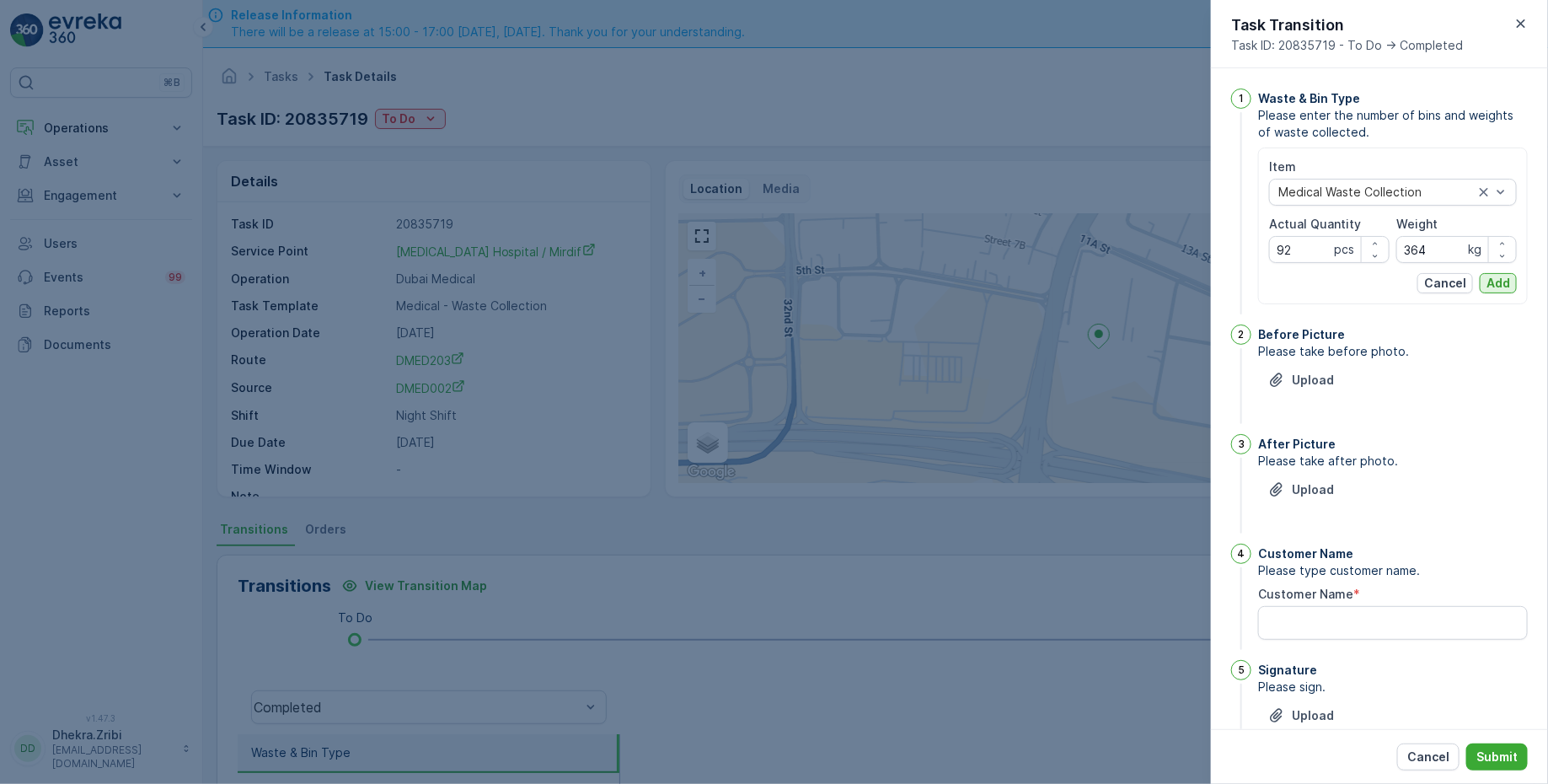
click at [1506, 290] on p "Add" at bounding box center [1499, 283] width 24 height 17
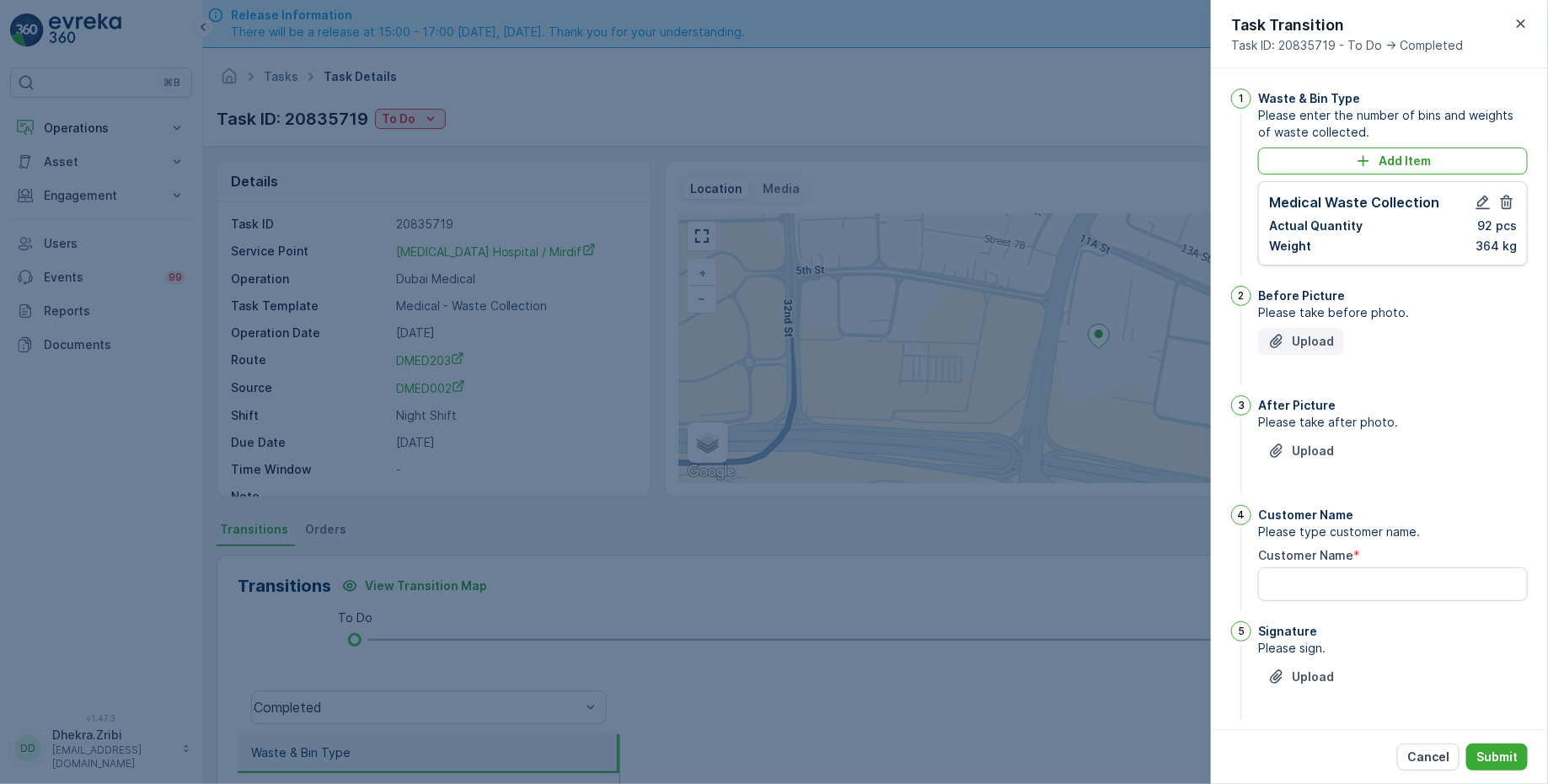
click at [1311, 344] on p "Upload" at bounding box center [1313, 341] width 42 height 17
click at [1316, 329] on button "Upload" at bounding box center [1301, 341] width 86 height 27
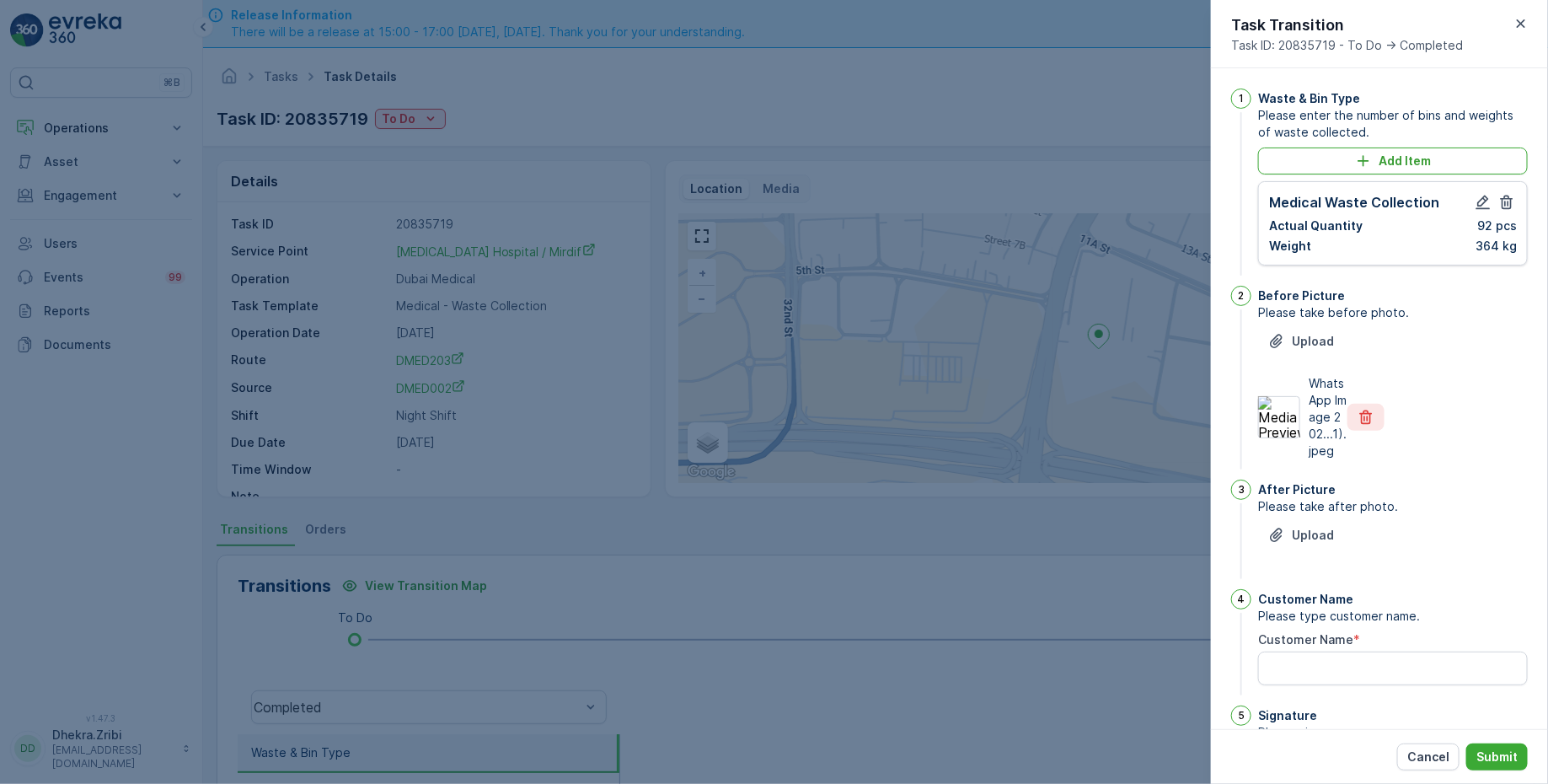
click at [1360, 425] on icon "button" at bounding box center [1366, 417] width 13 height 14
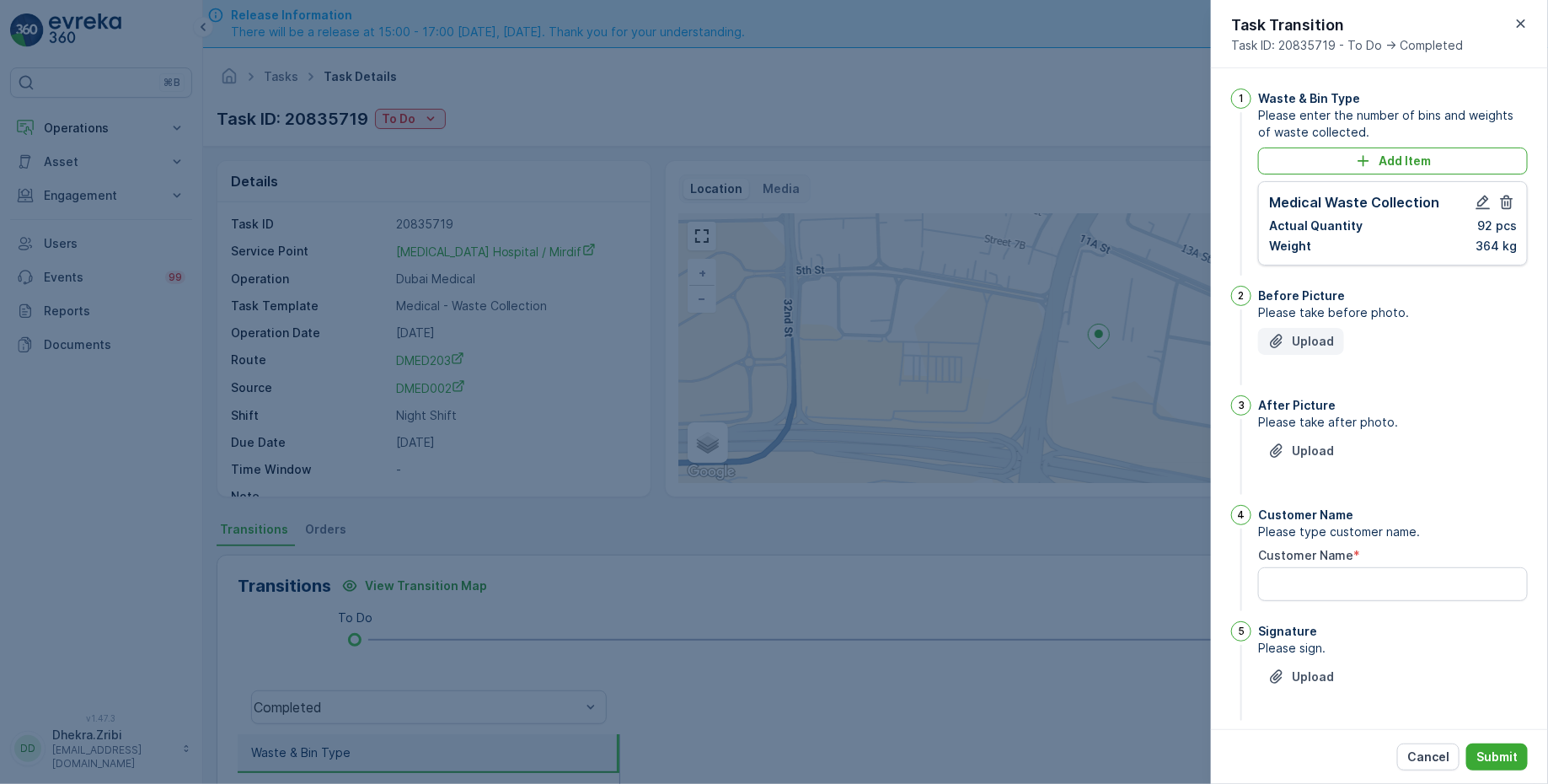
click at [1318, 348] on button "Upload" at bounding box center [1301, 341] width 86 height 27
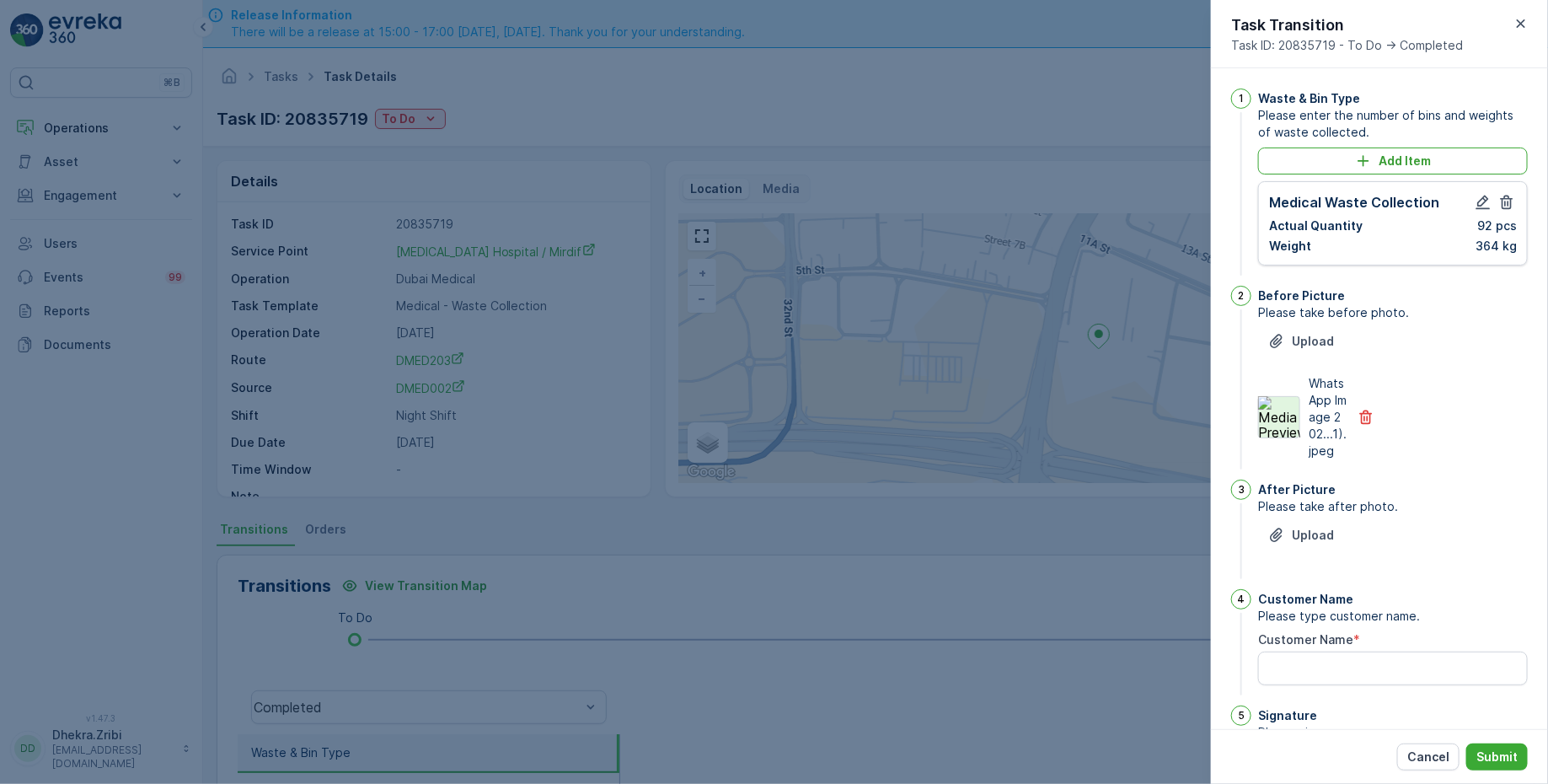
click at [1288, 434] on img at bounding box center [1280, 417] width 42 height 42
click at [1316, 549] on button "Upload" at bounding box center [1301, 535] width 86 height 27
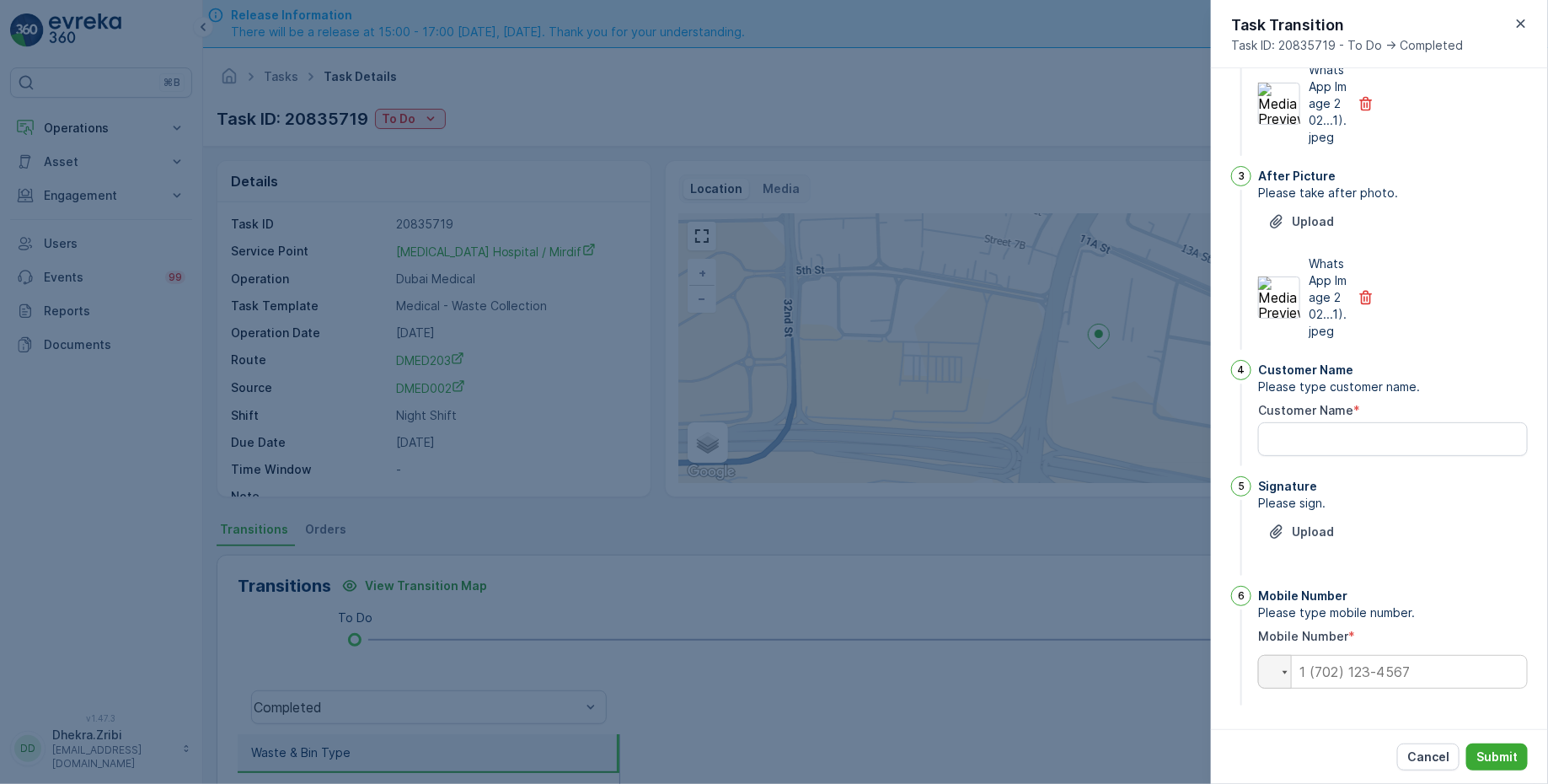
drag, startPoint x: 1347, startPoint y: 500, endPoint x: 1346, endPoint y: 490, distance: 10.0
click at [1346, 499] on span "Please sign." at bounding box center [1394, 503] width 270 height 17
click at [1346, 484] on div "Signature" at bounding box center [1394, 486] width 270 height 17
click at [1333, 462] on div "Customer Name Please type customer name. Customer Name *" at bounding box center [1394, 414] width 270 height 109
click at [1316, 436] on Name "Customer Name" at bounding box center [1394, 440] width 270 height 34
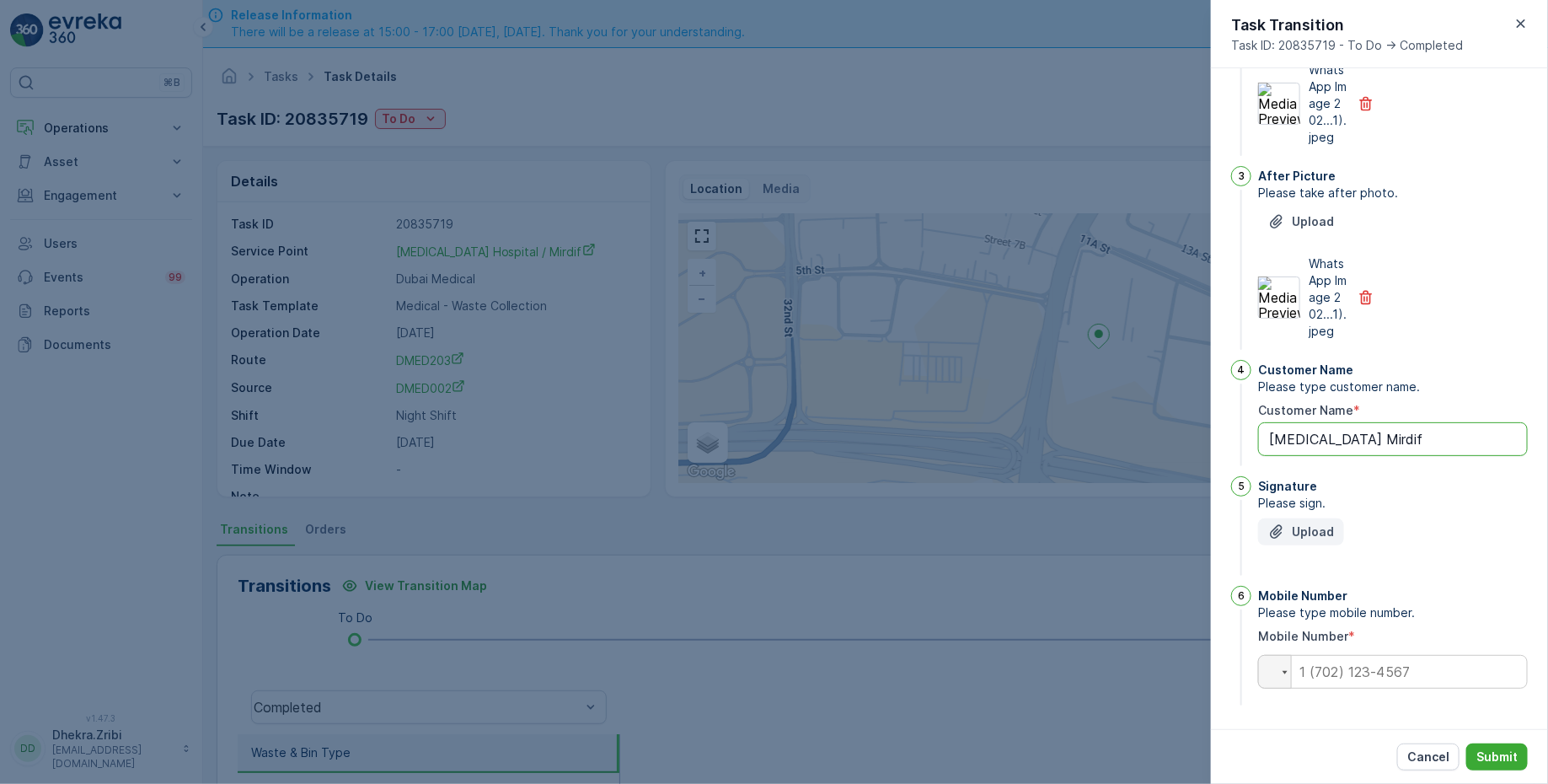
type Name "HMS Mirdif"
click at [1333, 535] on button "Upload" at bounding box center [1301, 532] width 86 height 27
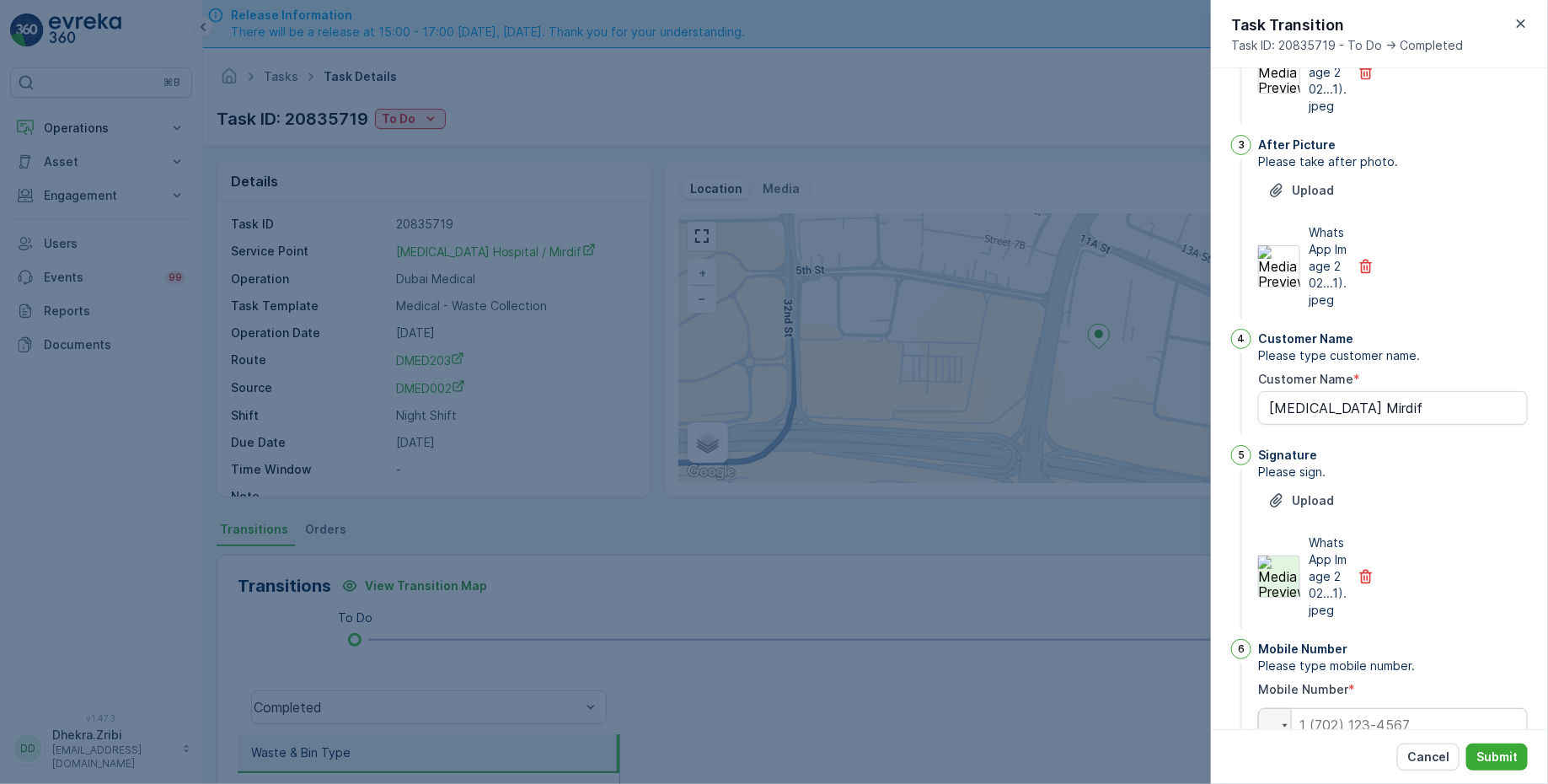
scroll to position [445, 0]
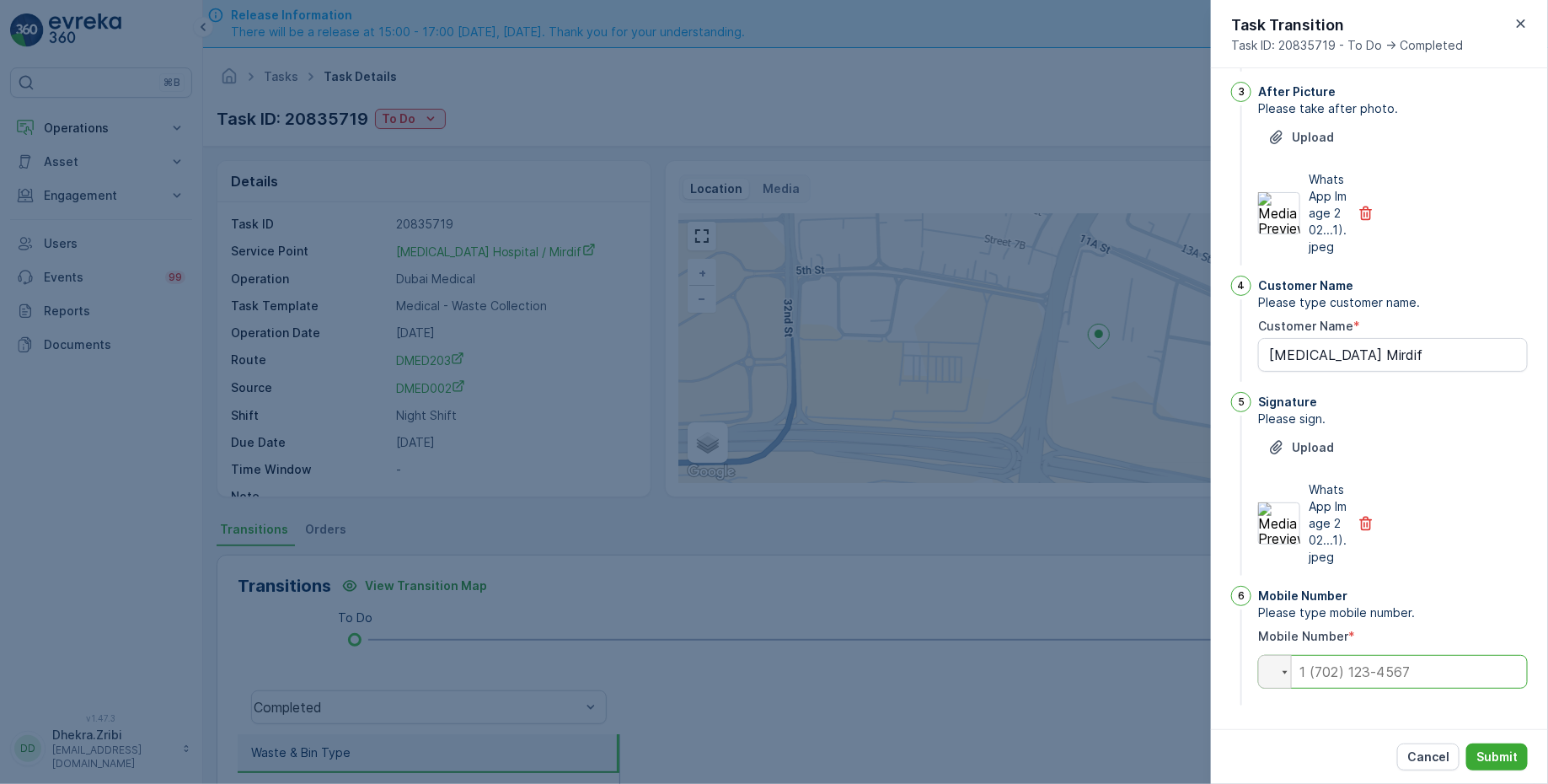
click at [1312, 682] on input "tel" at bounding box center [1394, 672] width 270 height 34
type input "0"
click at [1329, 748] on div "Cancel Submit" at bounding box center [1379, 756] width 337 height 55
click at [1453, 759] on button "Cancel" at bounding box center [1428, 757] width 62 height 27
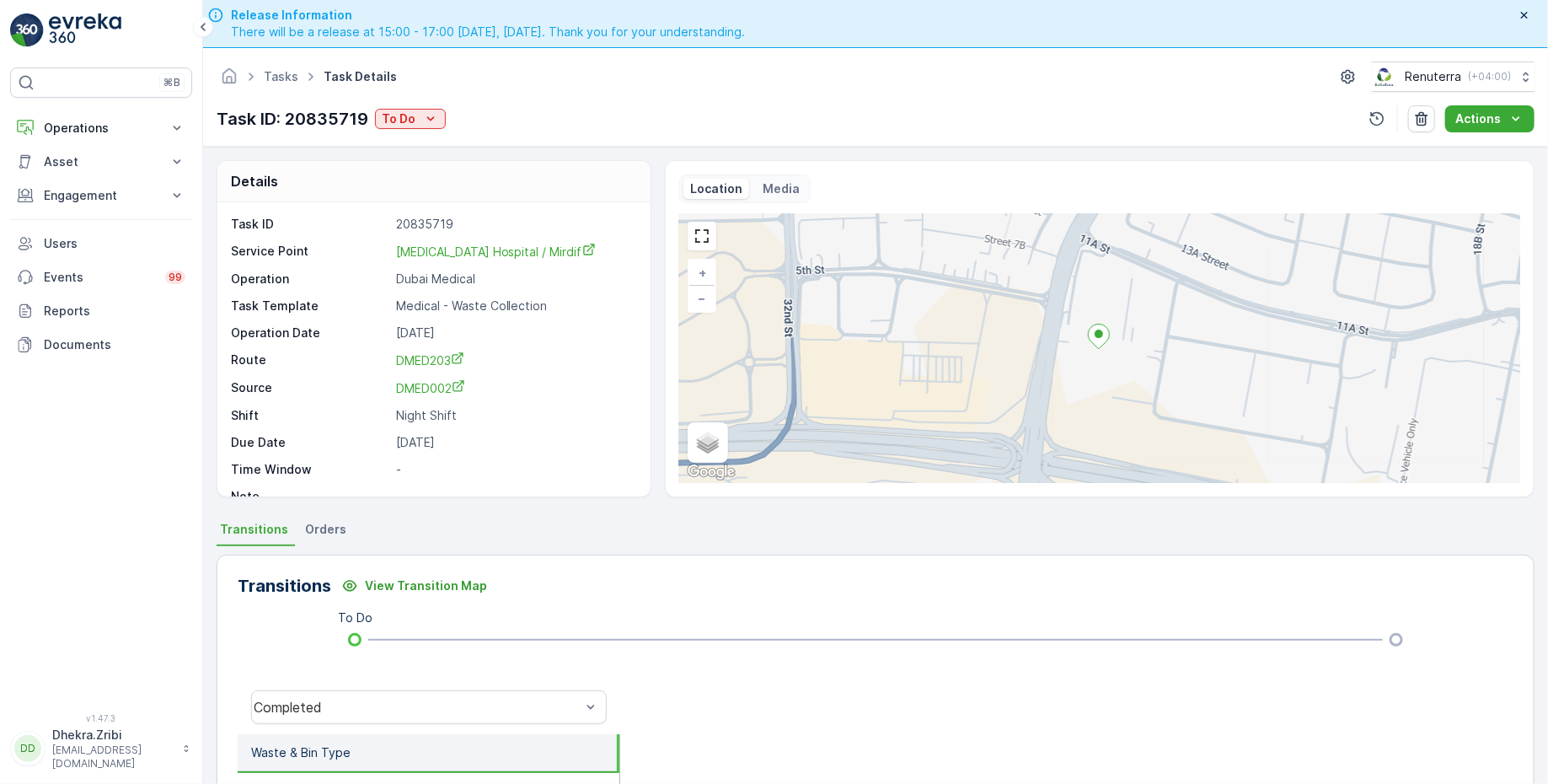
click at [414, 132] on div "Tasks Task Details Renuterra ( +04:00 ) Task ID: 20835719 To Do Actions" at bounding box center [875, 98] width 1345 height 98
click at [415, 125] on div "To Do" at bounding box center [411, 119] width 58 height 17
click at [449, 137] on div "Completed" at bounding box center [466, 143] width 175 height 24
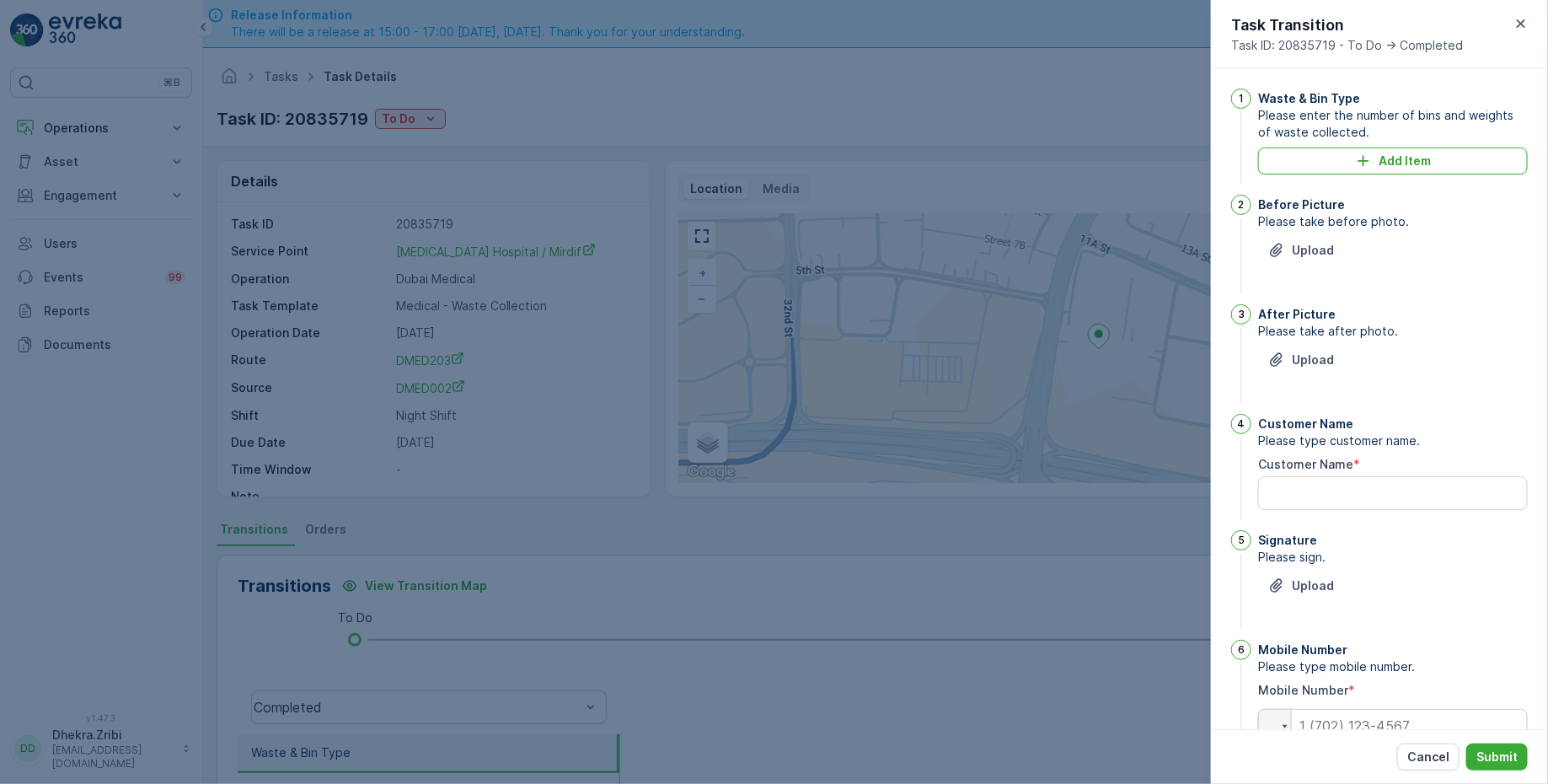
click at [1383, 128] on span "Please enter the number of bins and weights of waste collected." at bounding box center [1394, 124] width 270 height 34
click at [1352, 143] on div "Waste & Bin Type Please enter the number of bins and weights of waste collected…" at bounding box center [1394, 137] width 270 height 99
click at [1349, 160] on div "Add Item" at bounding box center [1394, 161] width 250 height 17
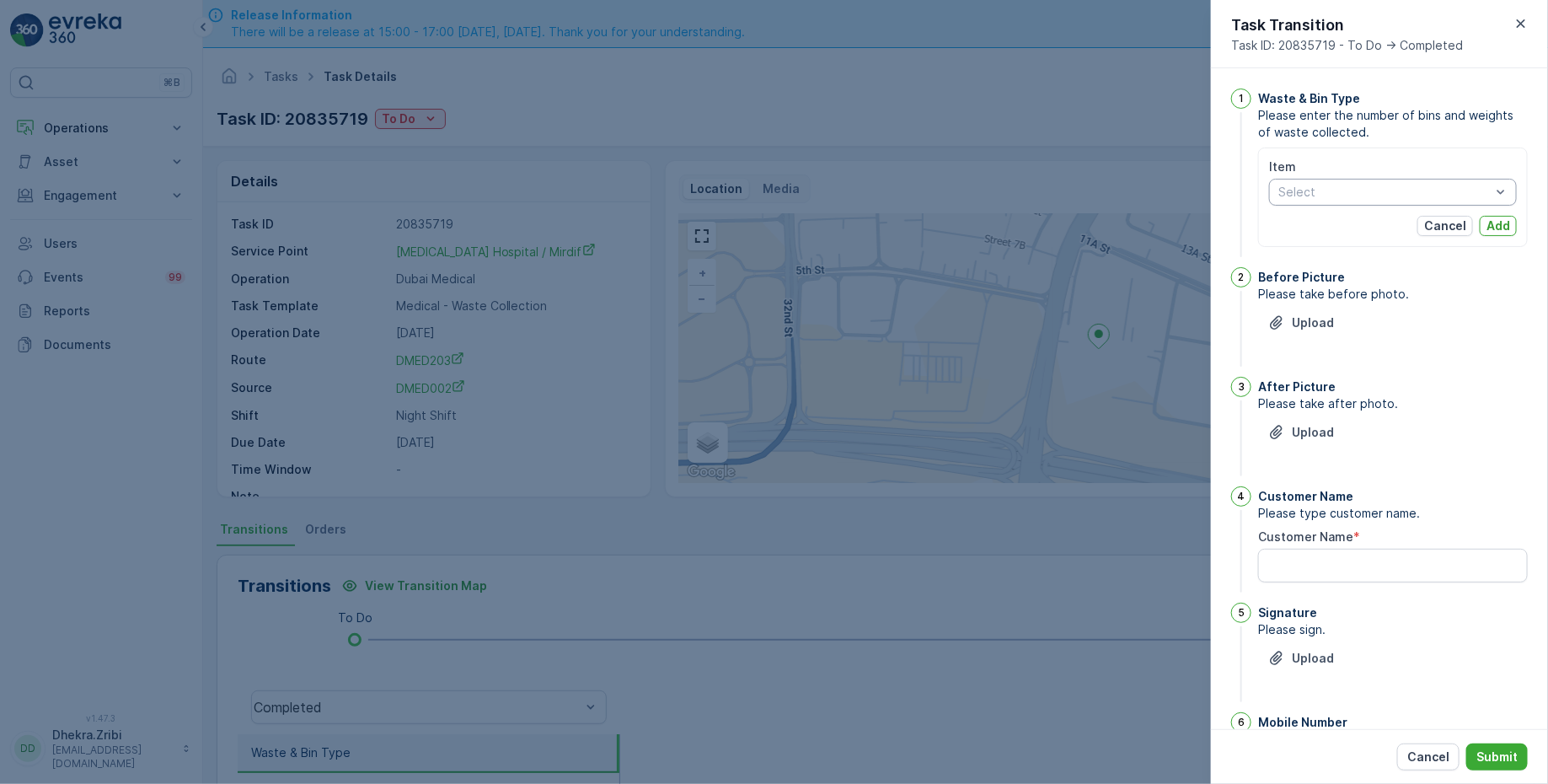
click at [1312, 193] on div at bounding box center [1385, 192] width 216 height 14
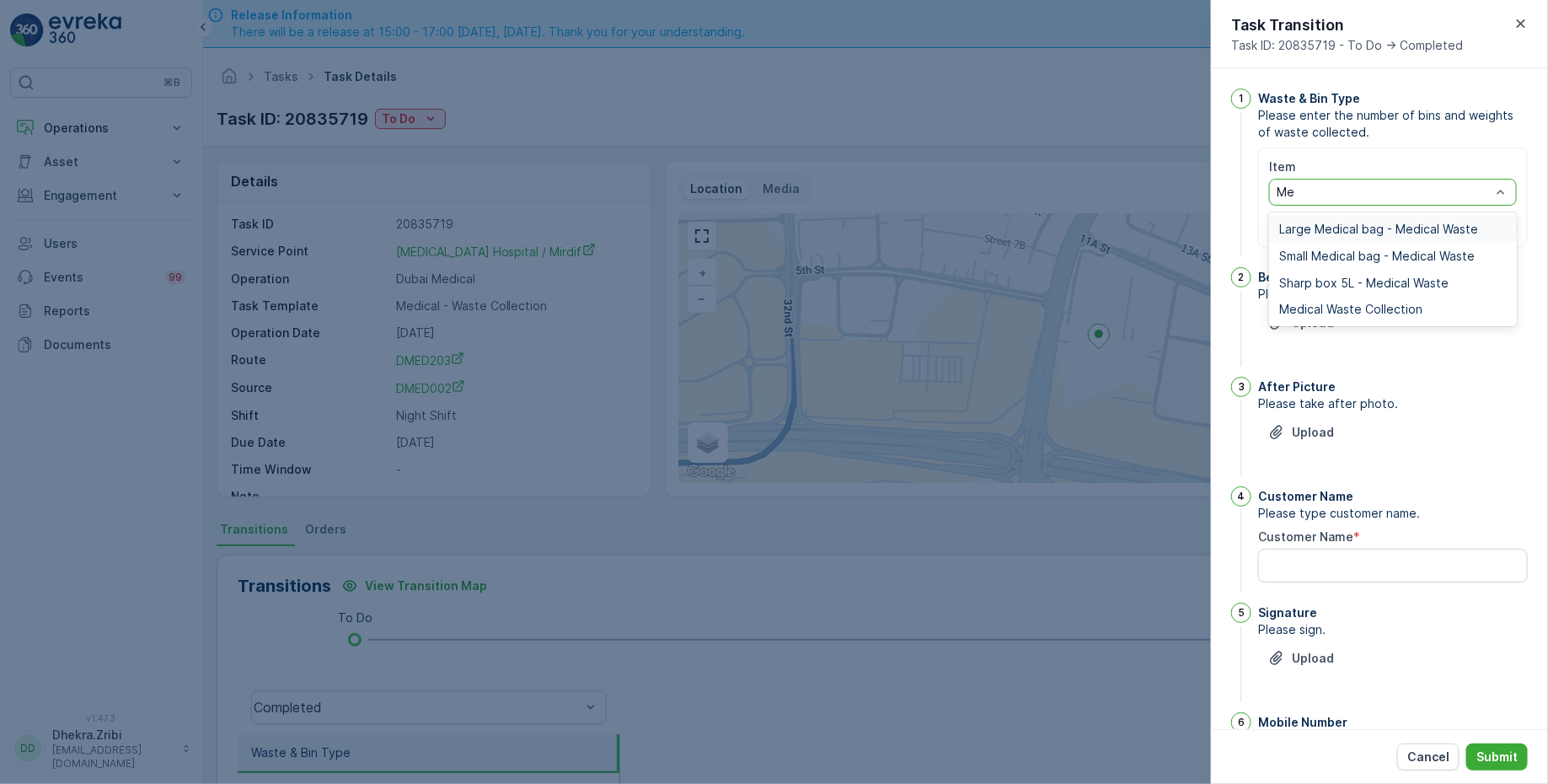
type input "Med"
click at [1316, 322] on div "Large Medical bag - Medical Waste Small Medical bag - Medical Waste Sharp box 5…" at bounding box center [1394, 269] width 248 height 114
click at [1316, 317] on div "Medical Waste Collection" at bounding box center [1394, 310] width 248 height 27
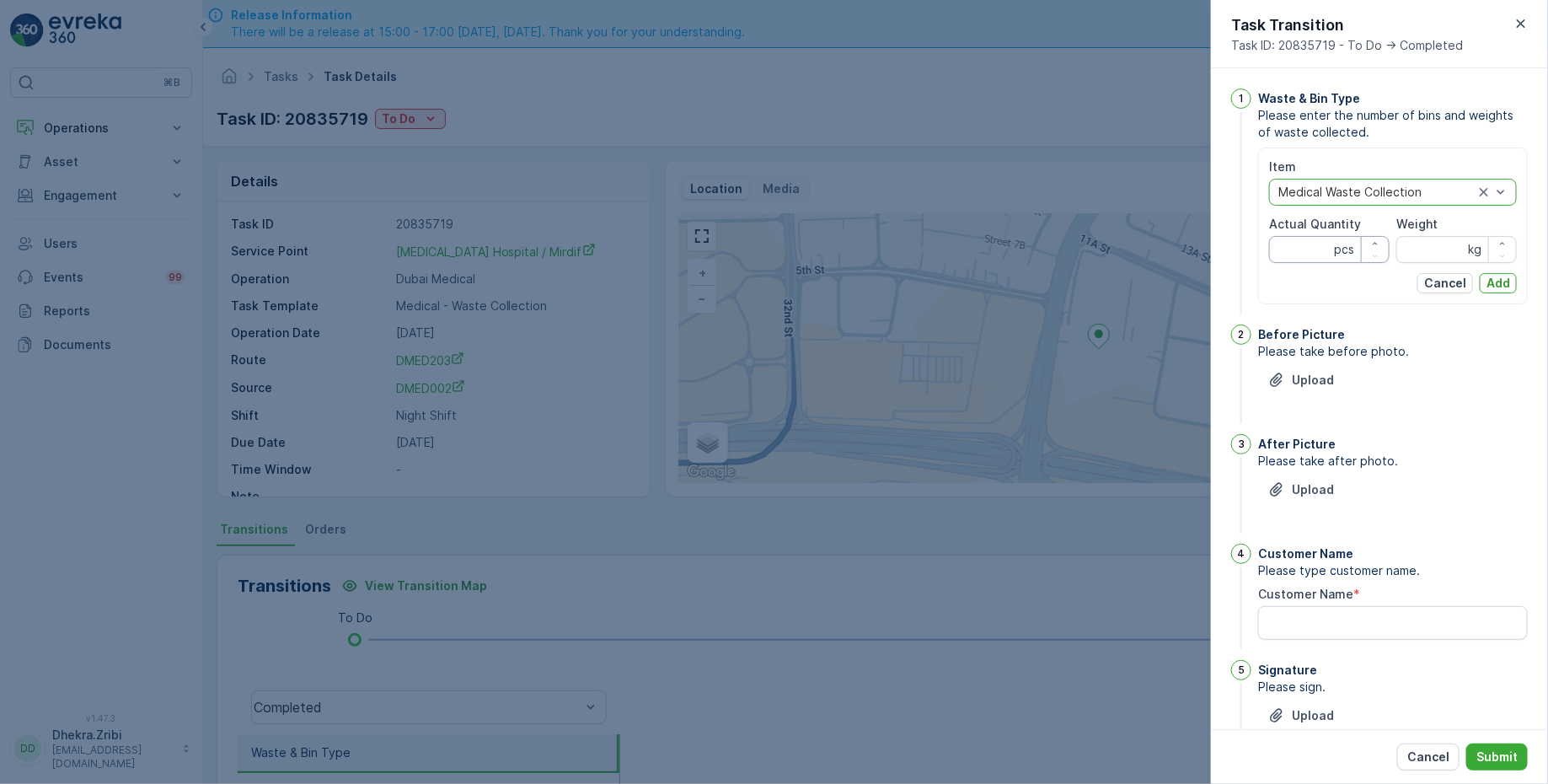
click at [1298, 245] on Quantity "Actual Quantity" at bounding box center [1330, 249] width 121 height 27
type Quantity "92"
click at [1439, 246] on input "Weight" at bounding box center [1457, 249] width 121 height 27
type input "364"
click at [1516, 278] on div "Item Medical Waste Collection Actual Quantity 92 pcs Weight 364 kg Cancel Add" at bounding box center [1394, 226] width 270 height 157
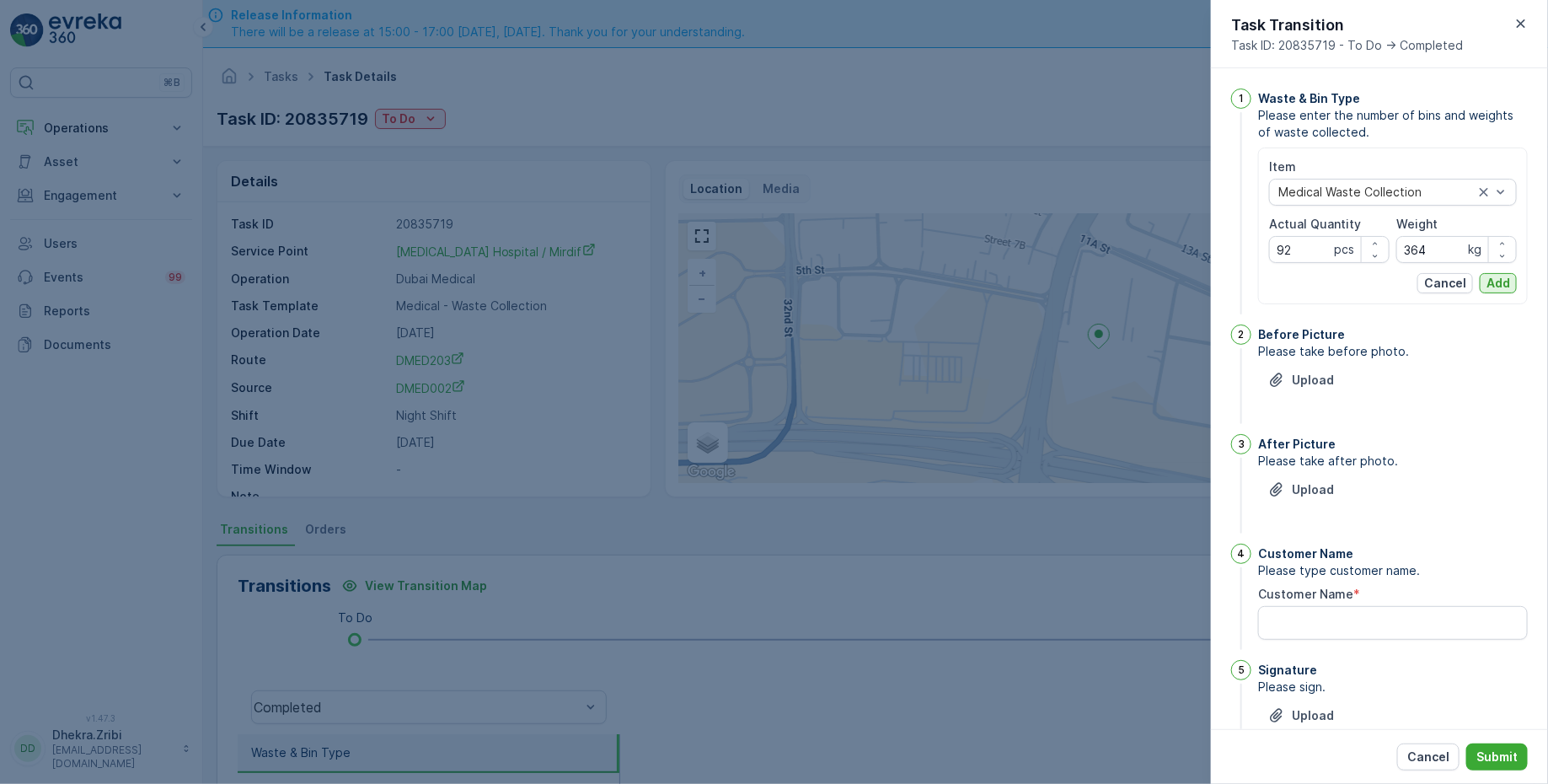
click at [1509, 278] on button "Add" at bounding box center [1499, 283] width 37 height 20
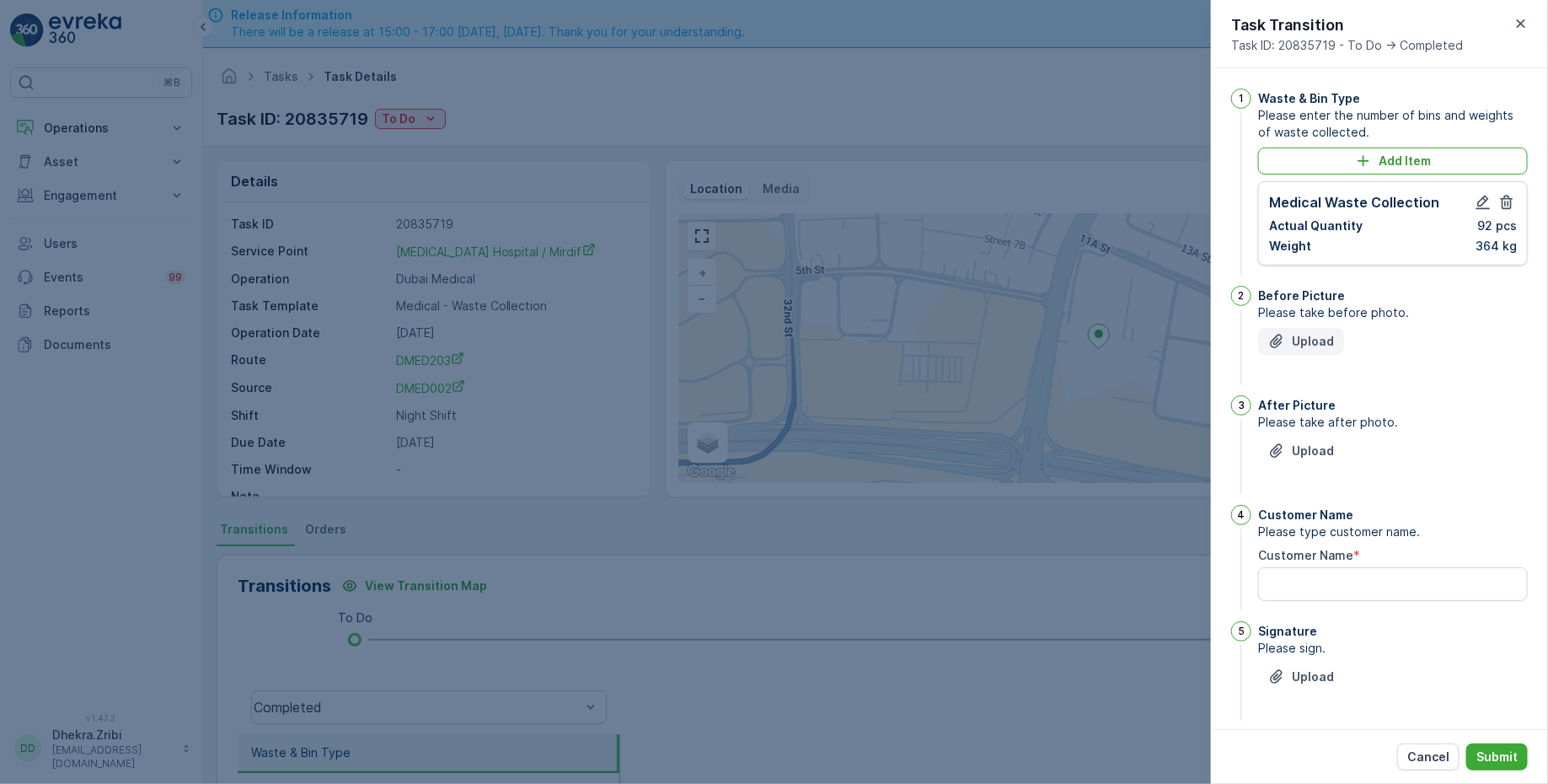
click at [1333, 338] on button "Upload" at bounding box center [1301, 341] width 86 height 27
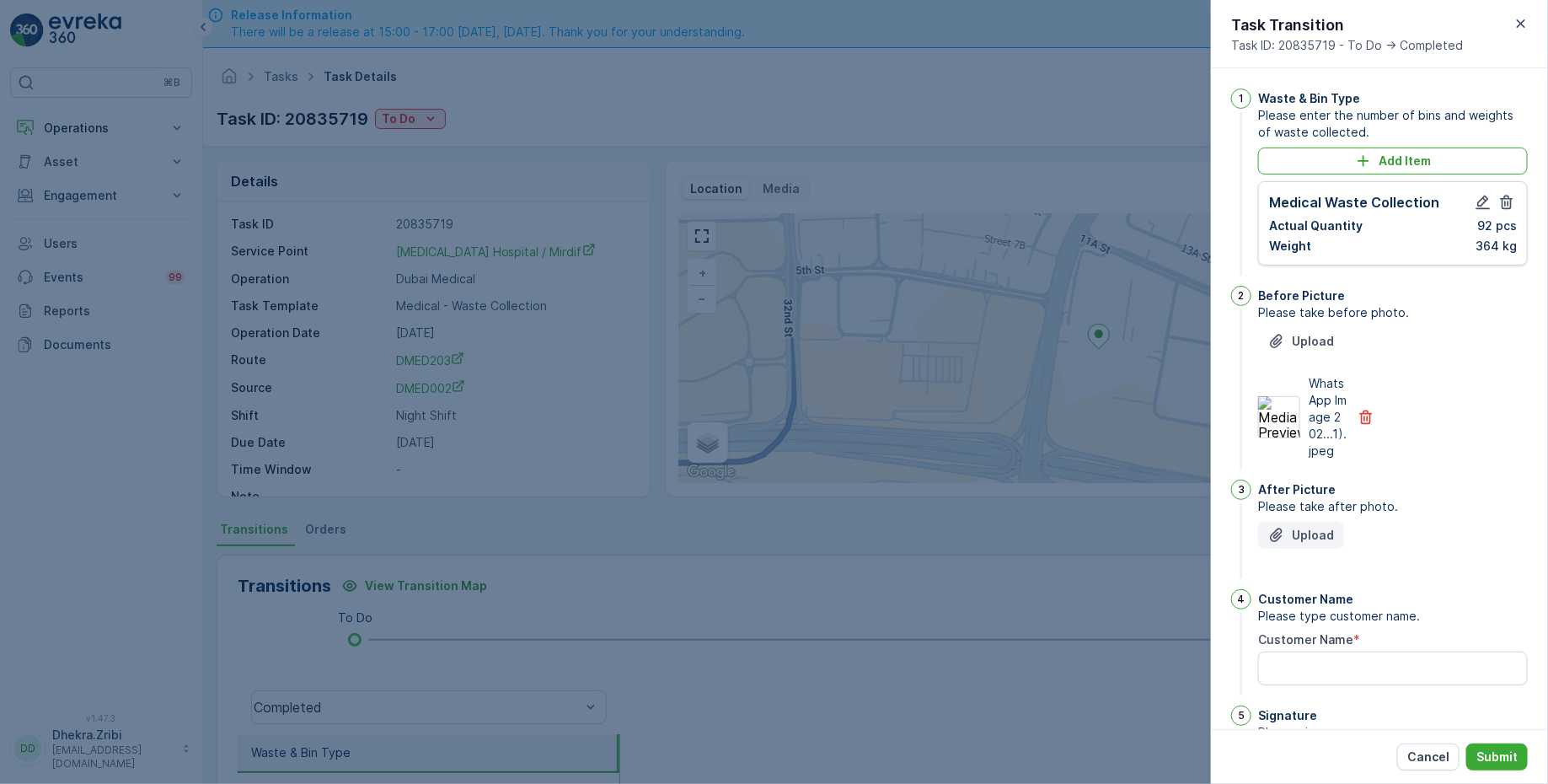
click at [1281, 543] on icon "Upload File" at bounding box center [1277, 535] width 17 height 17
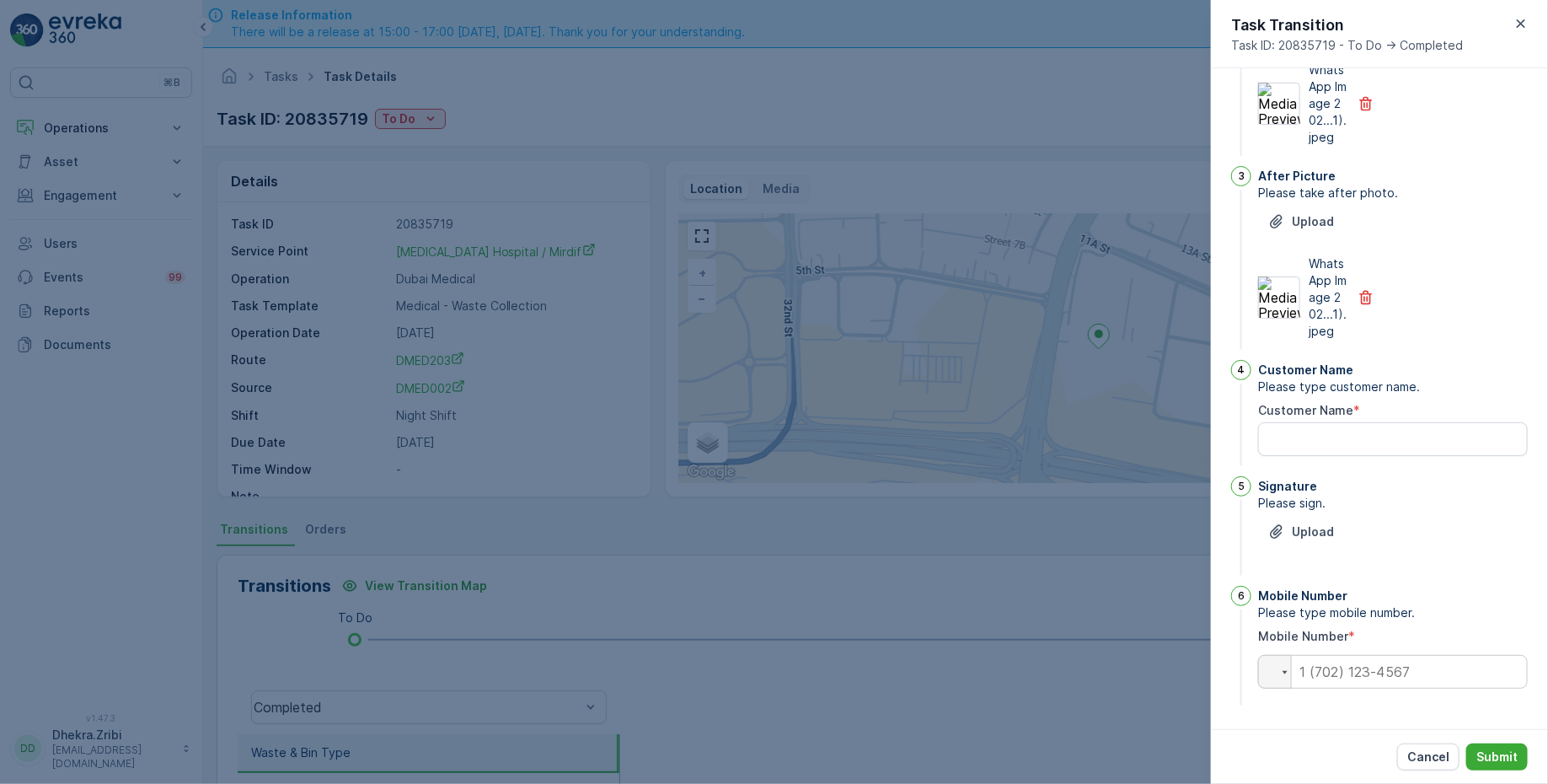
click at [1308, 468] on div "1 Waste & Bin Type Please enter the number of bins and weights of waste collect…" at bounding box center [1380, 242] width 297 height 933
click at [1308, 464] on div "Customer Name Please type customer name. Customer Name *" at bounding box center [1394, 414] width 270 height 109
click at [1297, 434] on Name "Customer Name" at bounding box center [1394, 440] width 270 height 34
click at [1357, 488] on div "Signature" at bounding box center [1394, 486] width 270 height 17
click at [1395, 426] on Name "HMS Mir" at bounding box center [1394, 440] width 270 height 34
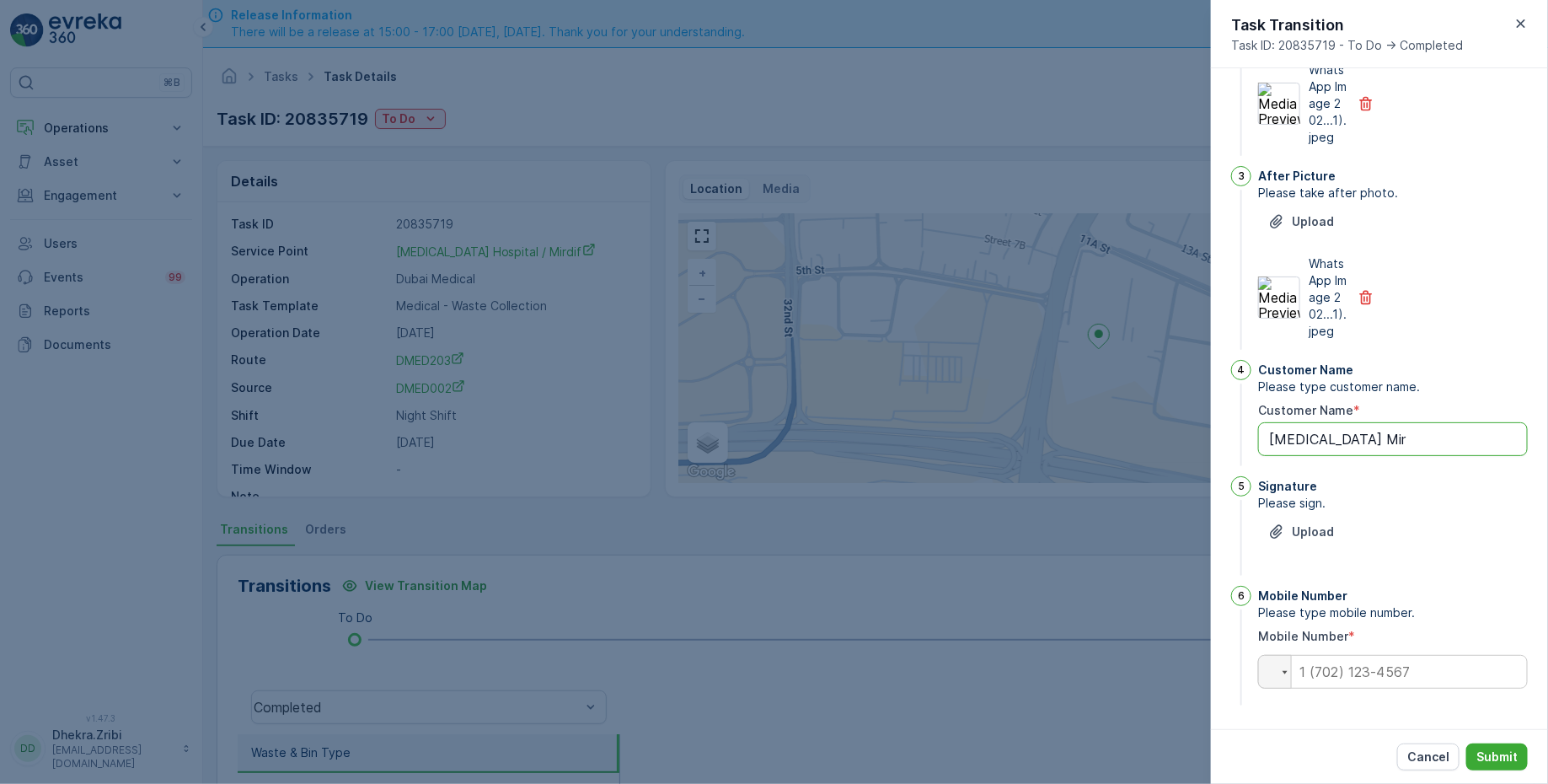
type Name "HMS Mirdif"
click at [1327, 525] on p "Upload" at bounding box center [1313, 532] width 42 height 17
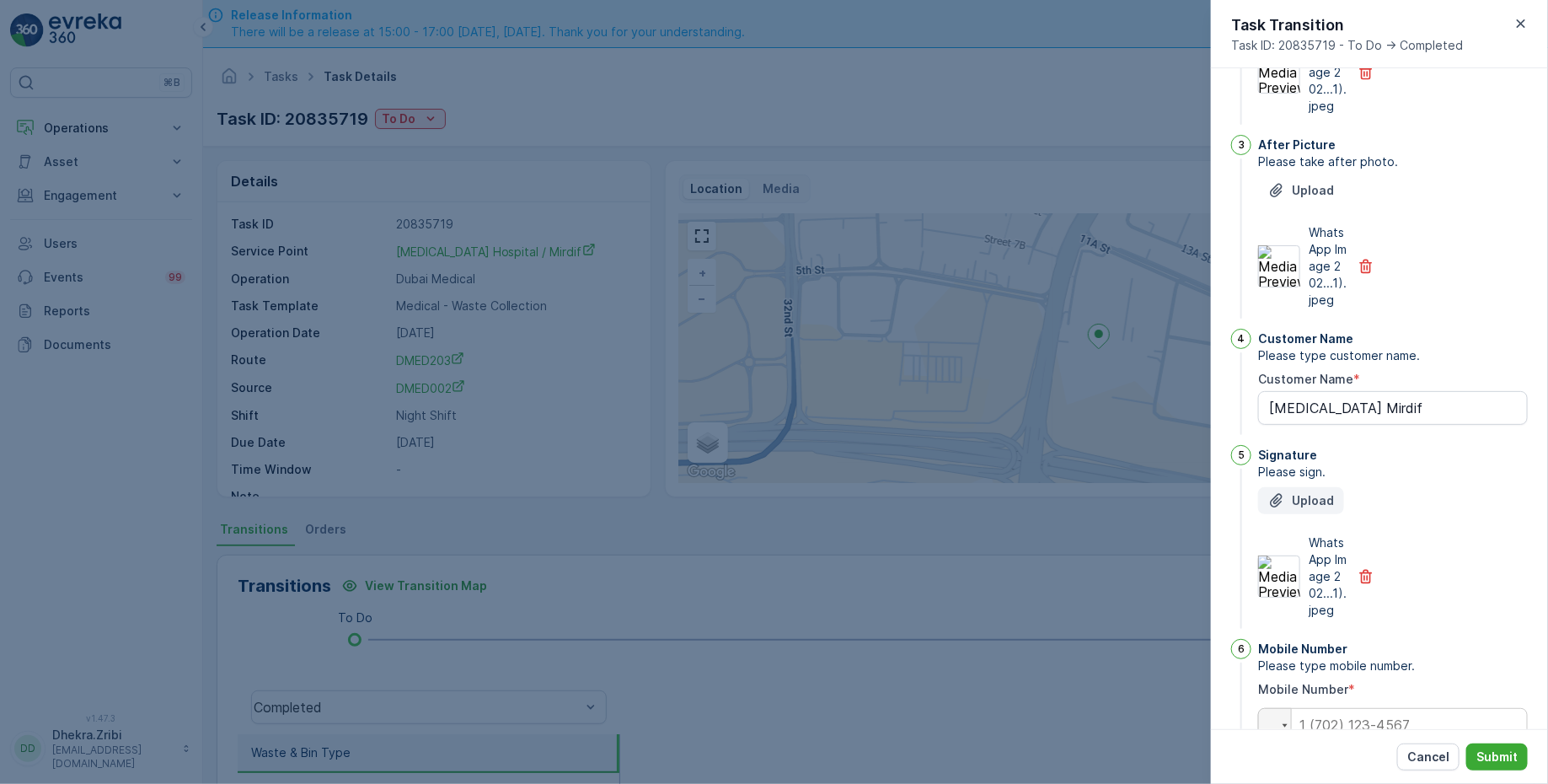
scroll to position [445, 0]
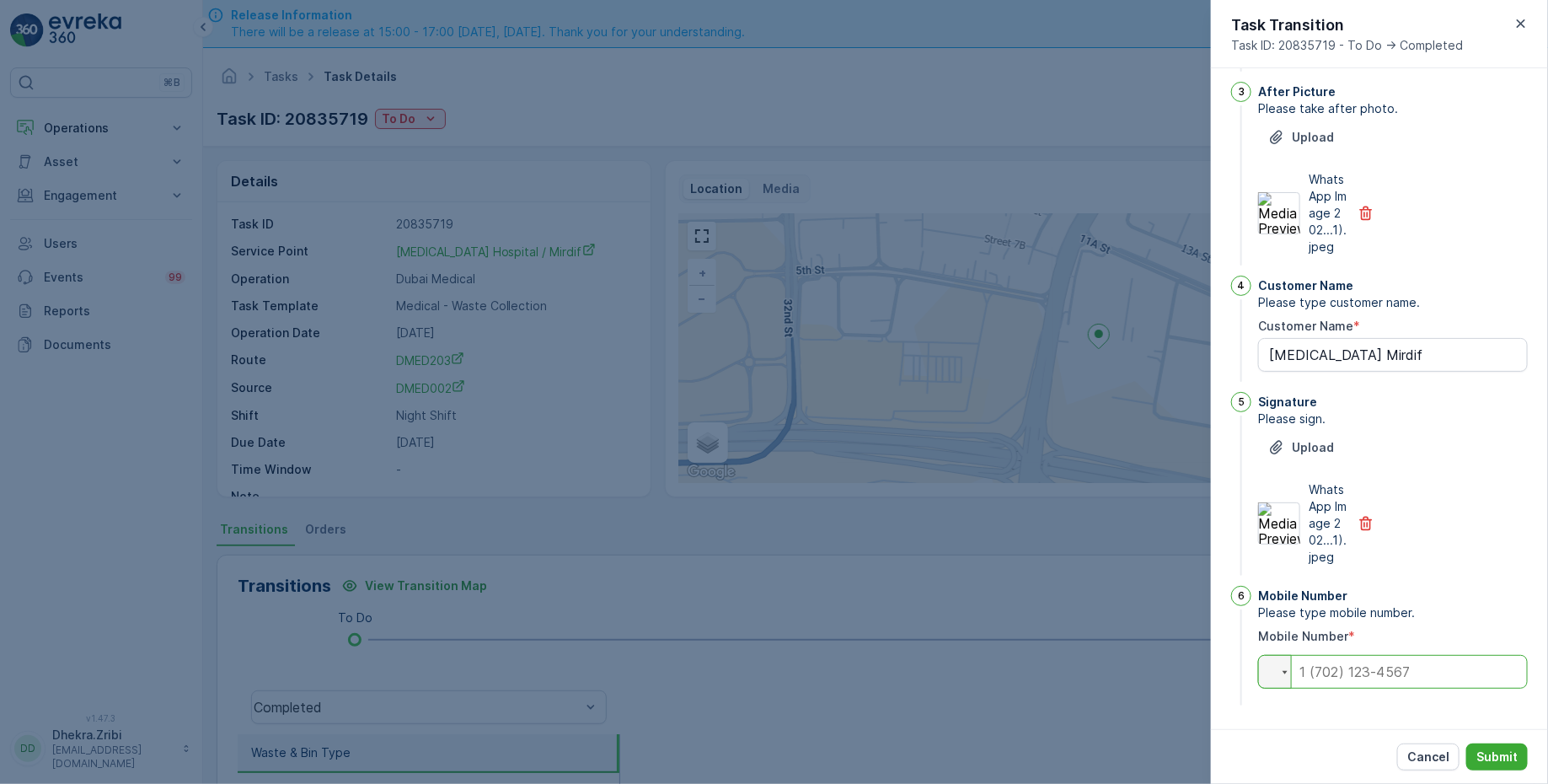
click at [1343, 658] on input "tel" at bounding box center [1394, 672] width 270 height 34
type input "0"
click at [1305, 746] on div "Cancel Submit" at bounding box center [1379, 756] width 337 height 55
click at [1490, 755] on p "Submit" at bounding box center [1497, 757] width 42 height 17
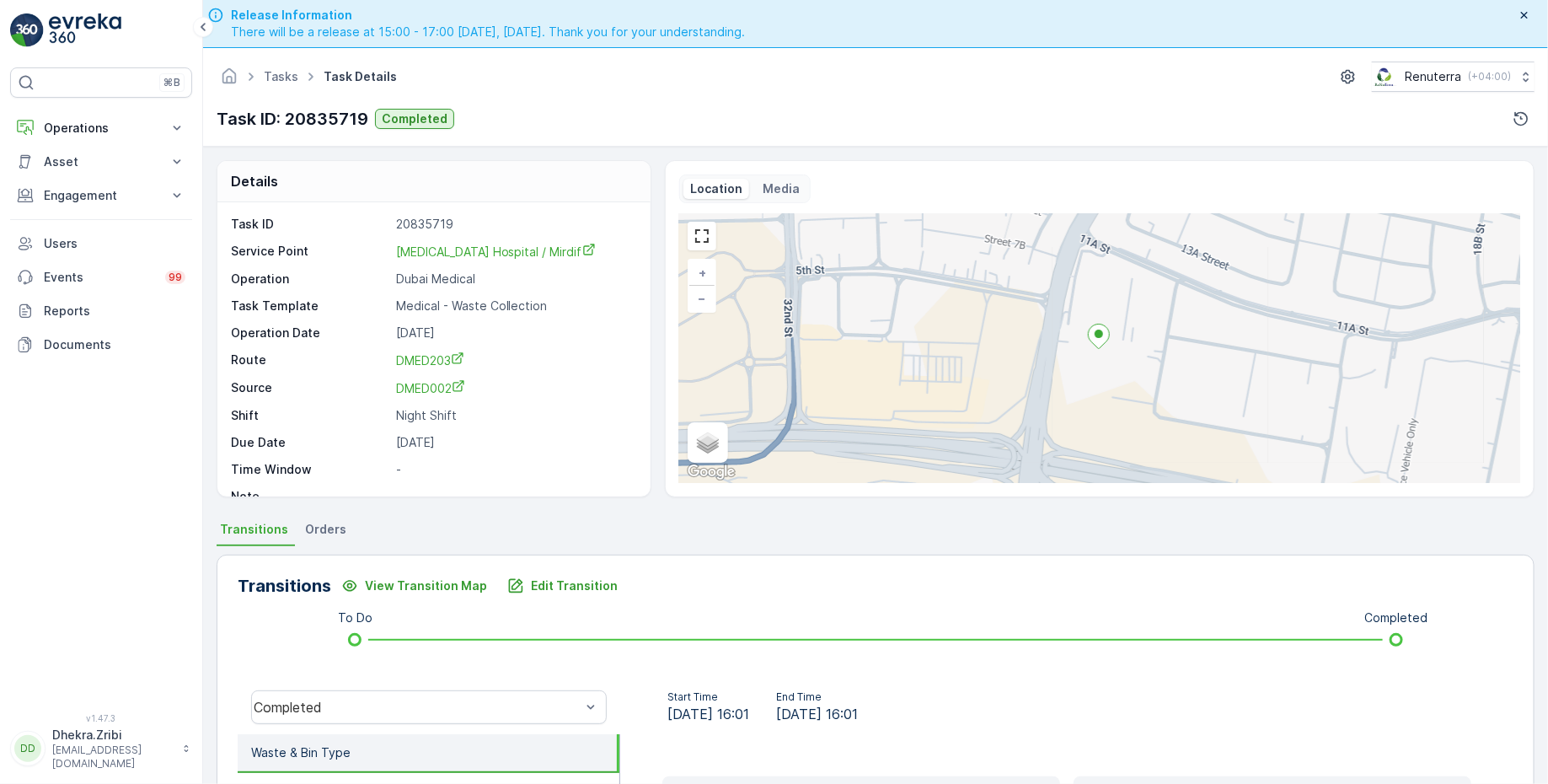
scroll to position [277, 0]
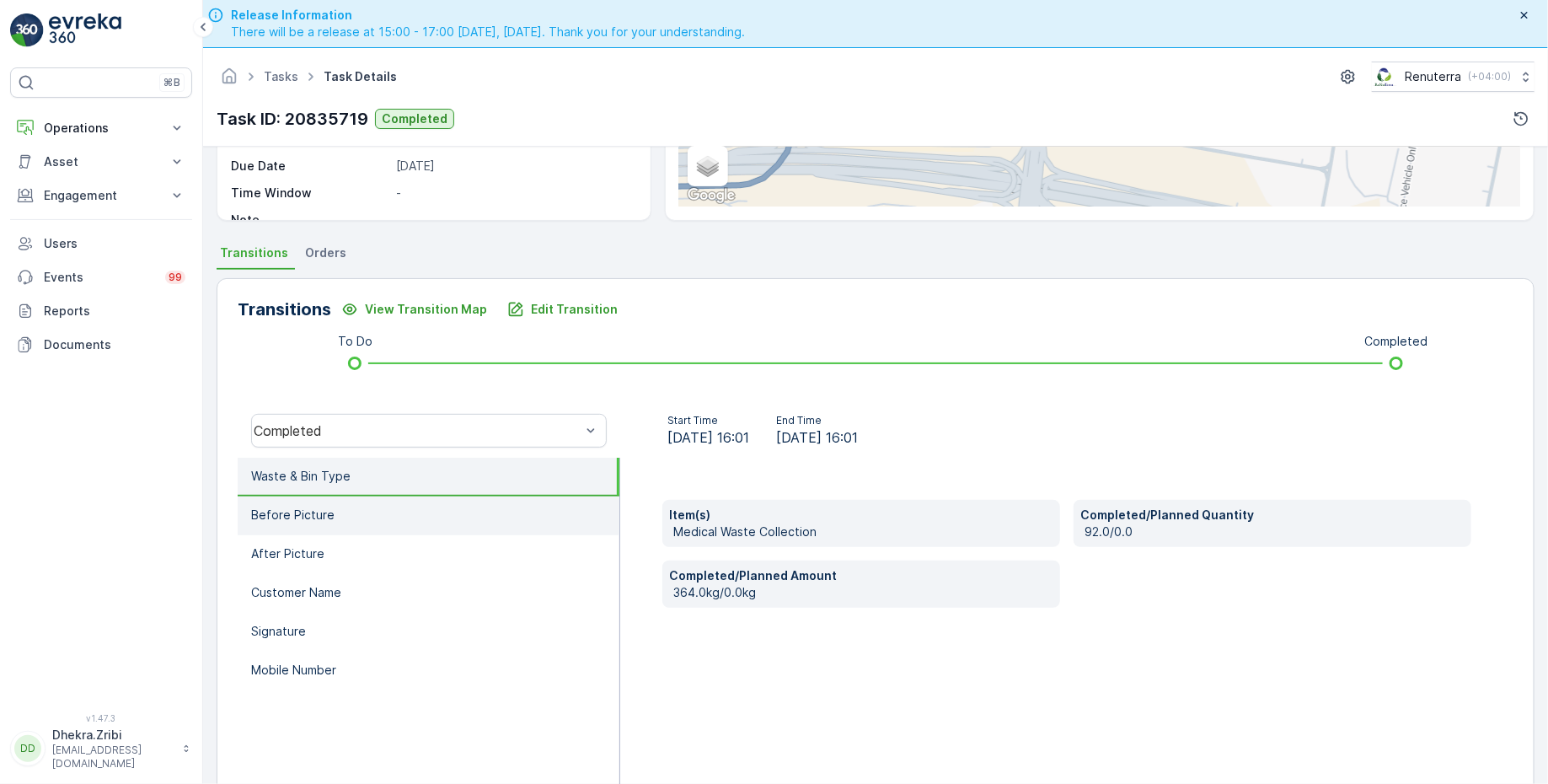
click at [519, 529] on li "Before Picture" at bounding box center [429, 516] width 382 height 39
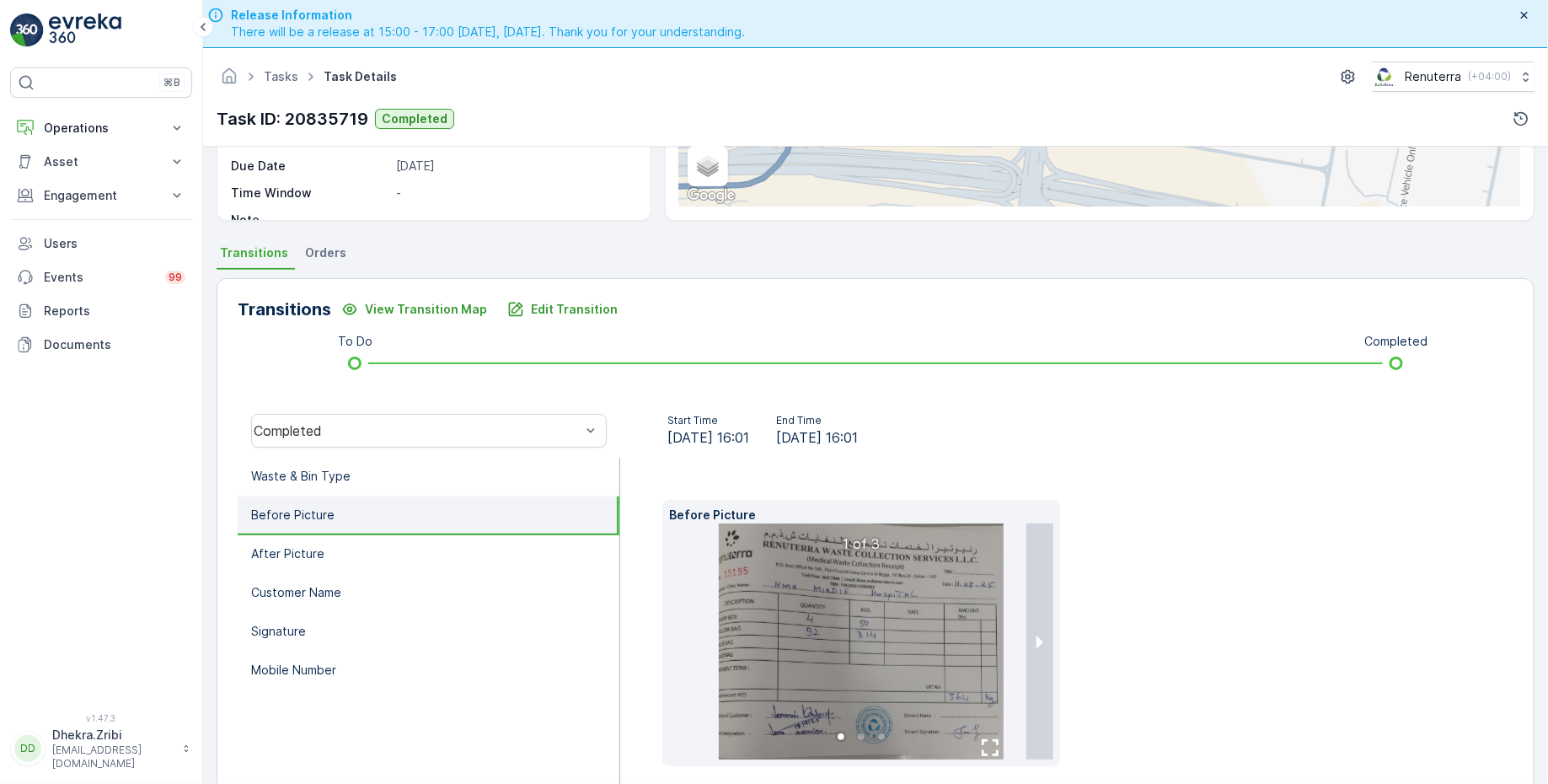
click at [550, 325] on div "Transitions View Transition Map Edit Transition To Do Completed Completed Start…" at bounding box center [875, 558] width 1318 height 561
click at [550, 316] on button "Edit Transition" at bounding box center [563, 310] width 131 height 27
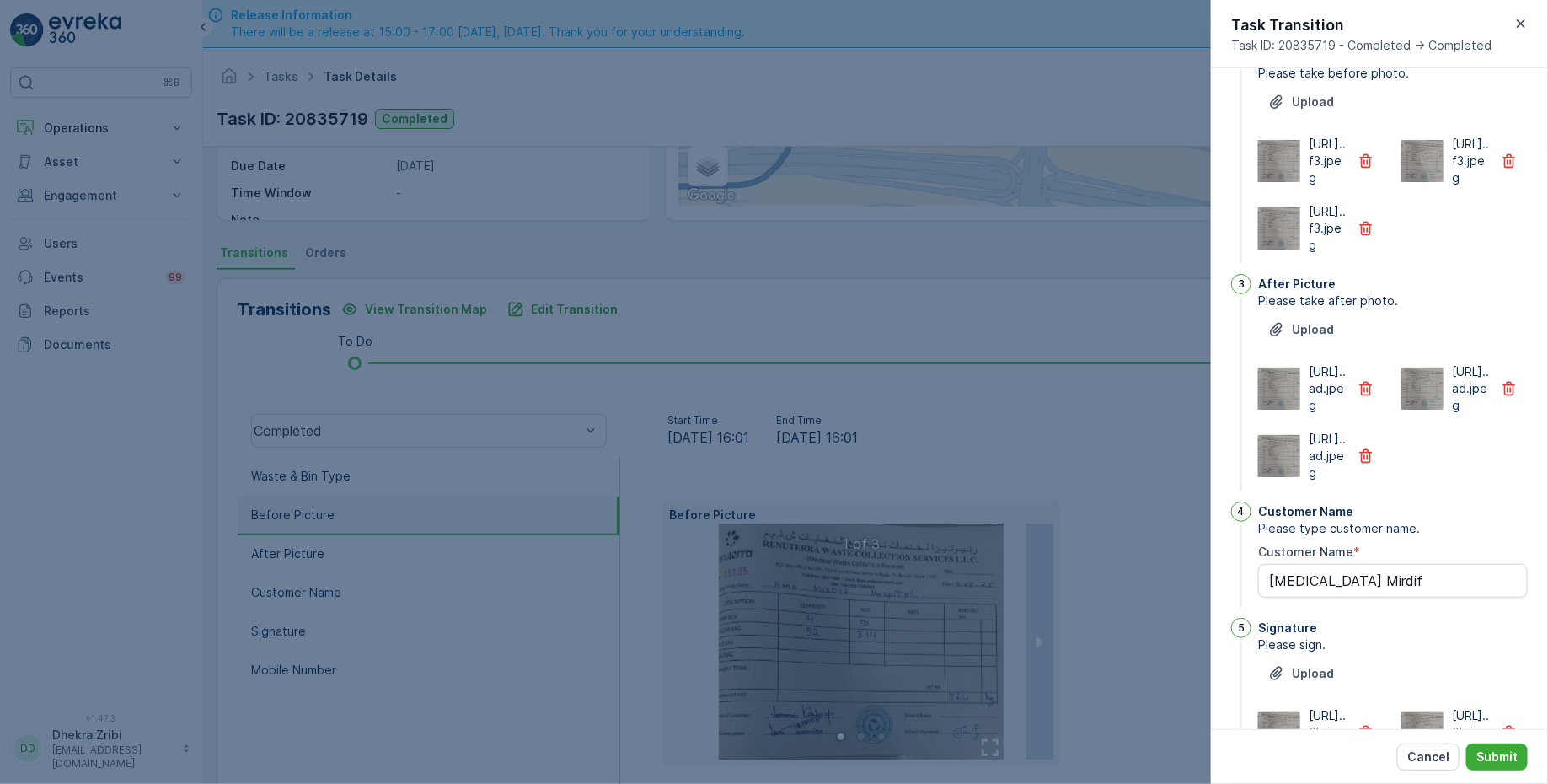
scroll to position [0, 0]
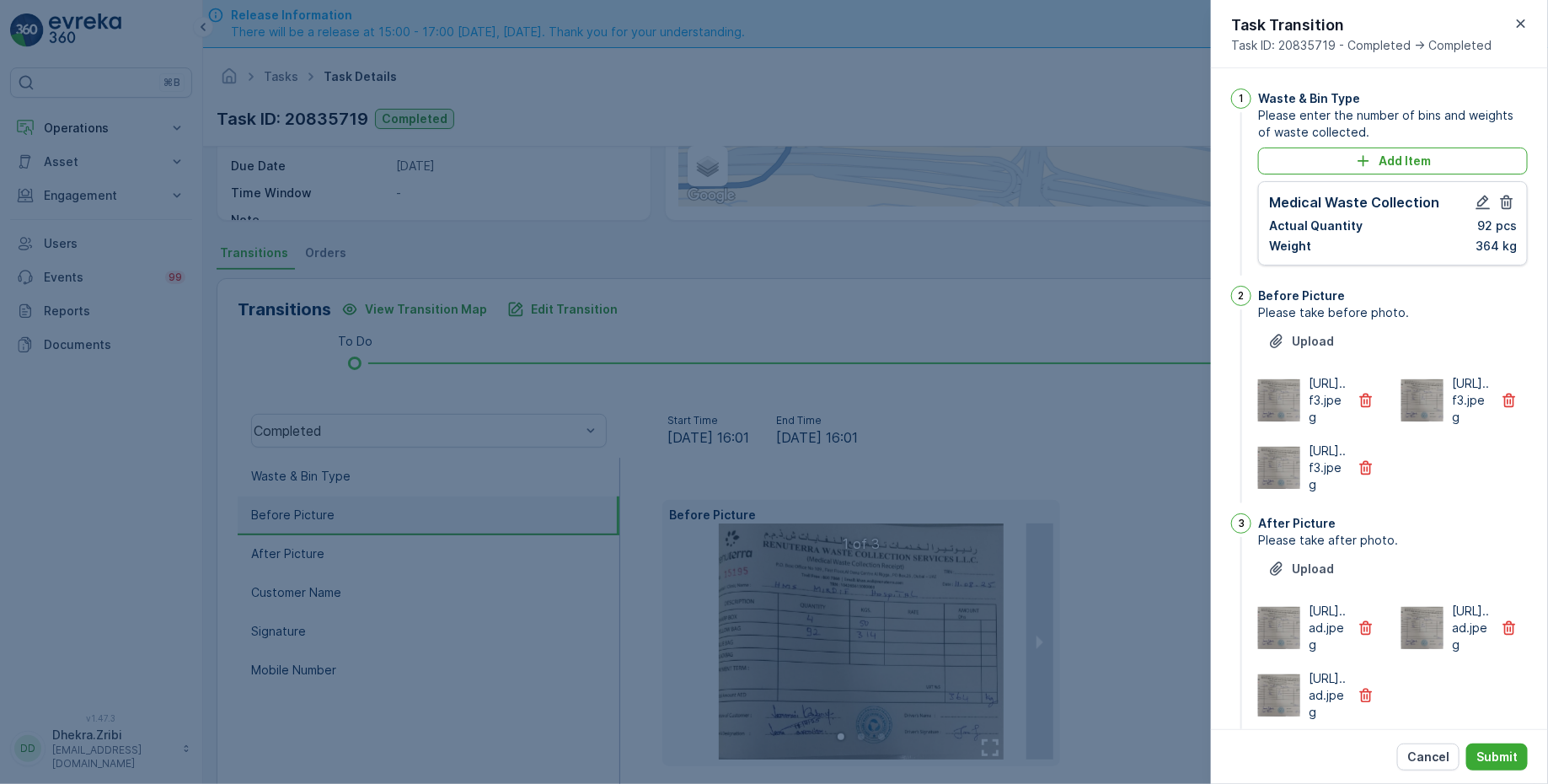
click at [1374, 426] on div "https://media.evre...f3.jpeg" at bounding box center [1321, 400] width 126 height 51
click at [1367, 409] on icon "button" at bounding box center [1366, 400] width 17 height 17
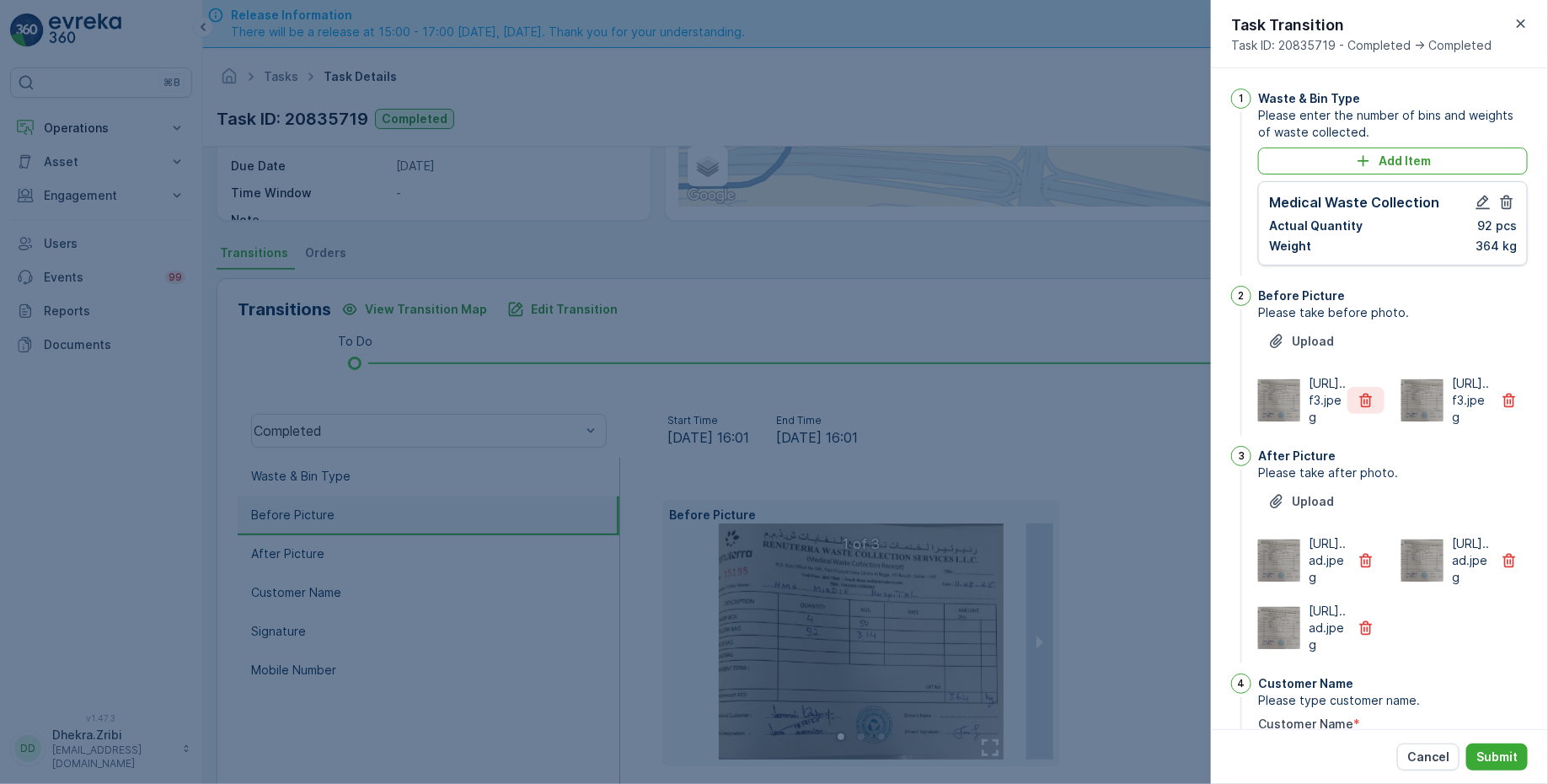
click at [1362, 409] on icon "button" at bounding box center [1366, 400] width 17 height 17
click at [1364, 568] on icon "button" at bounding box center [1366, 560] width 17 height 17
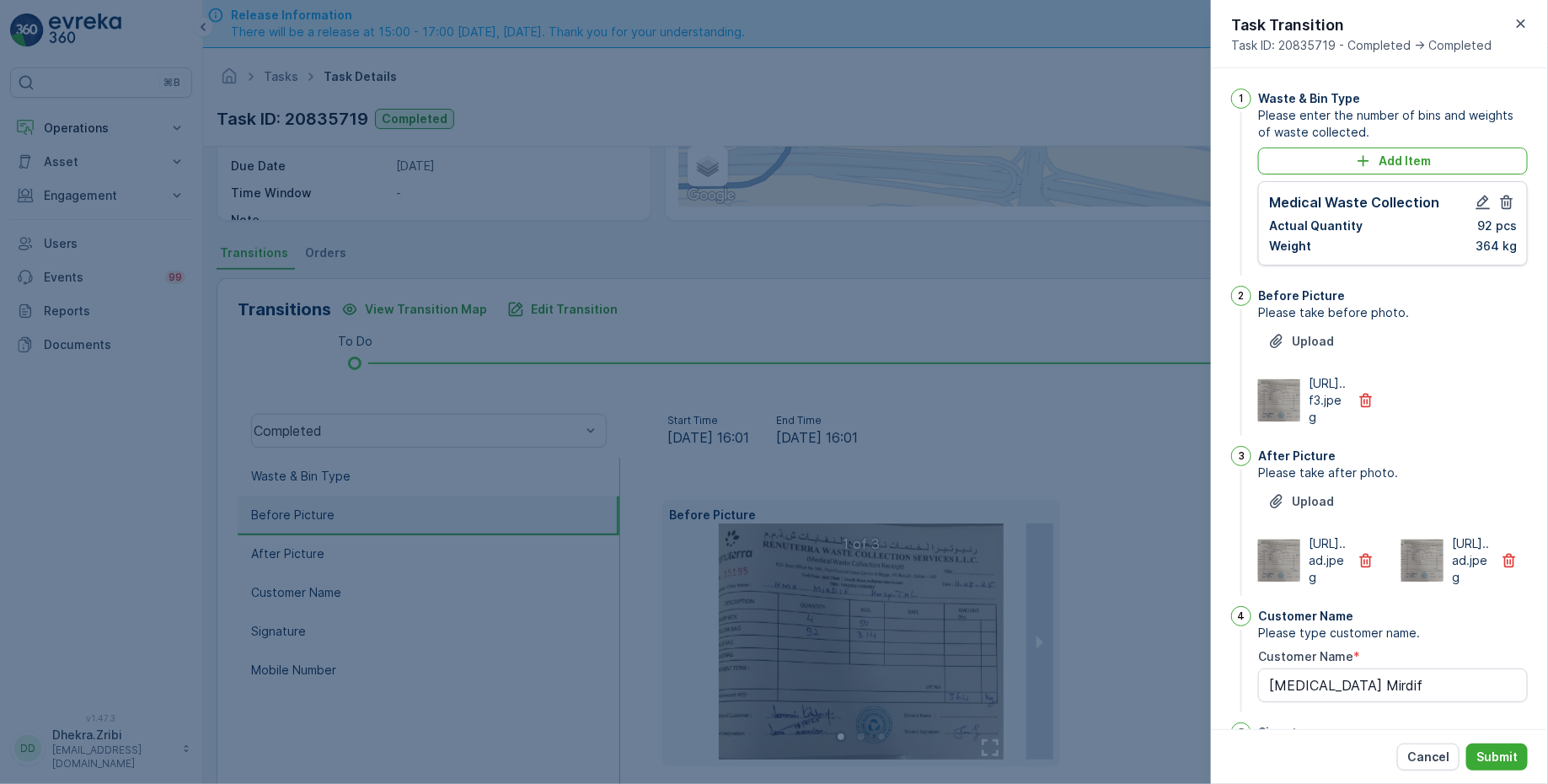
click at [1359, 585] on div "https://media.evre...ad.jpeg" at bounding box center [1321, 561] width 126 height 51
click at [1360, 568] on icon "button" at bounding box center [1366, 560] width 13 height 14
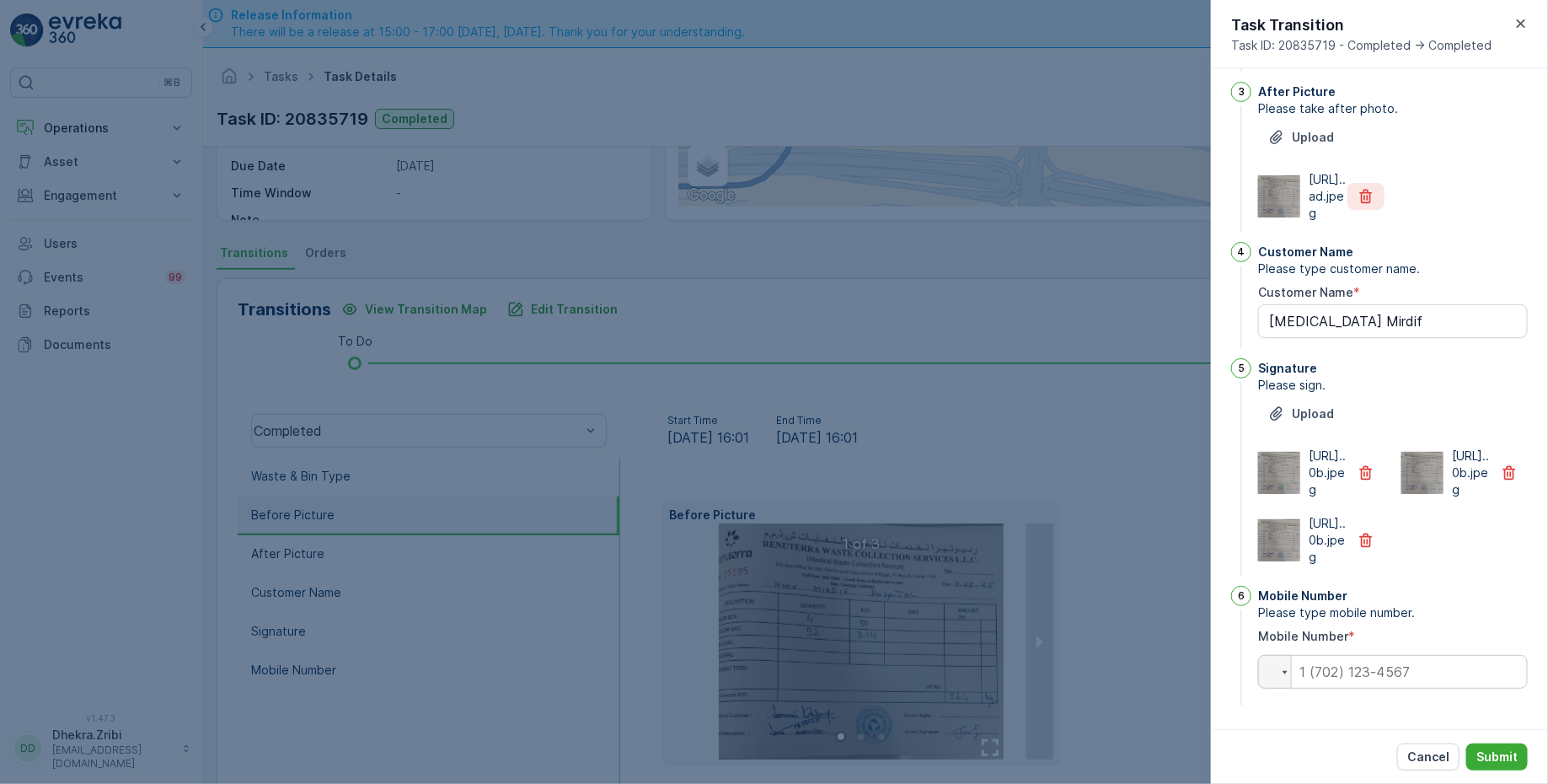
scroll to position [496, 0]
click at [1358, 464] on icon "button" at bounding box center [1366, 473] width 17 height 17
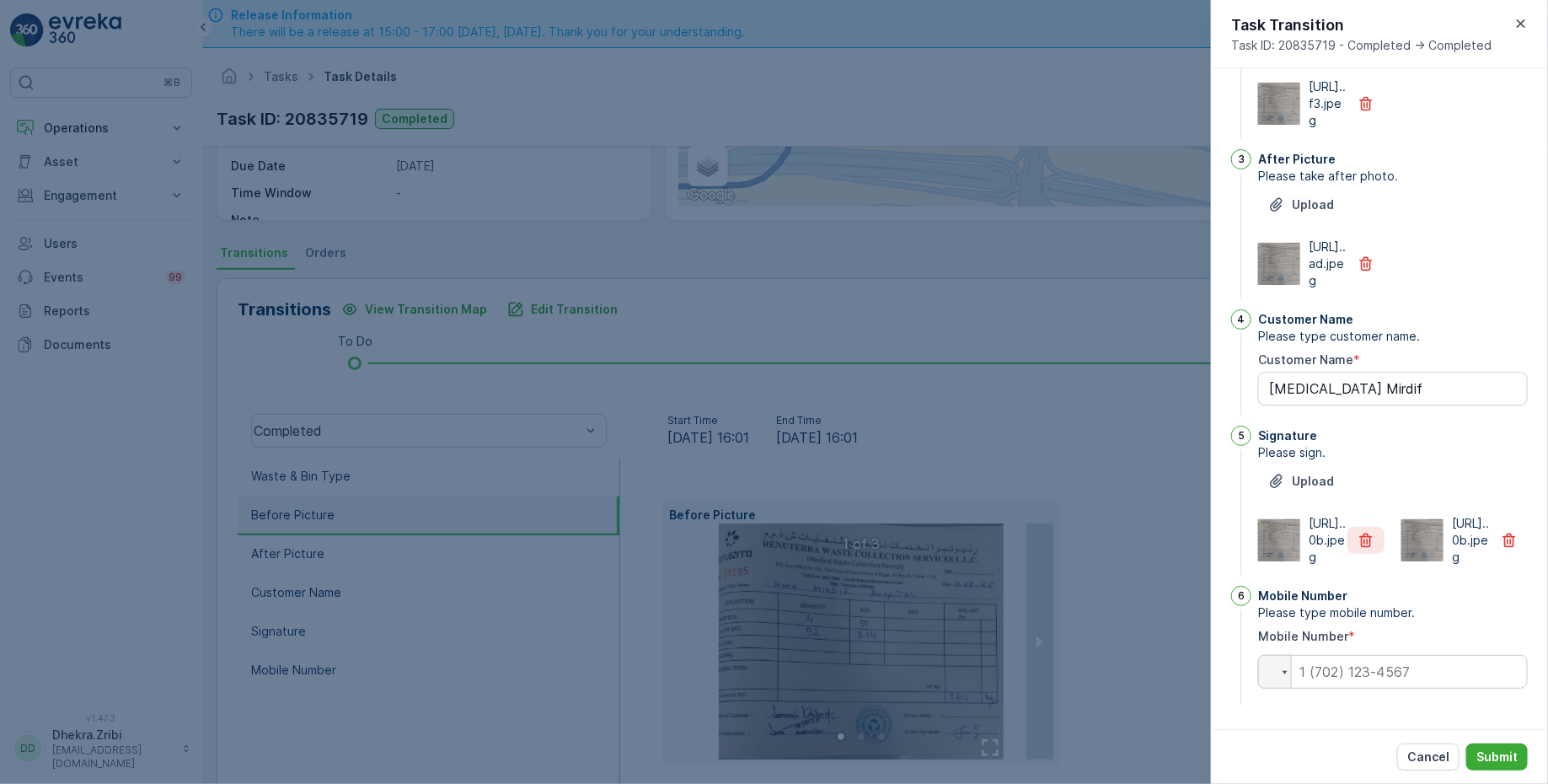
click at [1360, 534] on icon "button" at bounding box center [1366, 540] width 13 height 14
click at [1493, 769] on button "Submit" at bounding box center [1497, 757] width 61 height 27
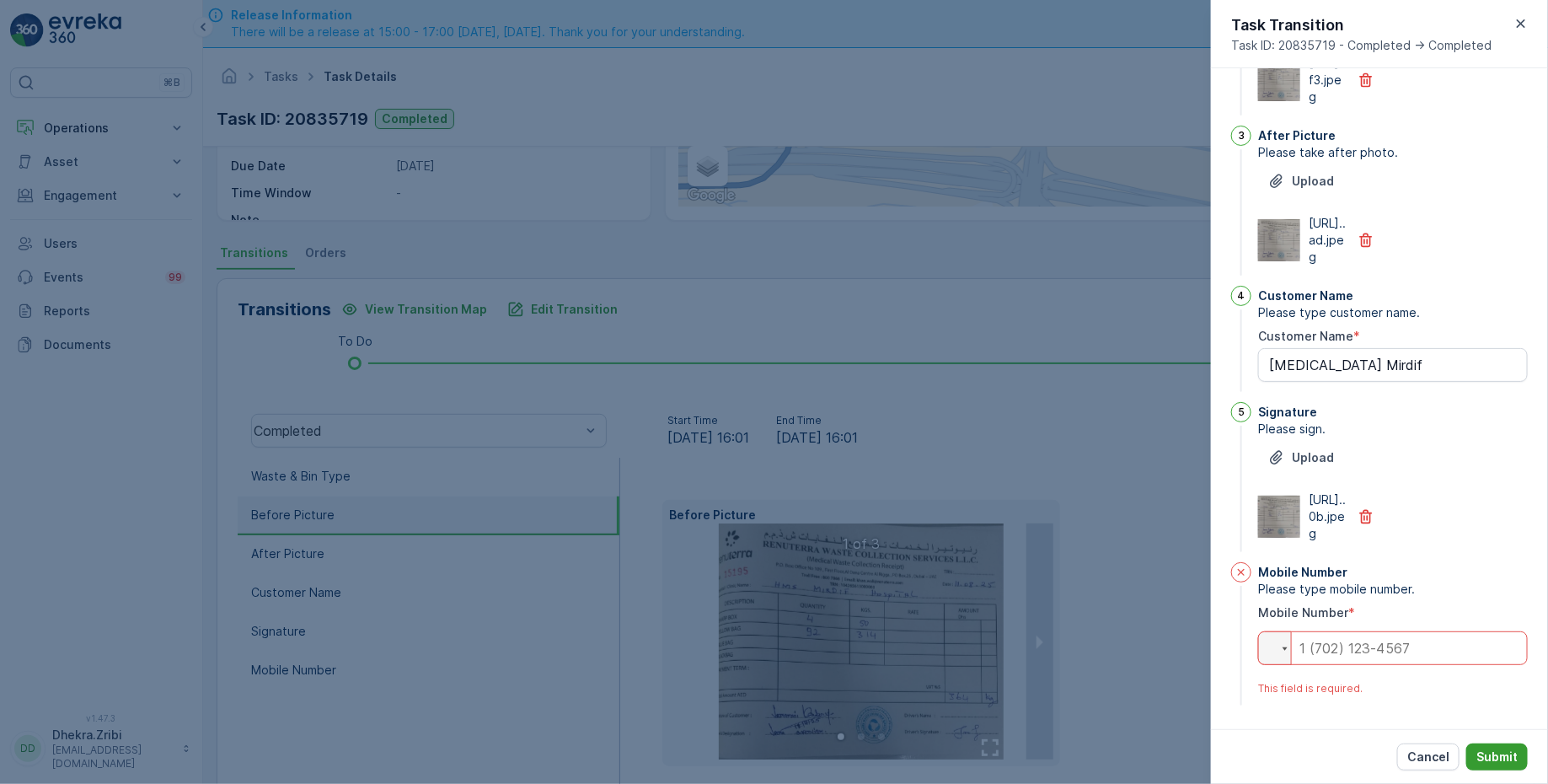
click at [1493, 761] on p "Submit" at bounding box center [1497, 757] width 42 height 17
click at [1431, 665] on input "tel" at bounding box center [1394, 648] width 270 height 34
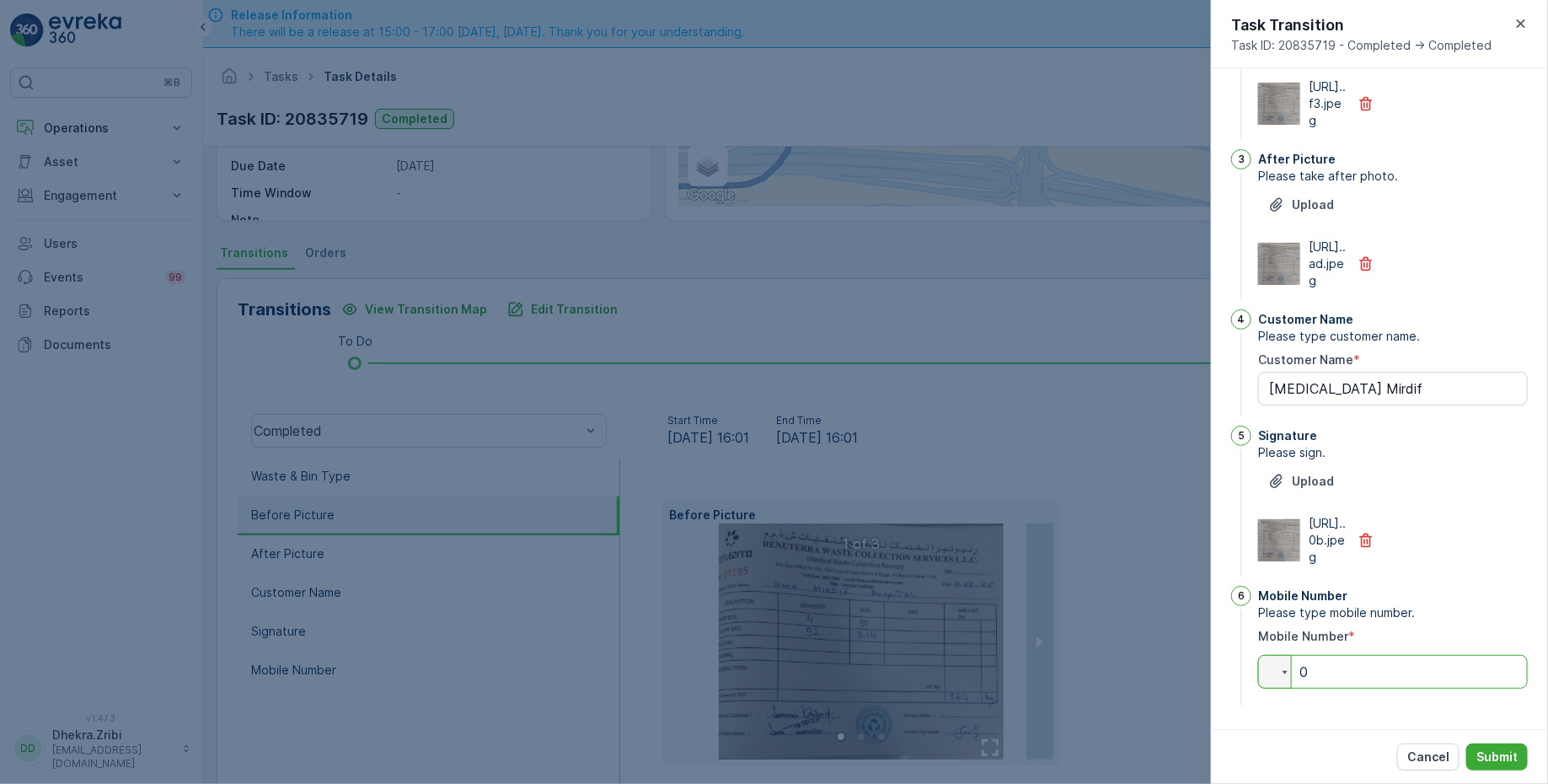
type input "0"
click at [1296, 736] on div "Cancel Submit" at bounding box center [1379, 756] width 337 height 55
click at [1484, 771] on div "Cancel Submit" at bounding box center [1379, 756] width 337 height 55
click at [1486, 759] on p "Submit" at bounding box center [1497, 757] width 42 height 17
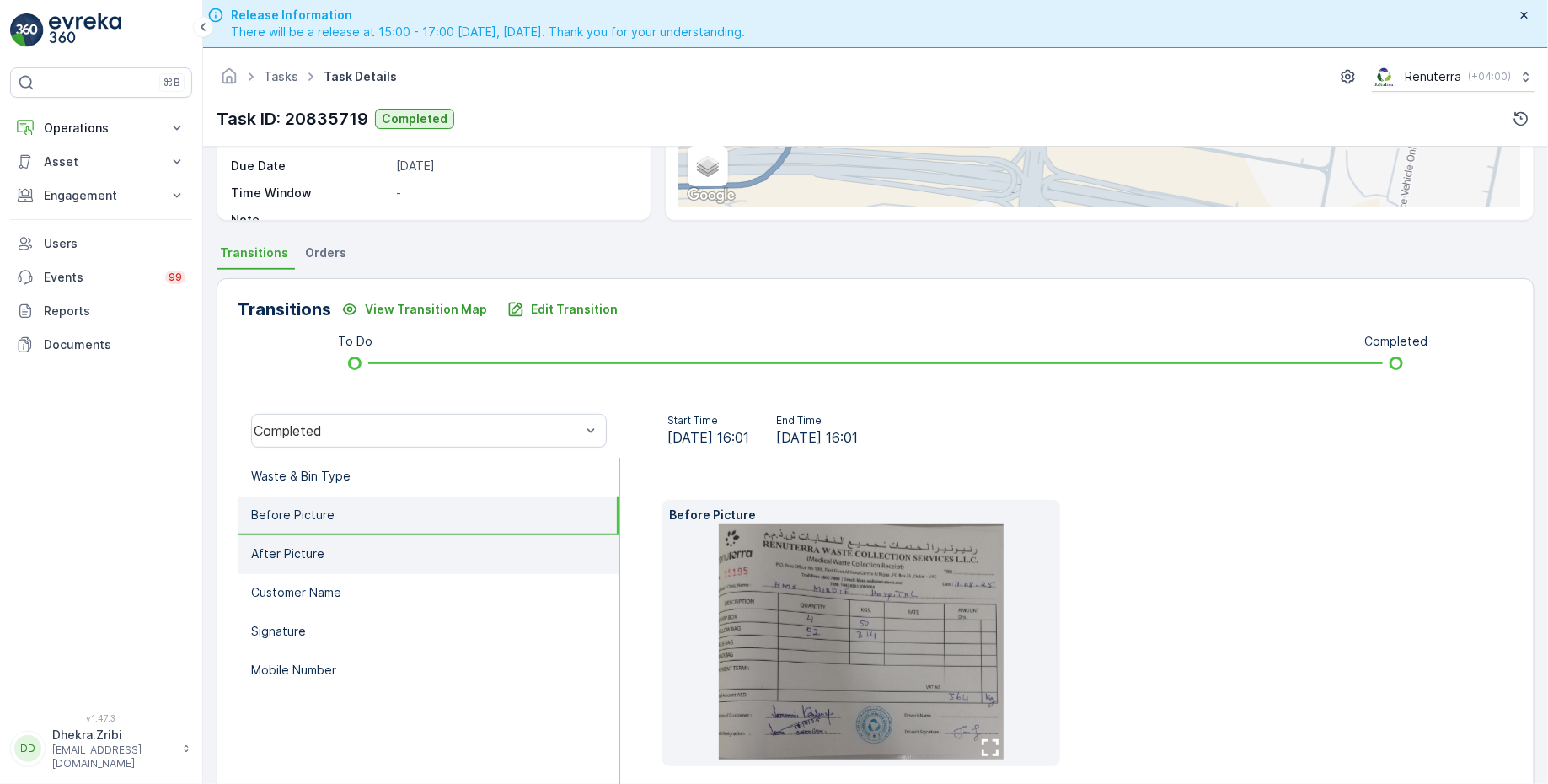
click at [407, 557] on li "After Picture" at bounding box center [429, 555] width 382 height 39
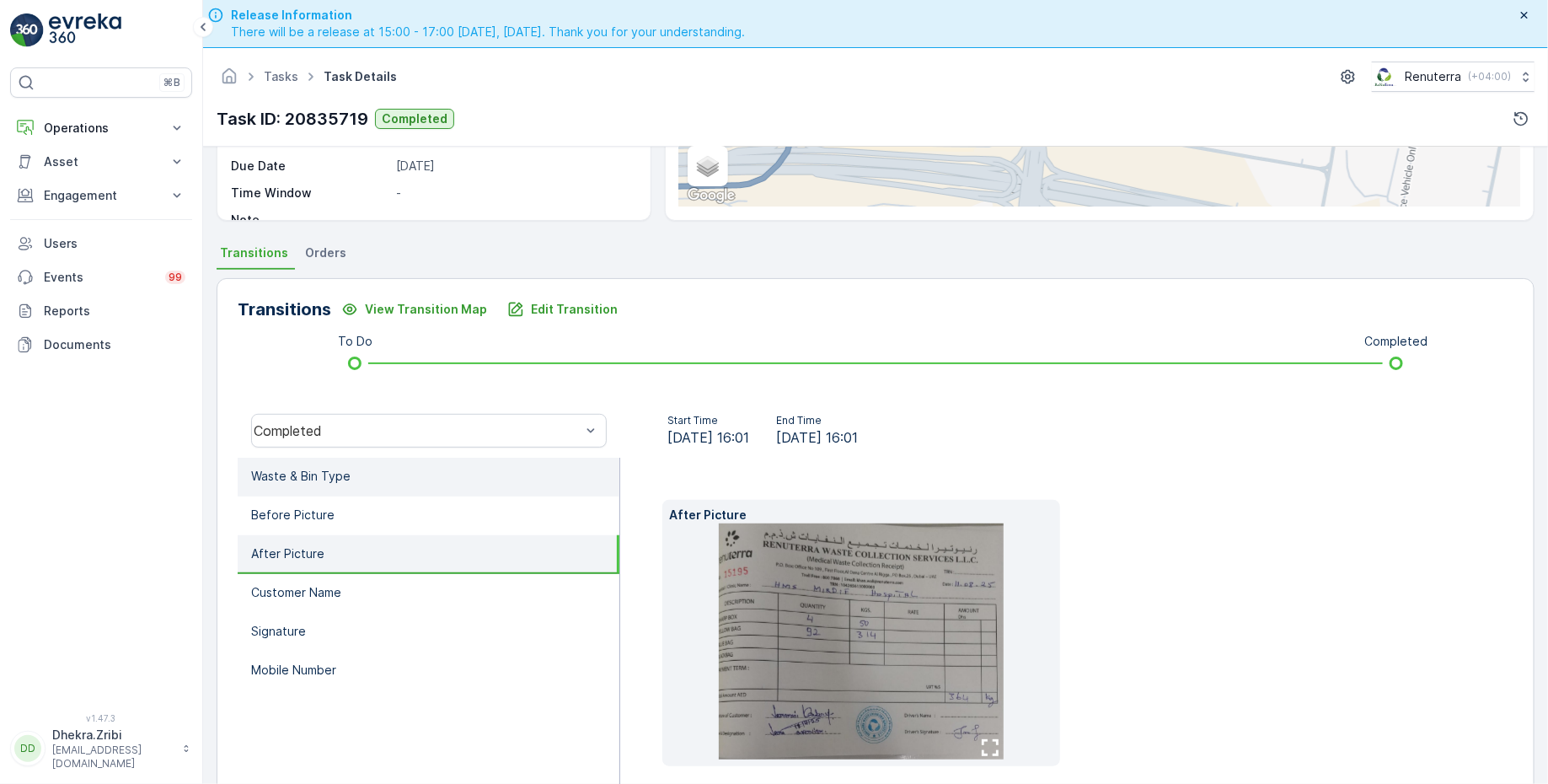
scroll to position [304, 0]
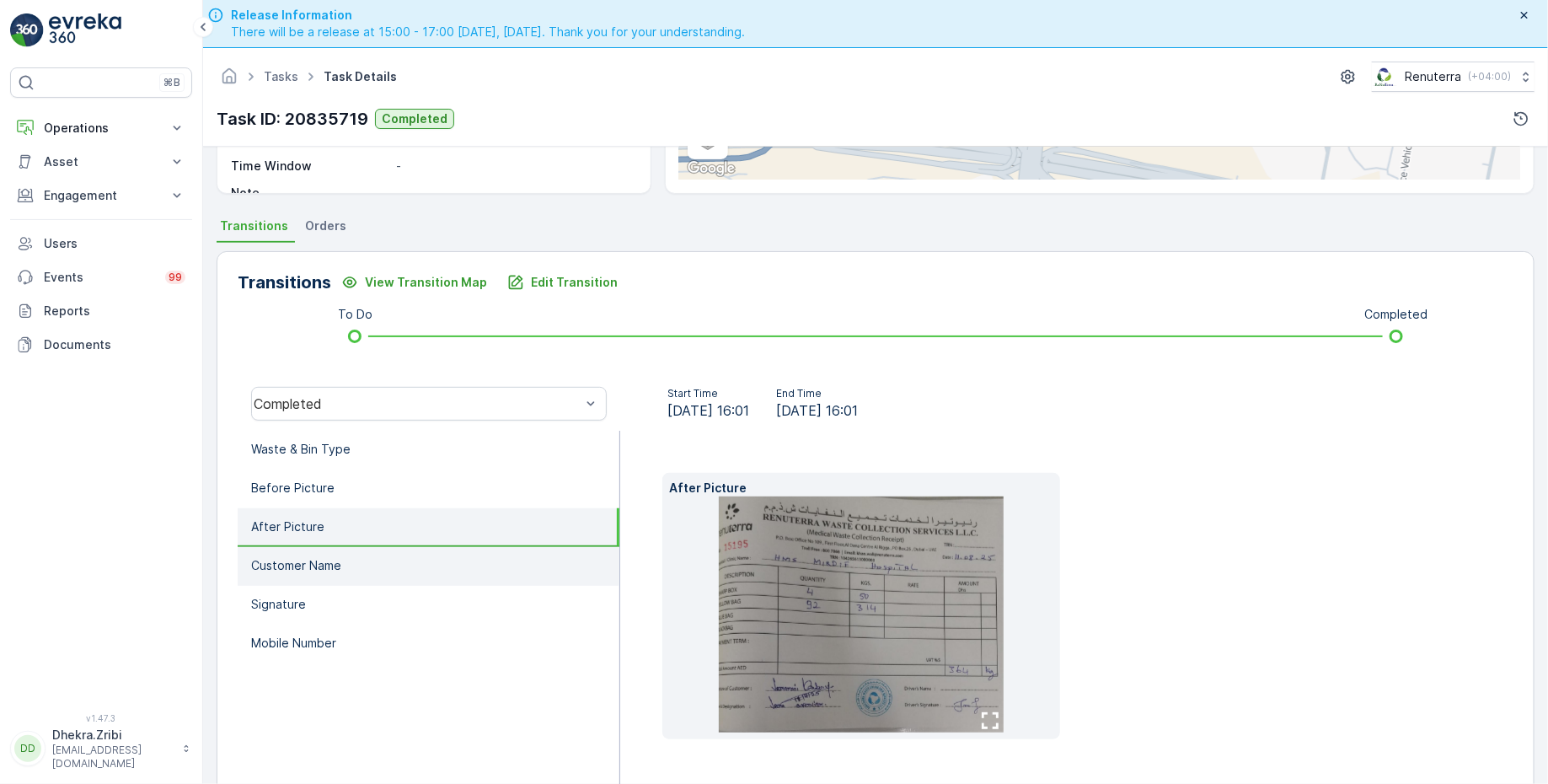
click at [384, 571] on li "Customer Name" at bounding box center [429, 567] width 382 height 39
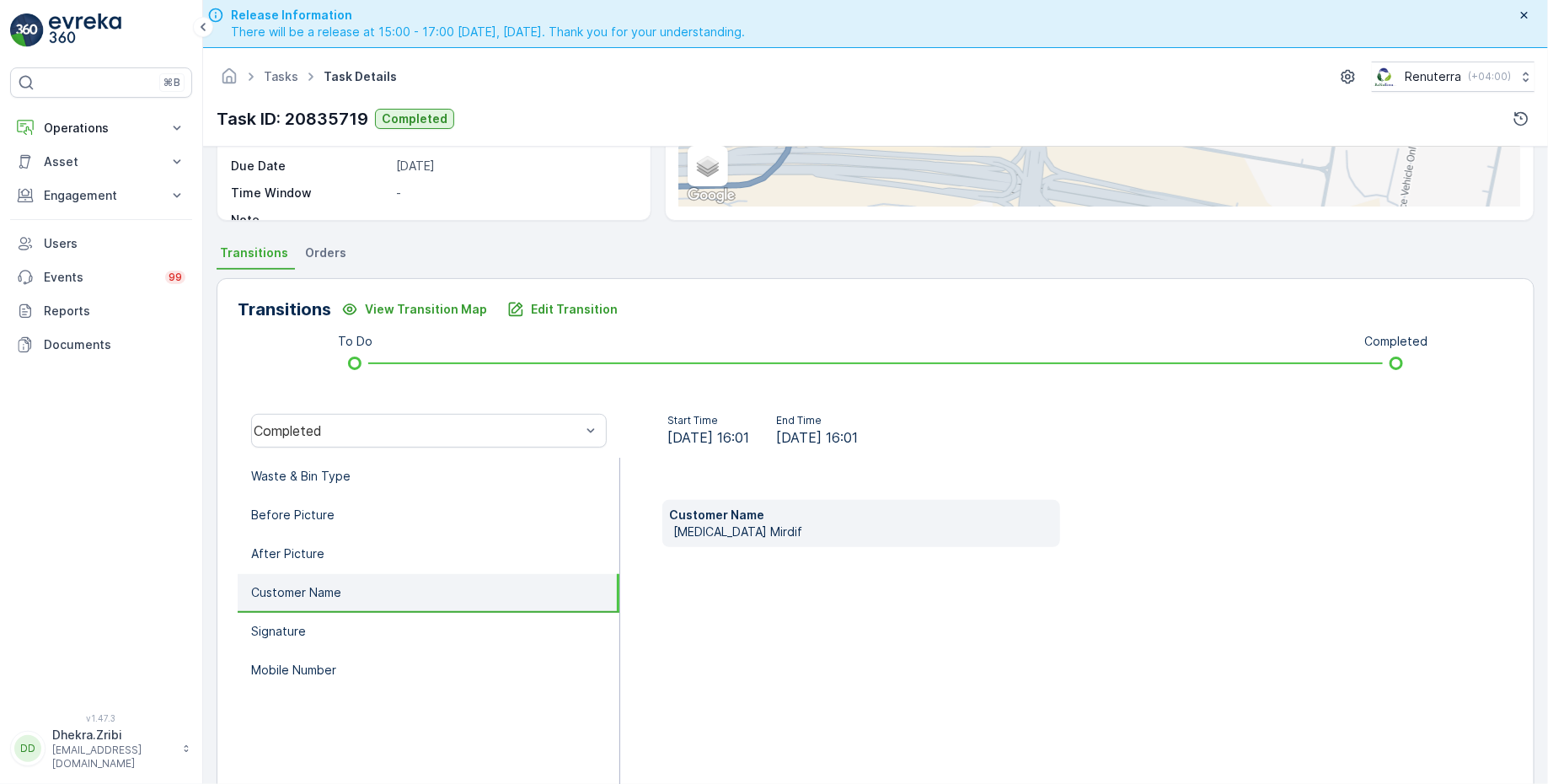
click at [477, 595] on li "Customer Name" at bounding box center [429, 593] width 382 height 39
click at [463, 619] on li "Signature" at bounding box center [429, 632] width 382 height 39
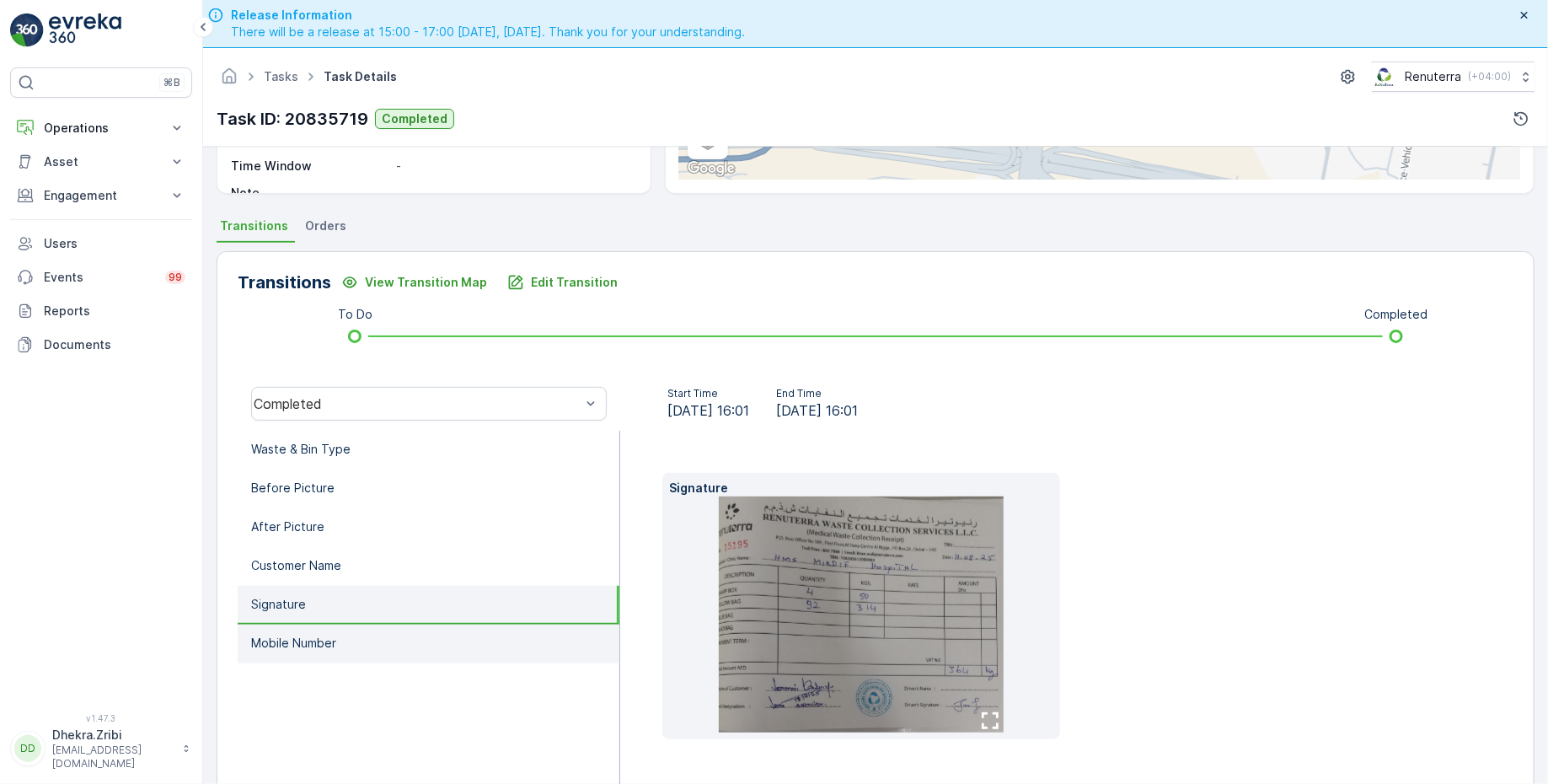
click at [435, 658] on li "Mobile Number" at bounding box center [429, 644] width 382 height 39
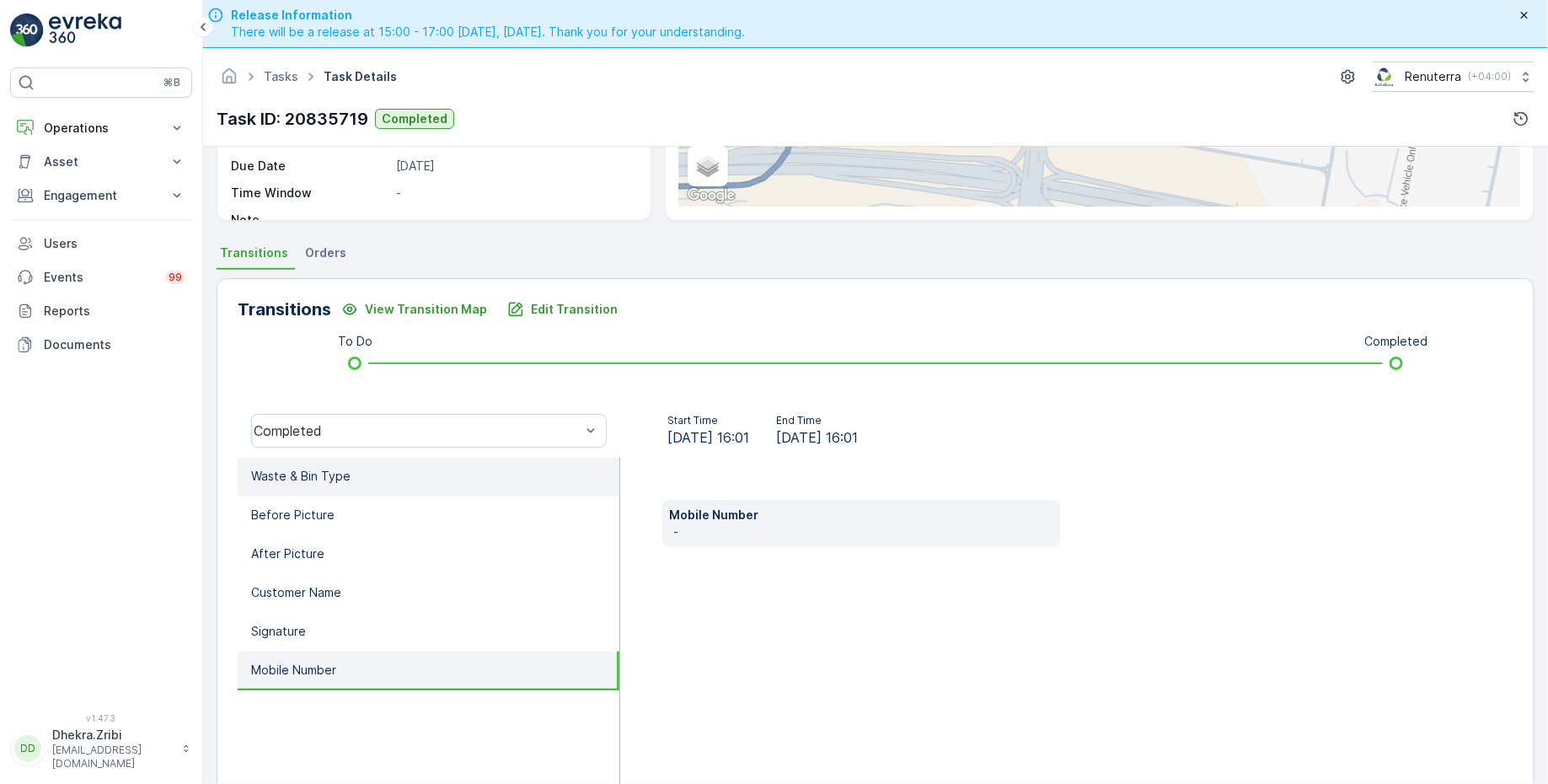
click at [429, 473] on li "Waste & Bin Type" at bounding box center [429, 477] width 382 height 39
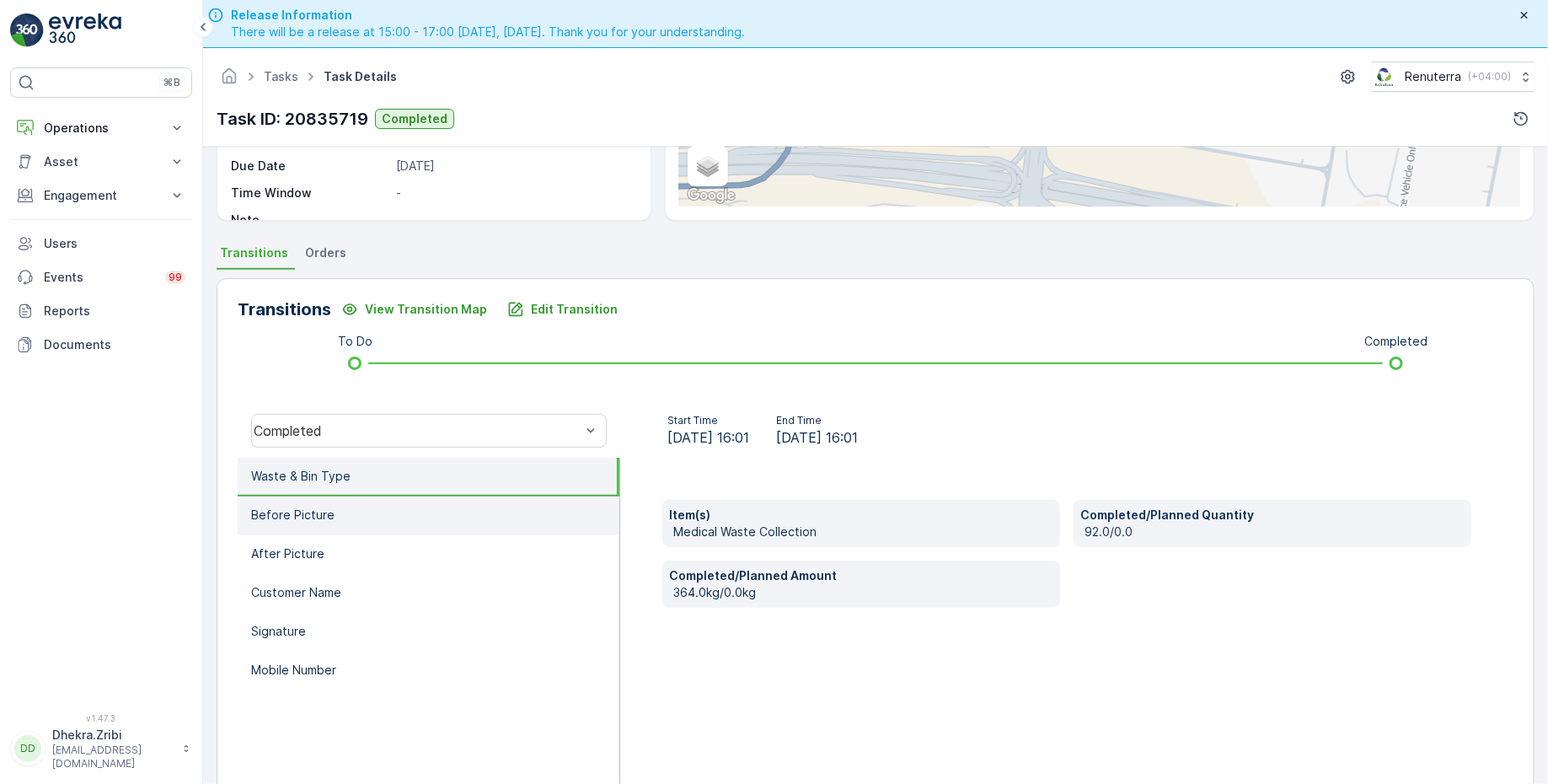
scroll to position [0, 0]
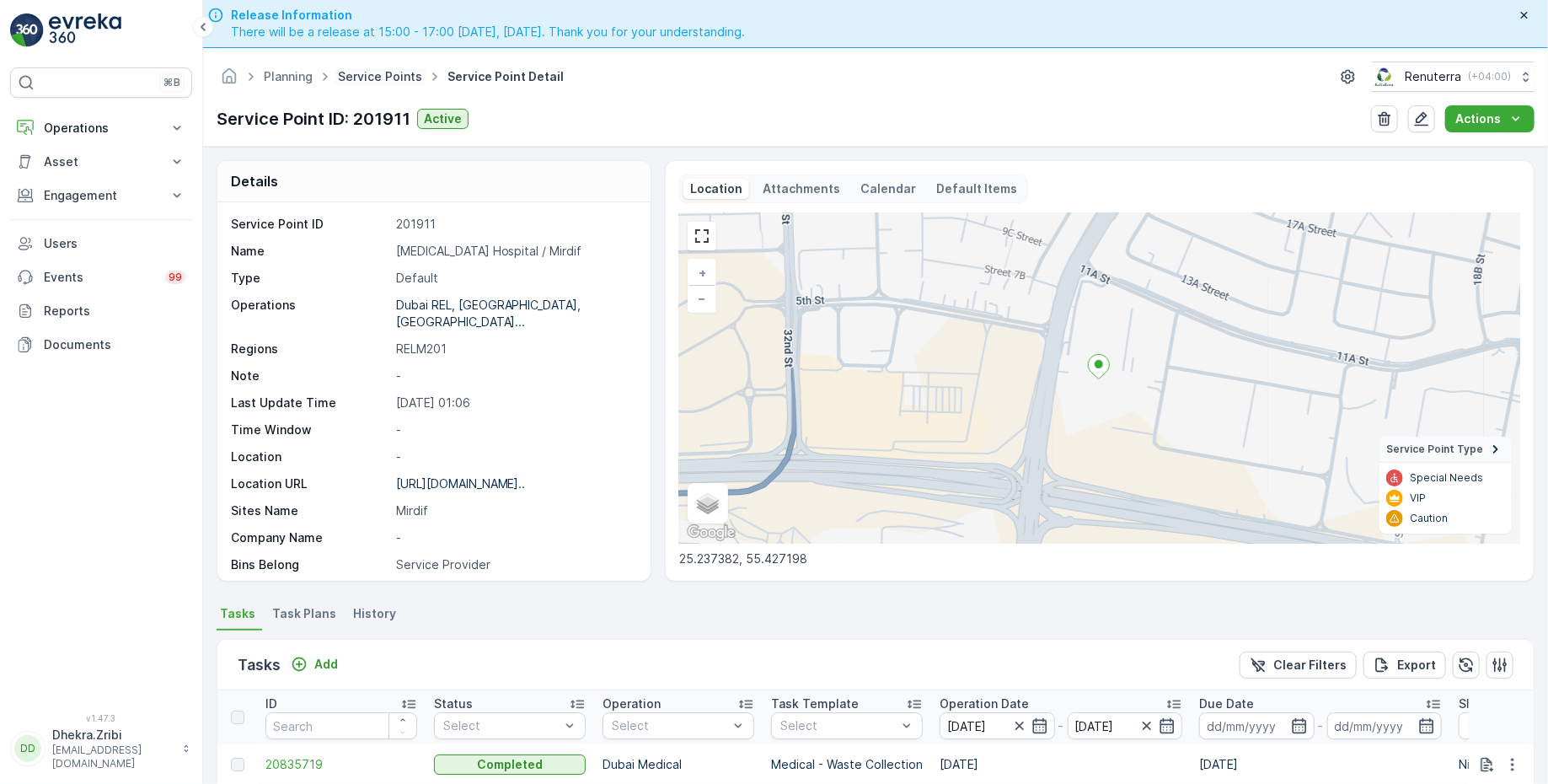
click at [356, 78] on link "Service Points" at bounding box center [379, 76] width 84 height 14
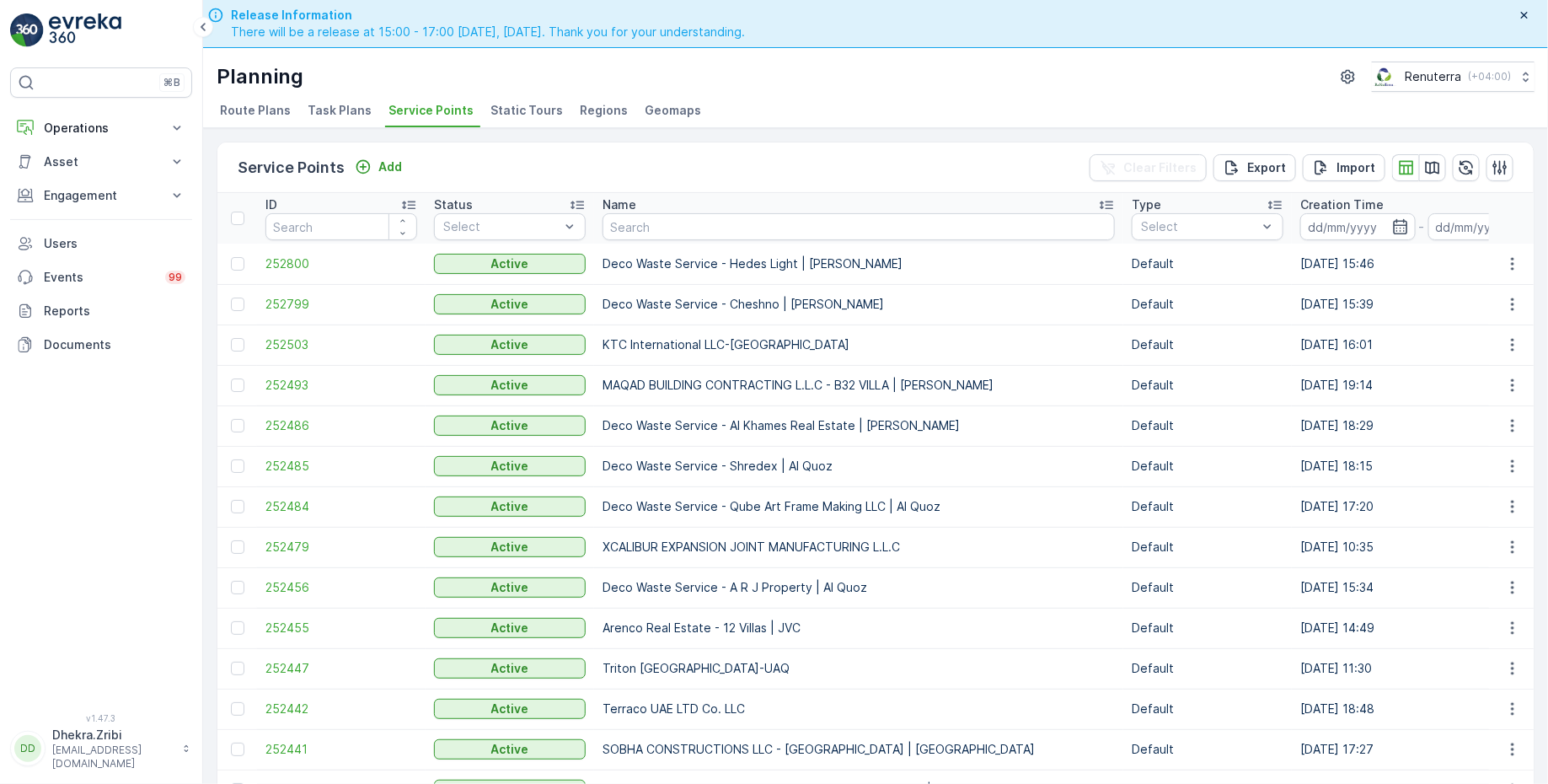
click at [704, 238] on input "text" at bounding box center [859, 227] width 513 height 27
type input "NMC"
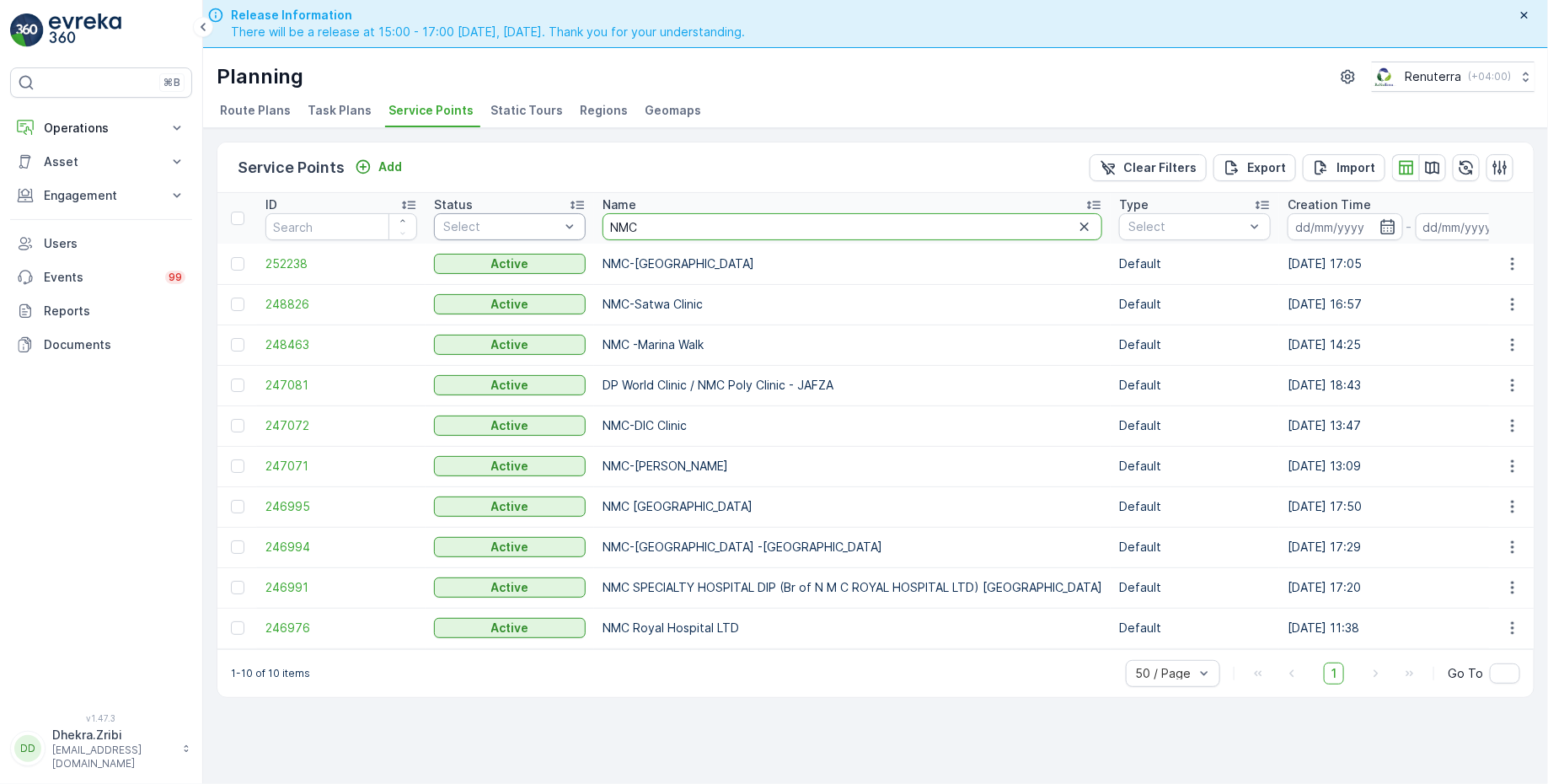
drag, startPoint x: 704, startPoint y: 216, endPoint x: 573, endPoint y: 213, distance: 131.0
drag, startPoint x: 653, startPoint y: 238, endPoint x: 610, endPoint y: 238, distance: 43.0
click at [611, 238] on th "Name NMC" at bounding box center [852, 218] width 517 height 51
drag, startPoint x: 652, startPoint y: 227, endPoint x: 506, endPoint y: 228, distance: 146.0
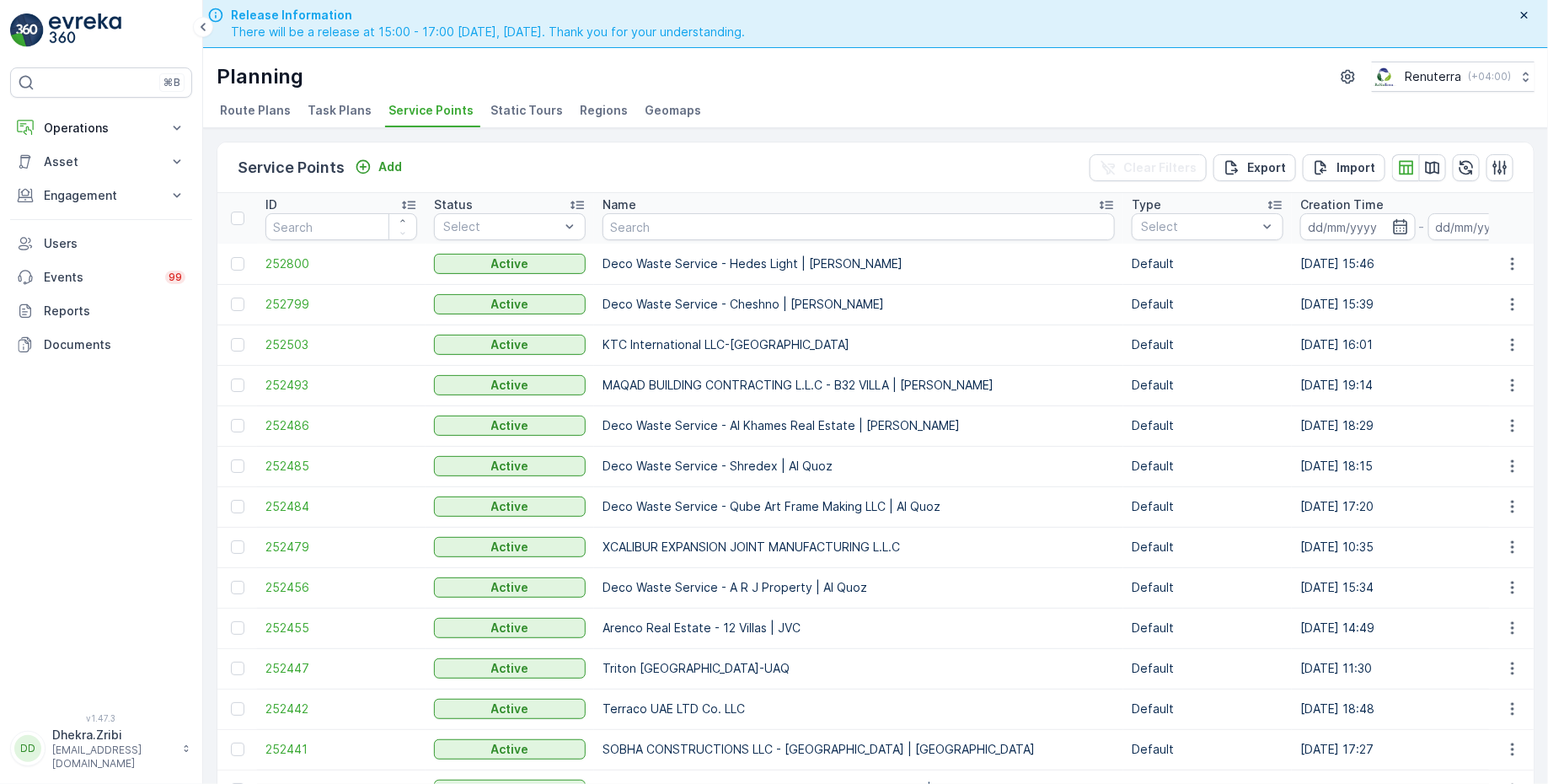
click at [644, 230] on input "text" at bounding box center [859, 227] width 513 height 27
type input "B"
type input "New"
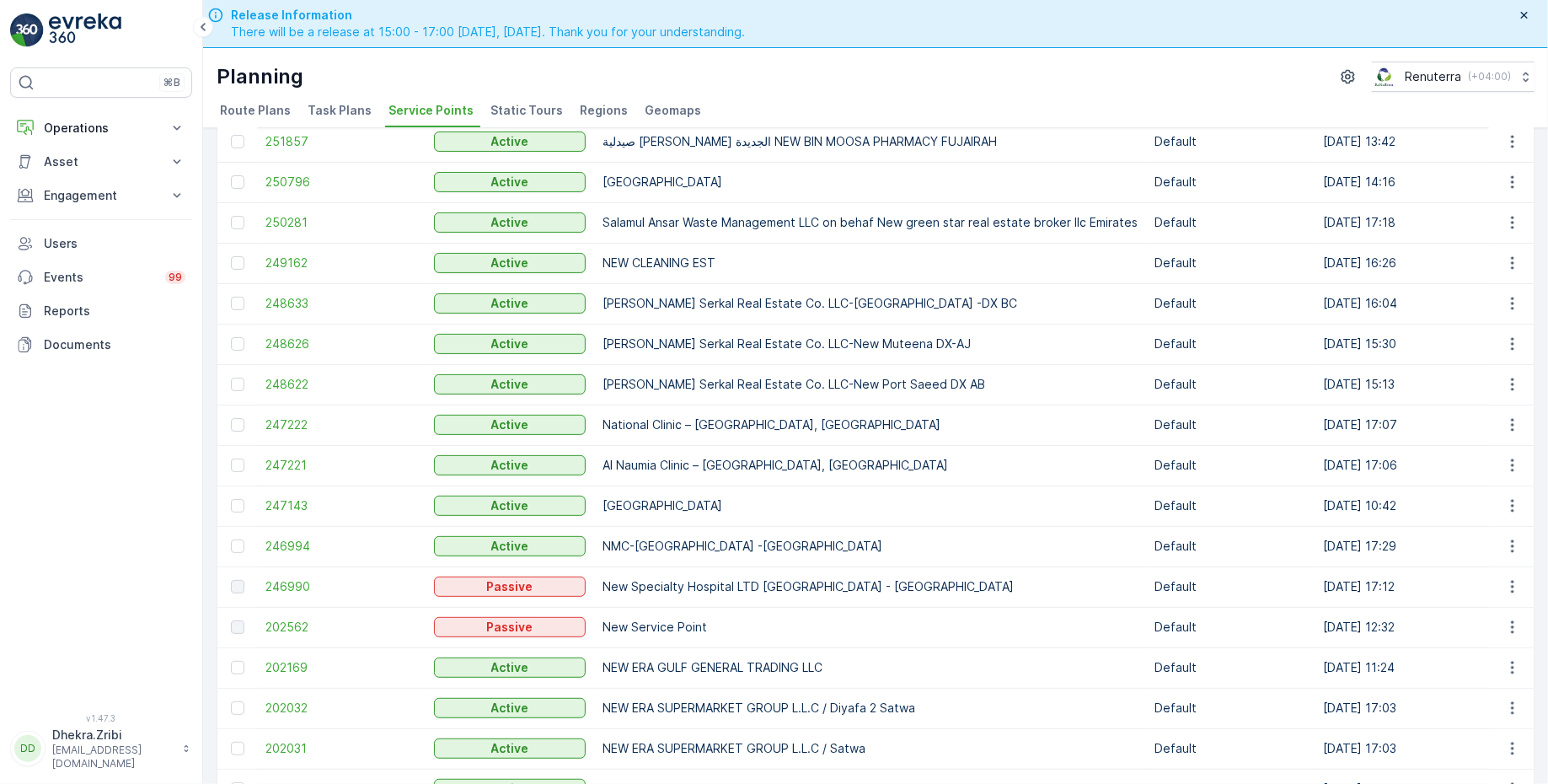
scroll to position [165, 0]
click at [661, 454] on td "Al Naumia Clinic – New Ind Area, Ajman" at bounding box center [870, 462] width 552 height 41
click at [305, 541] on span "246994" at bounding box center [341, 544] width 152 height 17
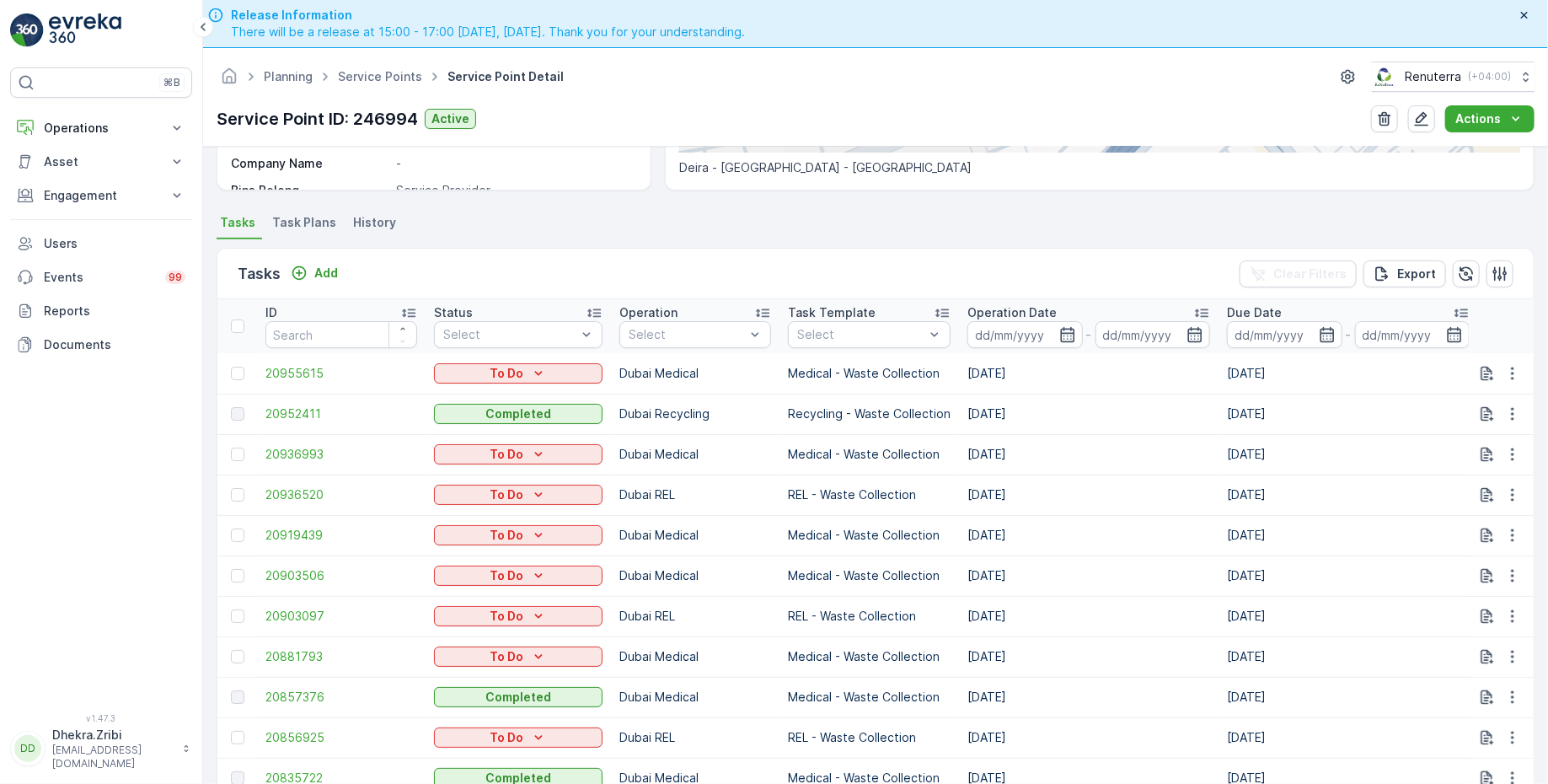
scroll to position [414, 0]
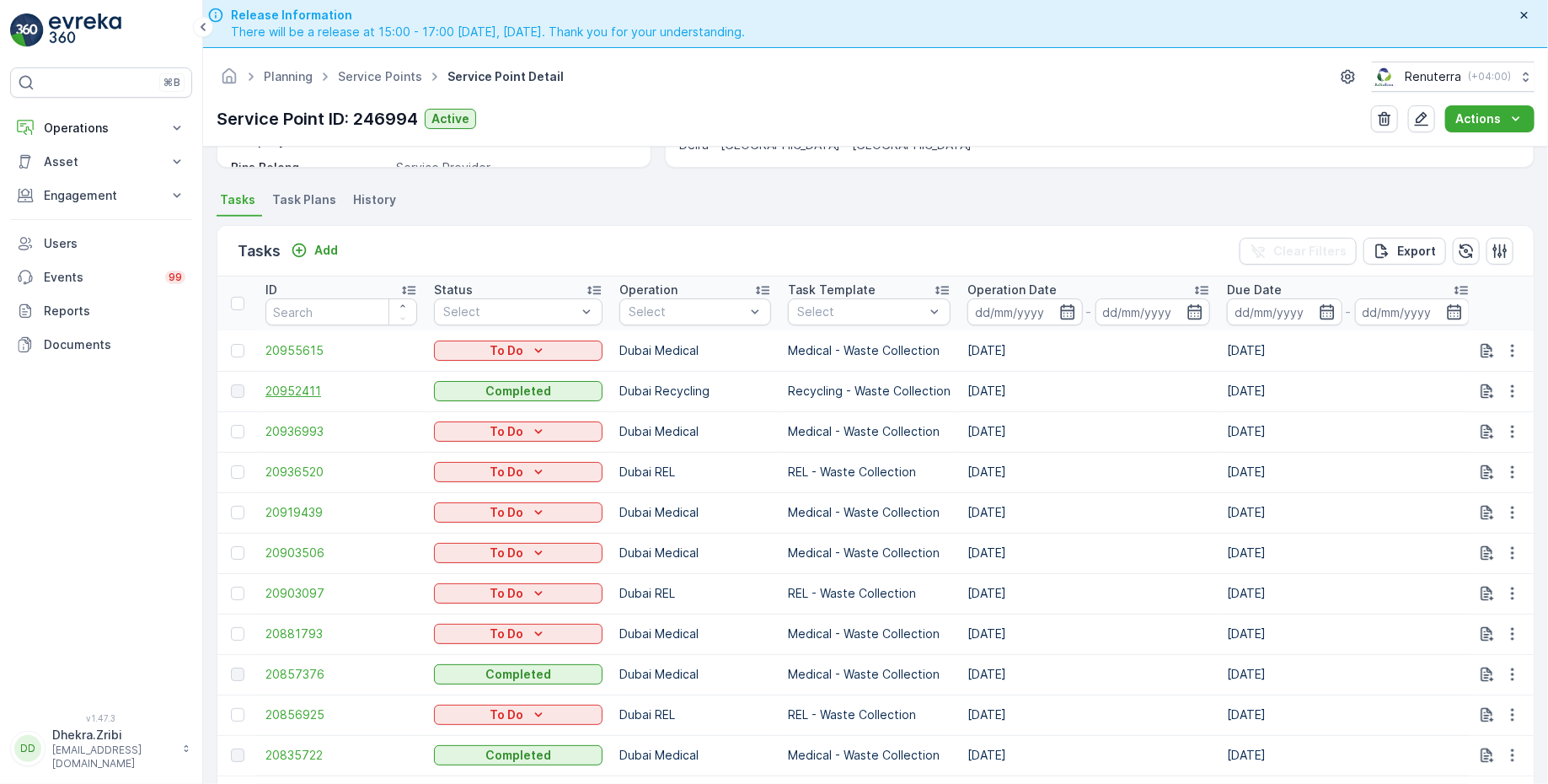
click at [332, 395] on span "20952411" at bounding box center [341, 391] width 152 height 17
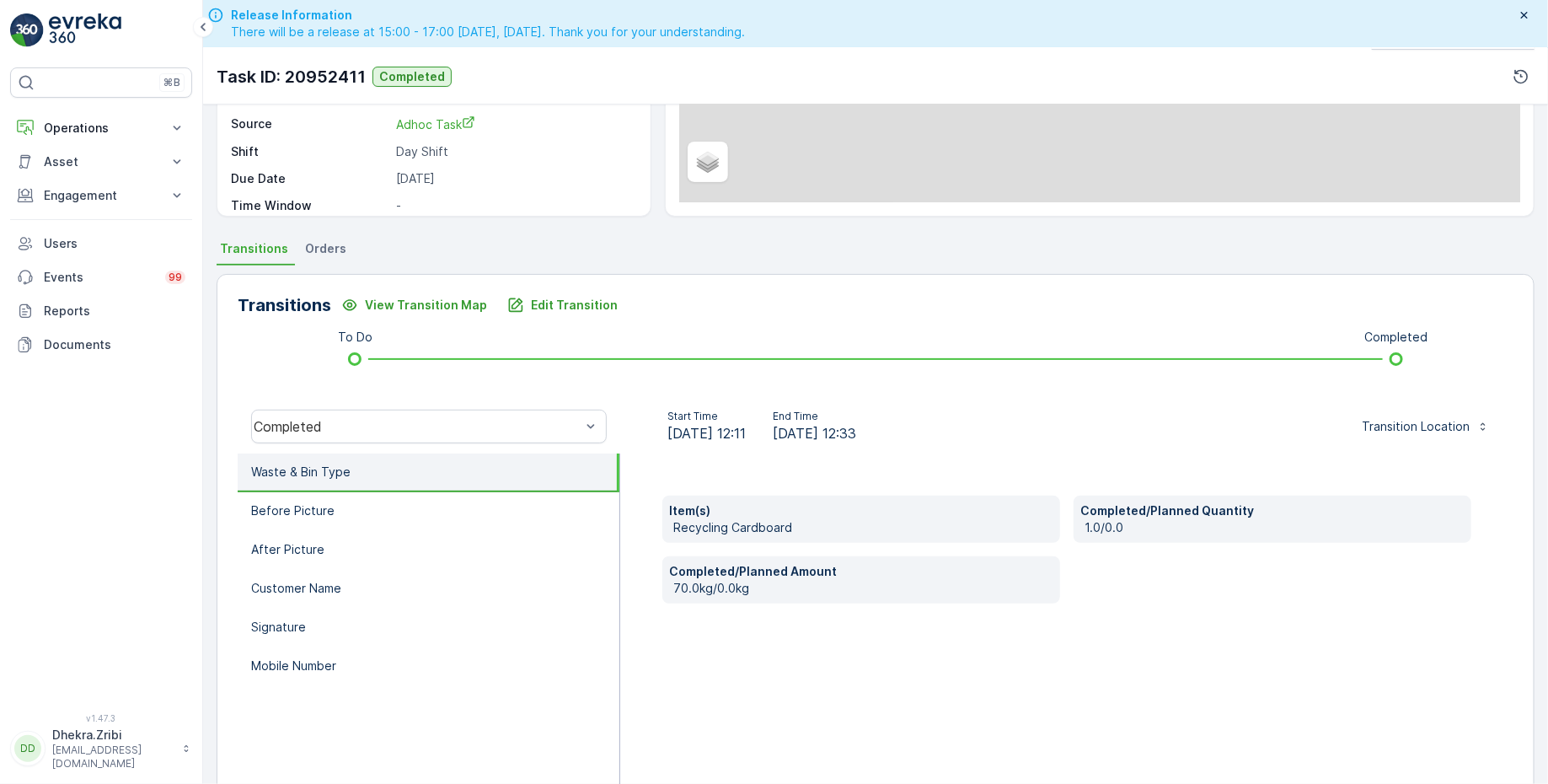
scroll to position [277, 0]
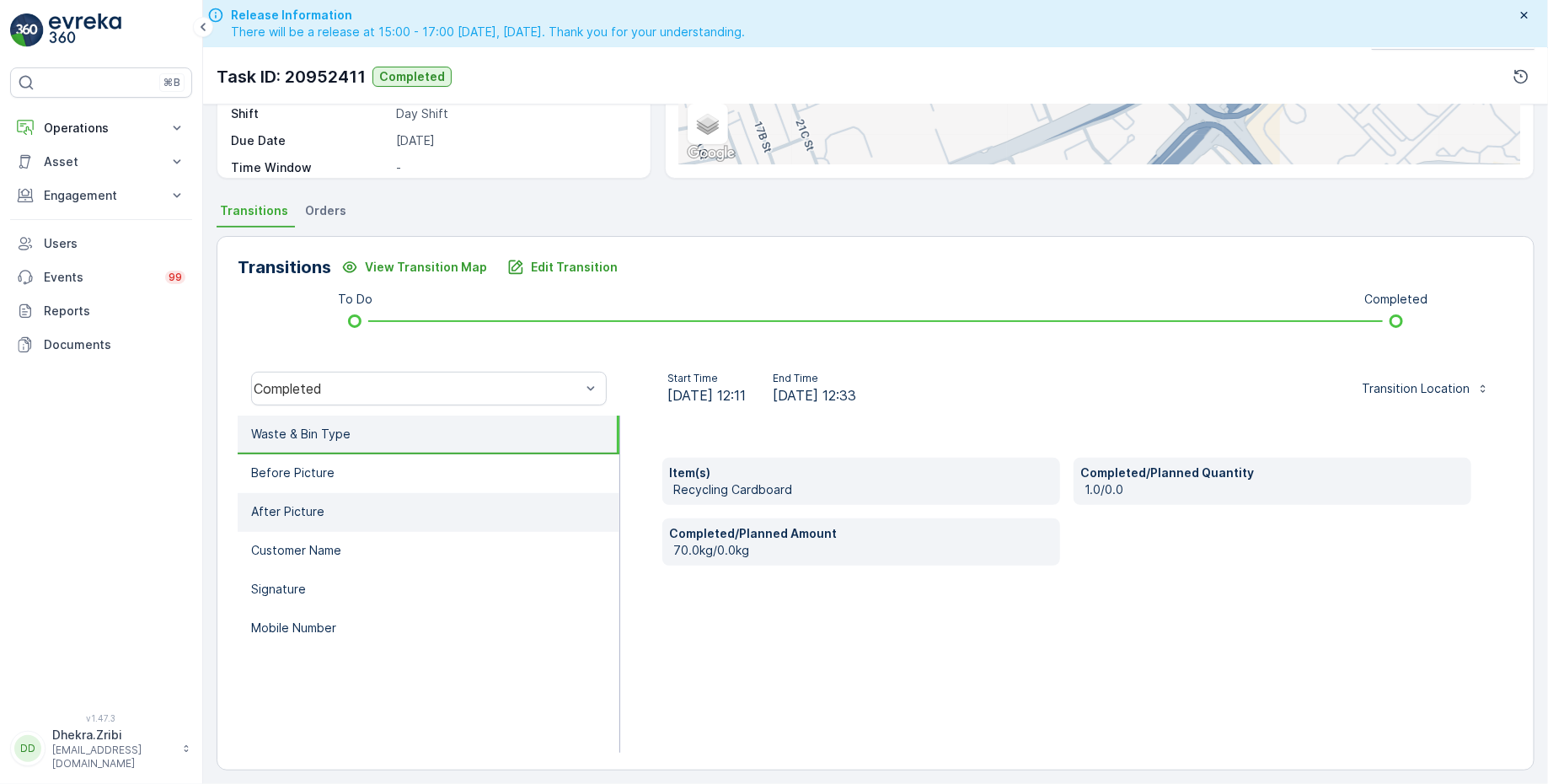
click at [489, 494] on li "After Picture" at bounding box center [429, 512] width 382 height 39
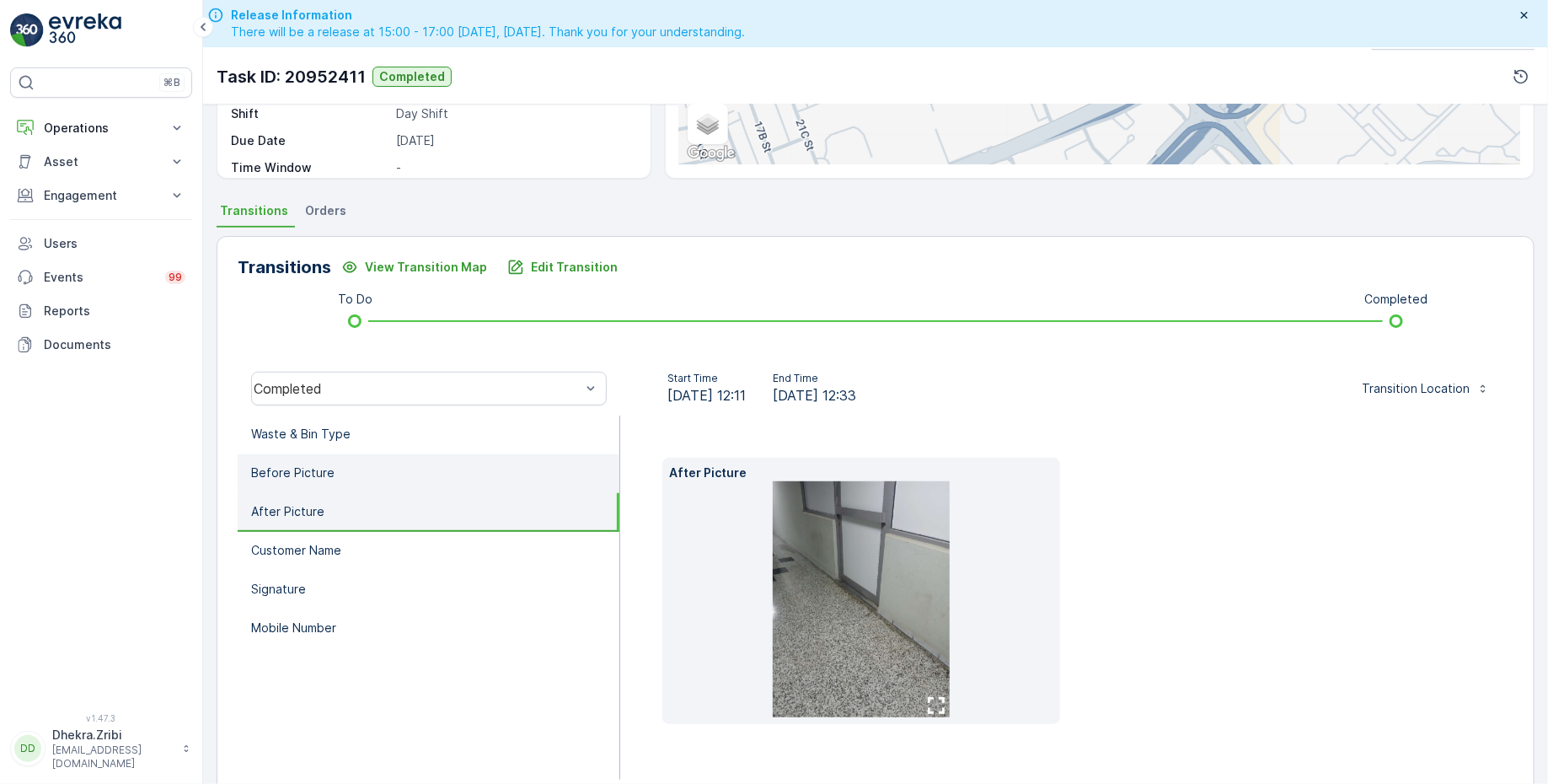
click at [491, 473] on li "Before Picture" at bounding box center [429, 473] width 382 height 39
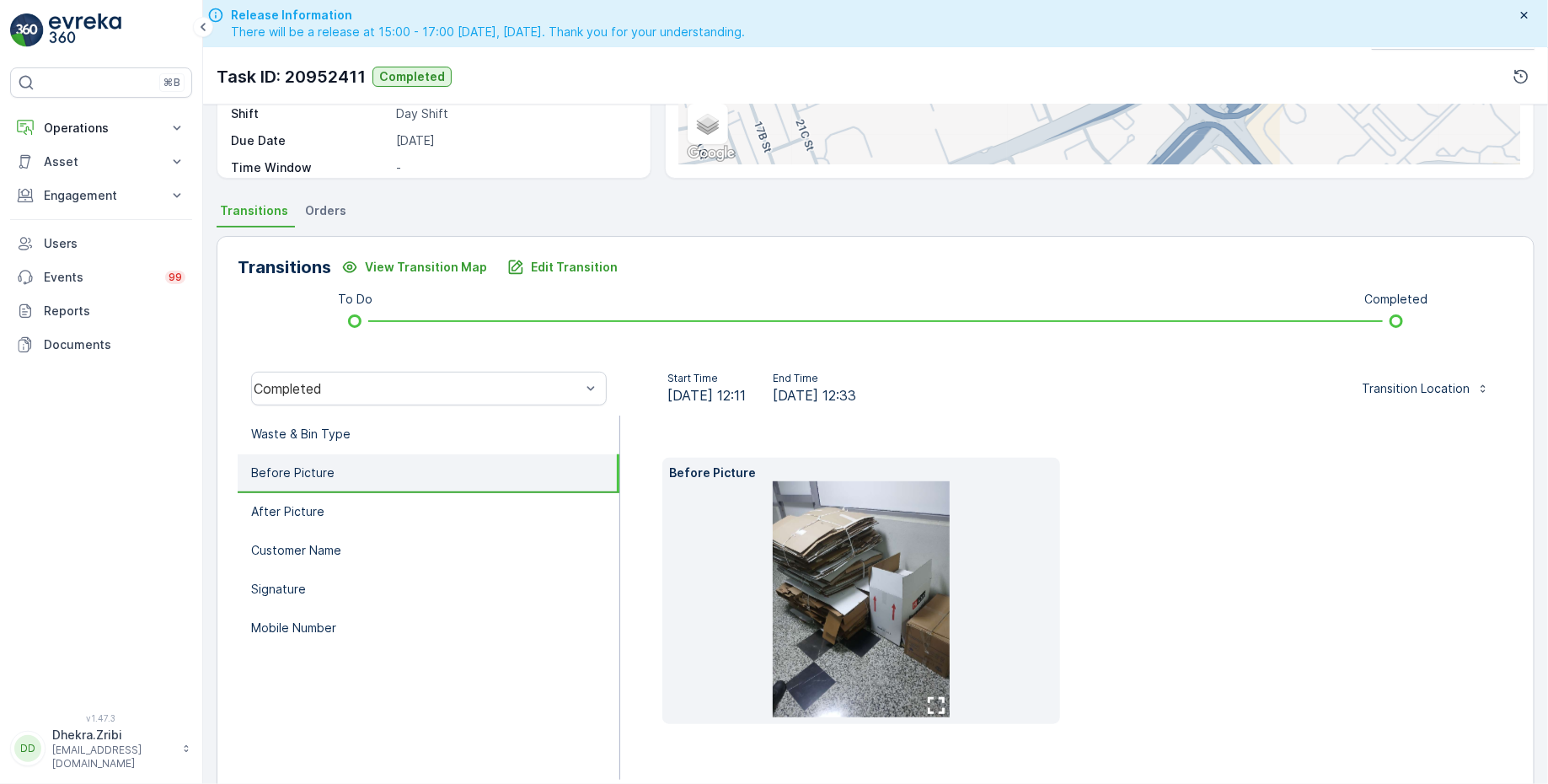
click at [911, 619] on img at bounding box center [861, 599] width 177 height 236
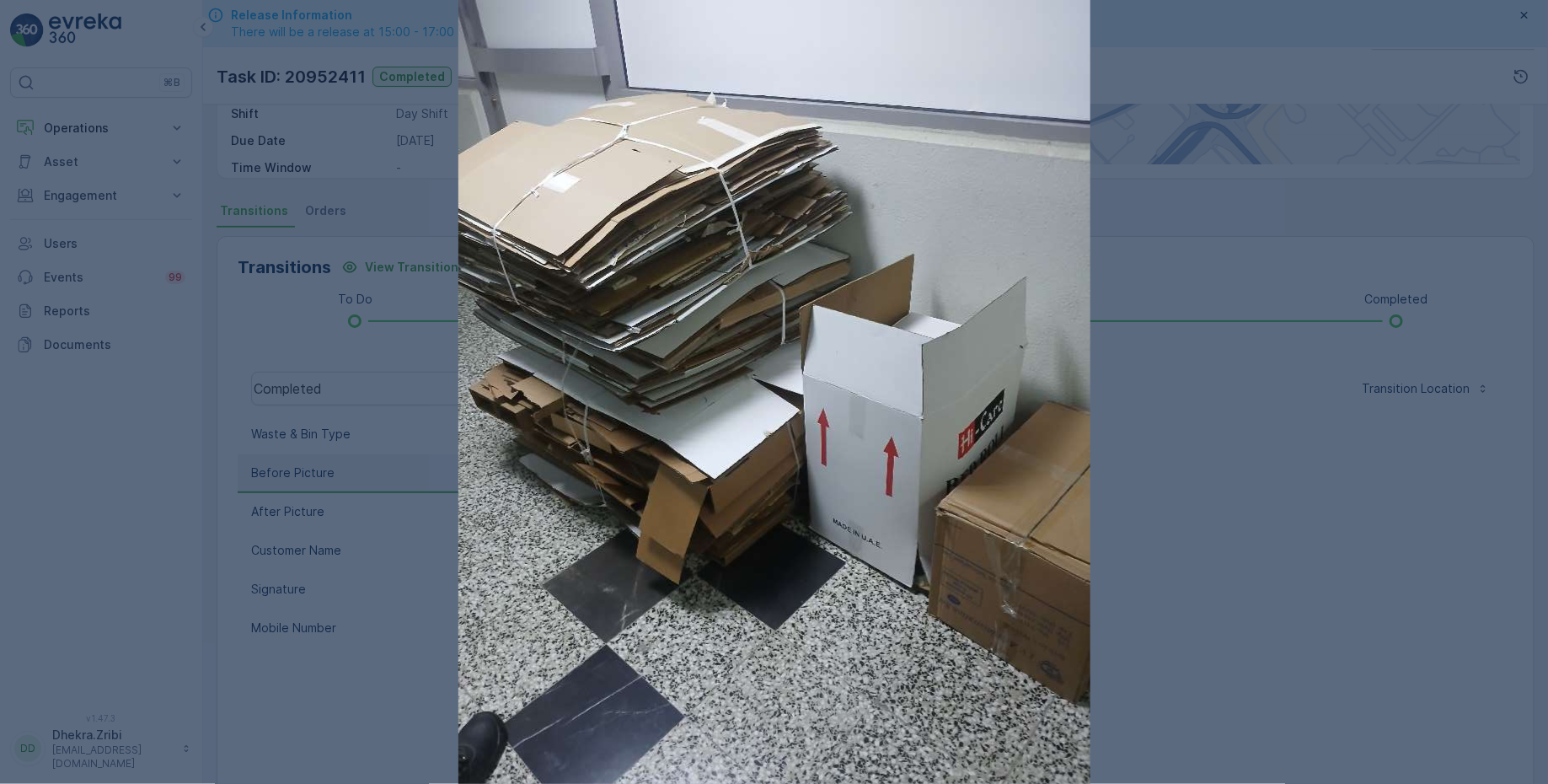
click at [757, 262] on img at bounding box center [774, 421] width 632 height 843
click at [816, 313] on img at bounding box center [774, 421] width 632 height 843
click at [819, 320] on img at bounding box center [774, 421] width 632 height 843
click at [846, 341] on img at bounding box center [774, 421] width 632 height 843
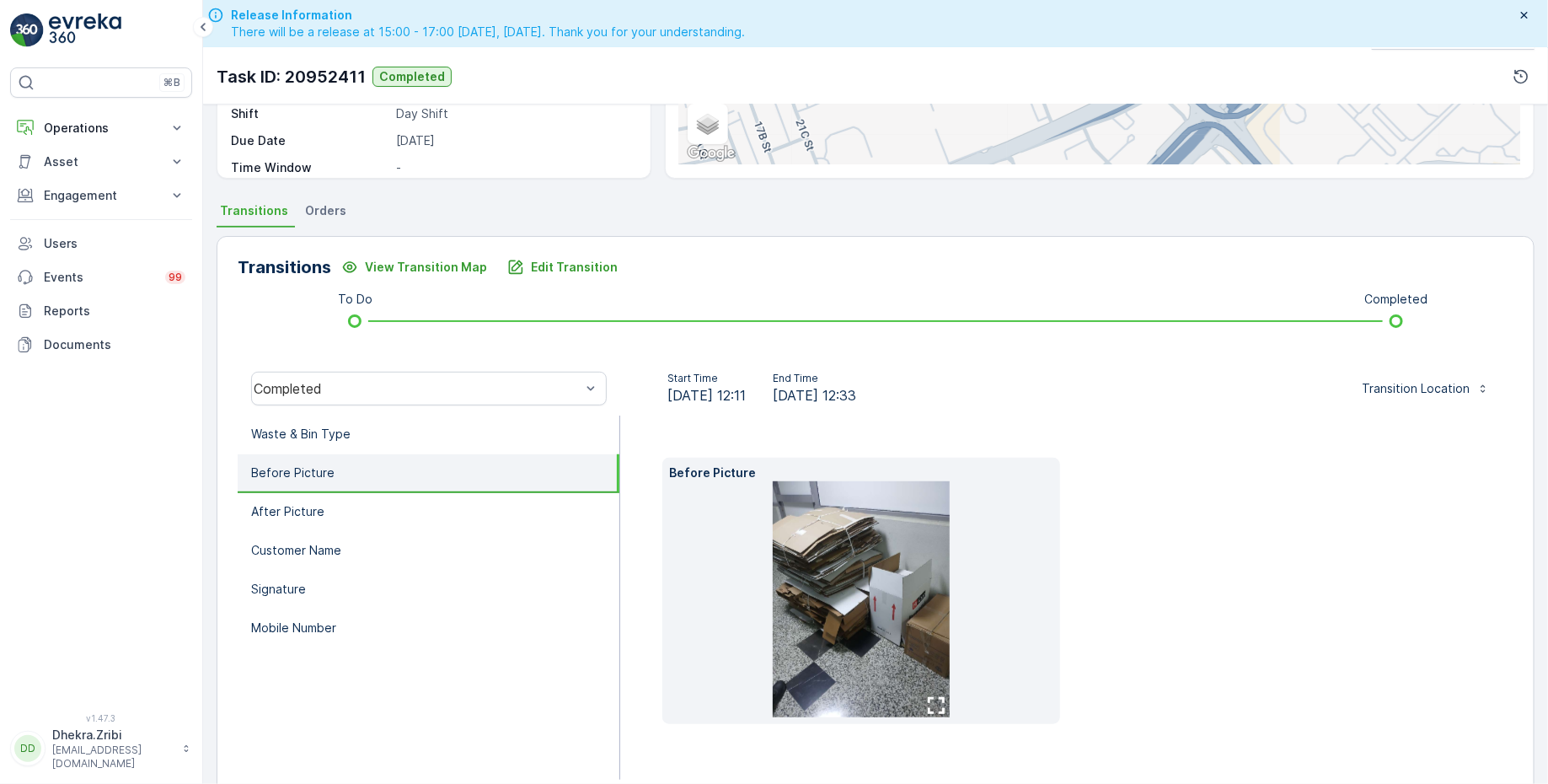
click at [863, 528] on img at bounding box center [861, 599] width 177 height 236
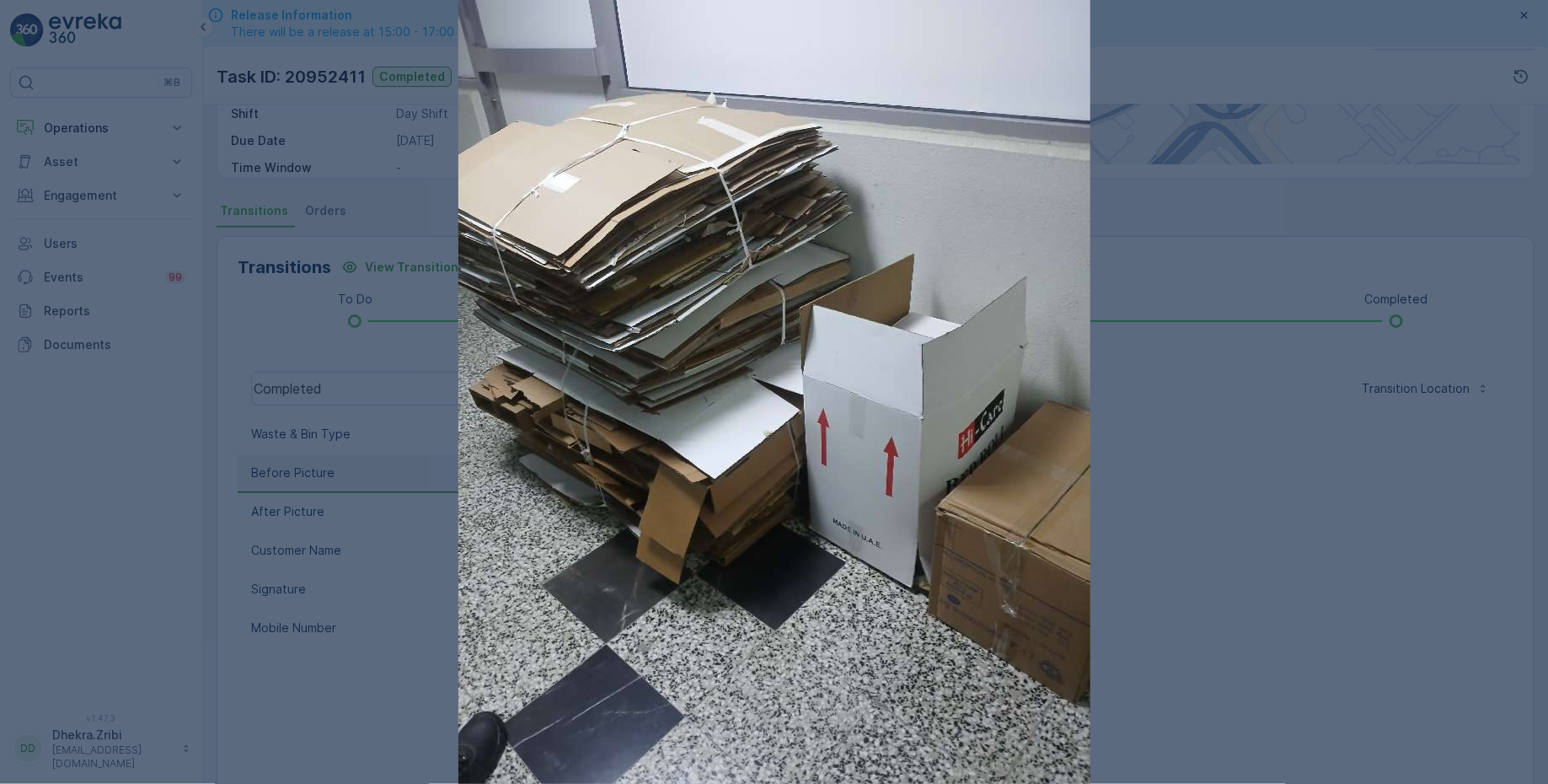
drag, startPoint x: 863, startPoint y: 528, endPoint x: 377, endPoint y: 23, distance: 700.9
click div at bounding box center [774, 392] width 1548 height 784
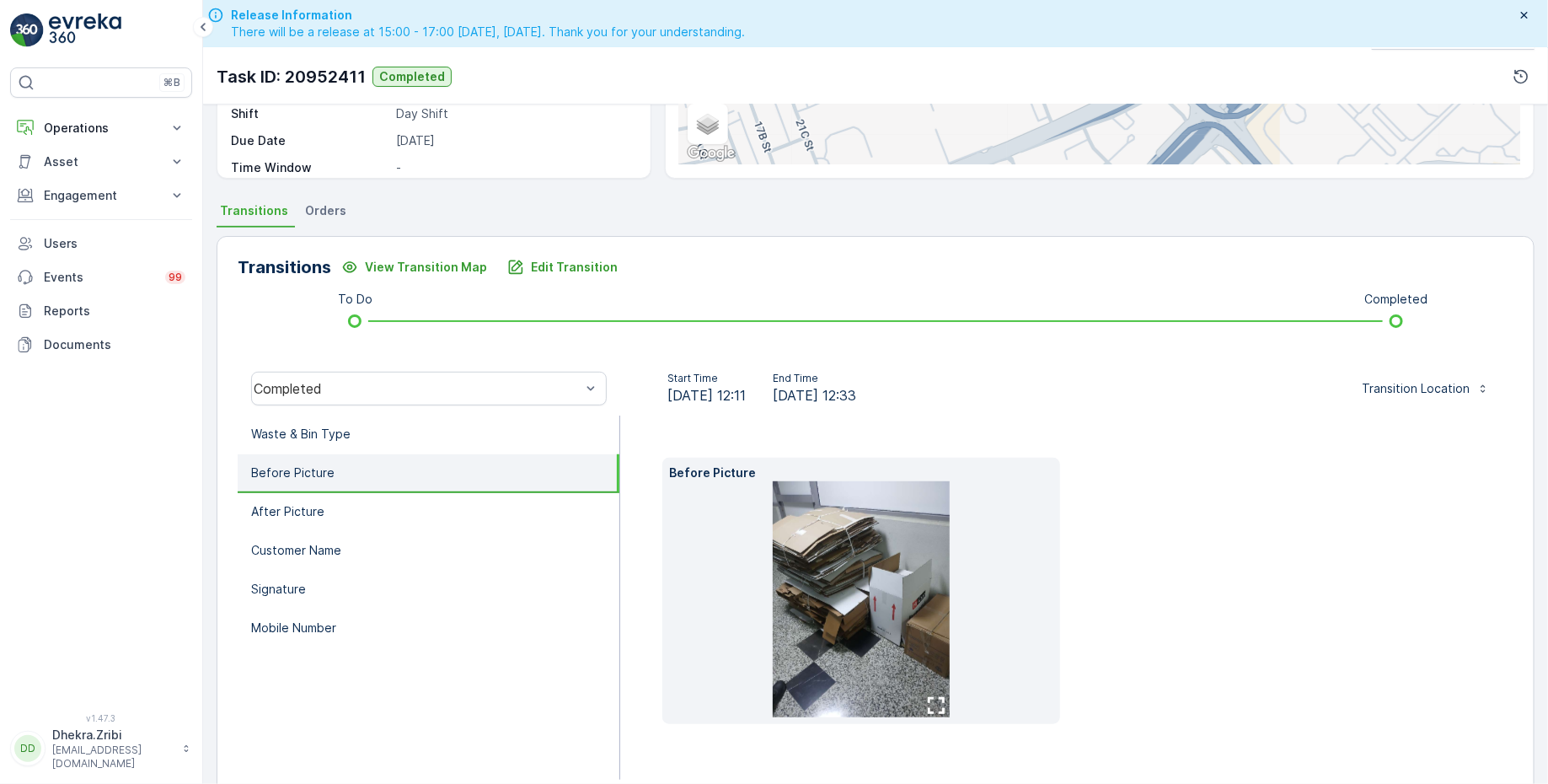
click at [347, 489] on li "Before Picture" at bounding box center [429, 473] width 382 height 39
click at [346, 498] on li "After Picture" at bounding box center [429, 512] width 382 height 39
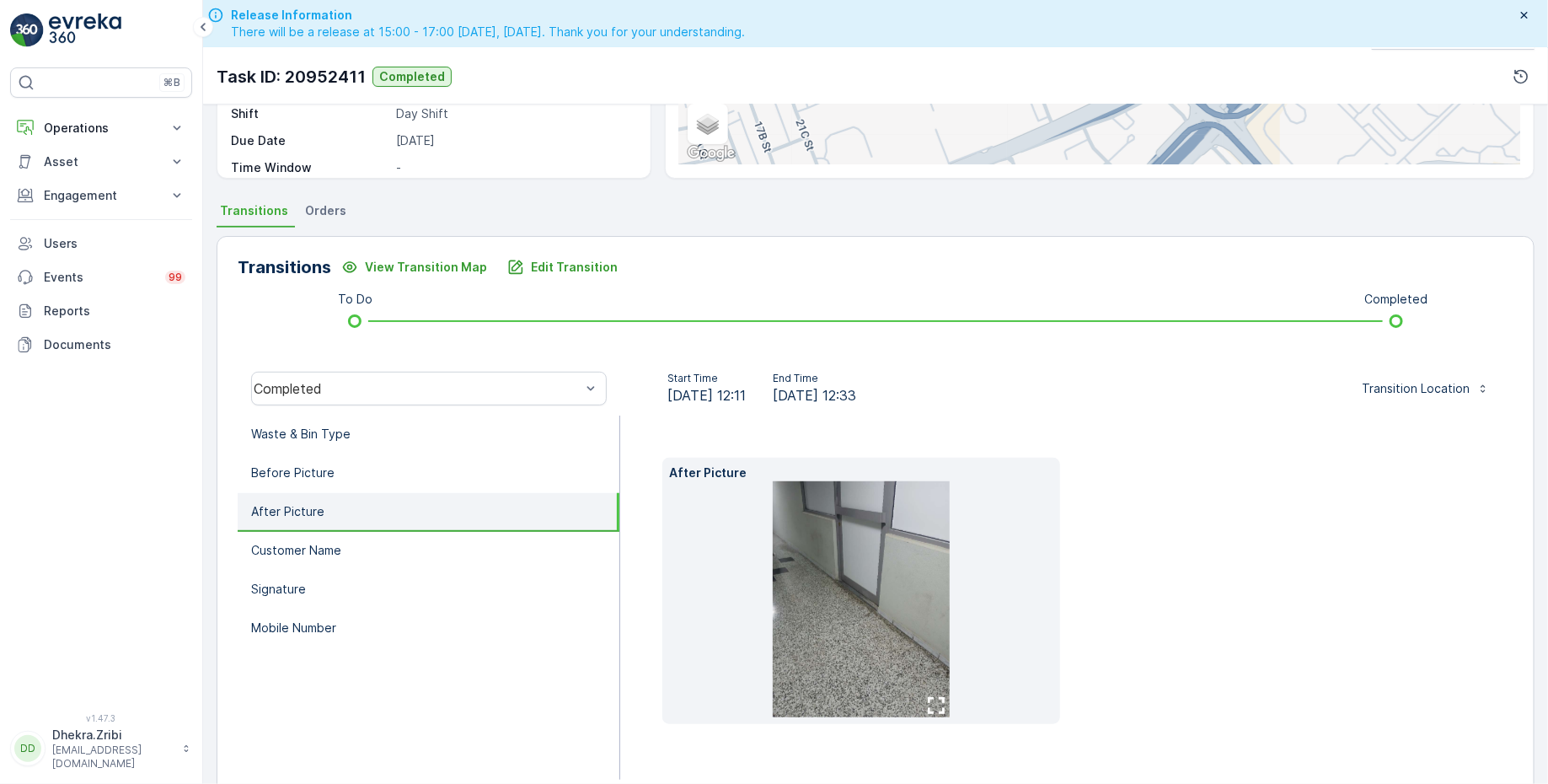
click at [911, 585] on img at bounding box center [861, 599] width 177 height 236
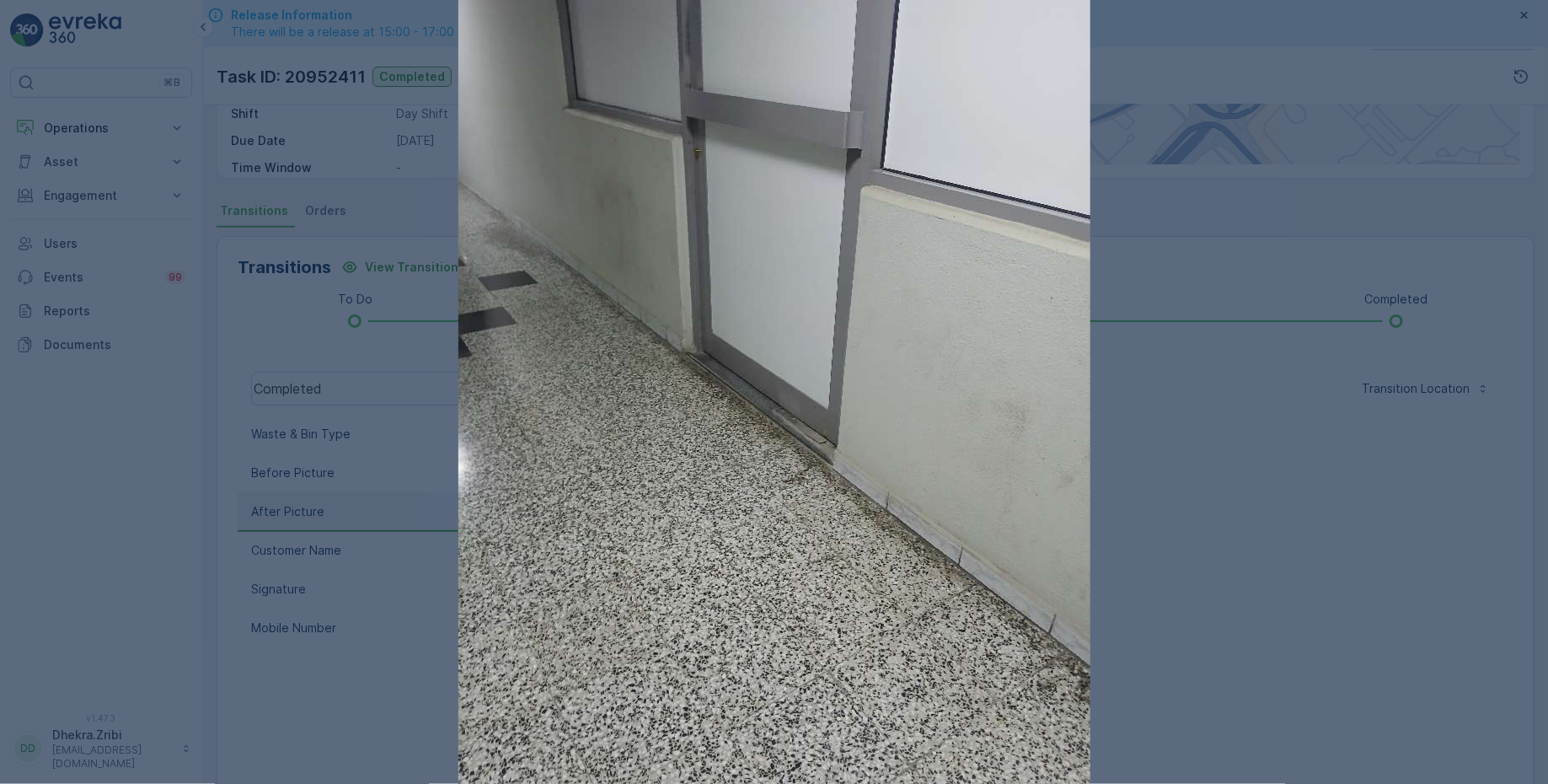
click at [760, 410] on img at bounding box center [774, 421] width 632 height 843
drag, startPoint x: 760, startPoint y: 410, endPoint x: 356, endPoint y: 2, distance: 574.2
click div at bounding box center [774, 392] width 1548 height 784
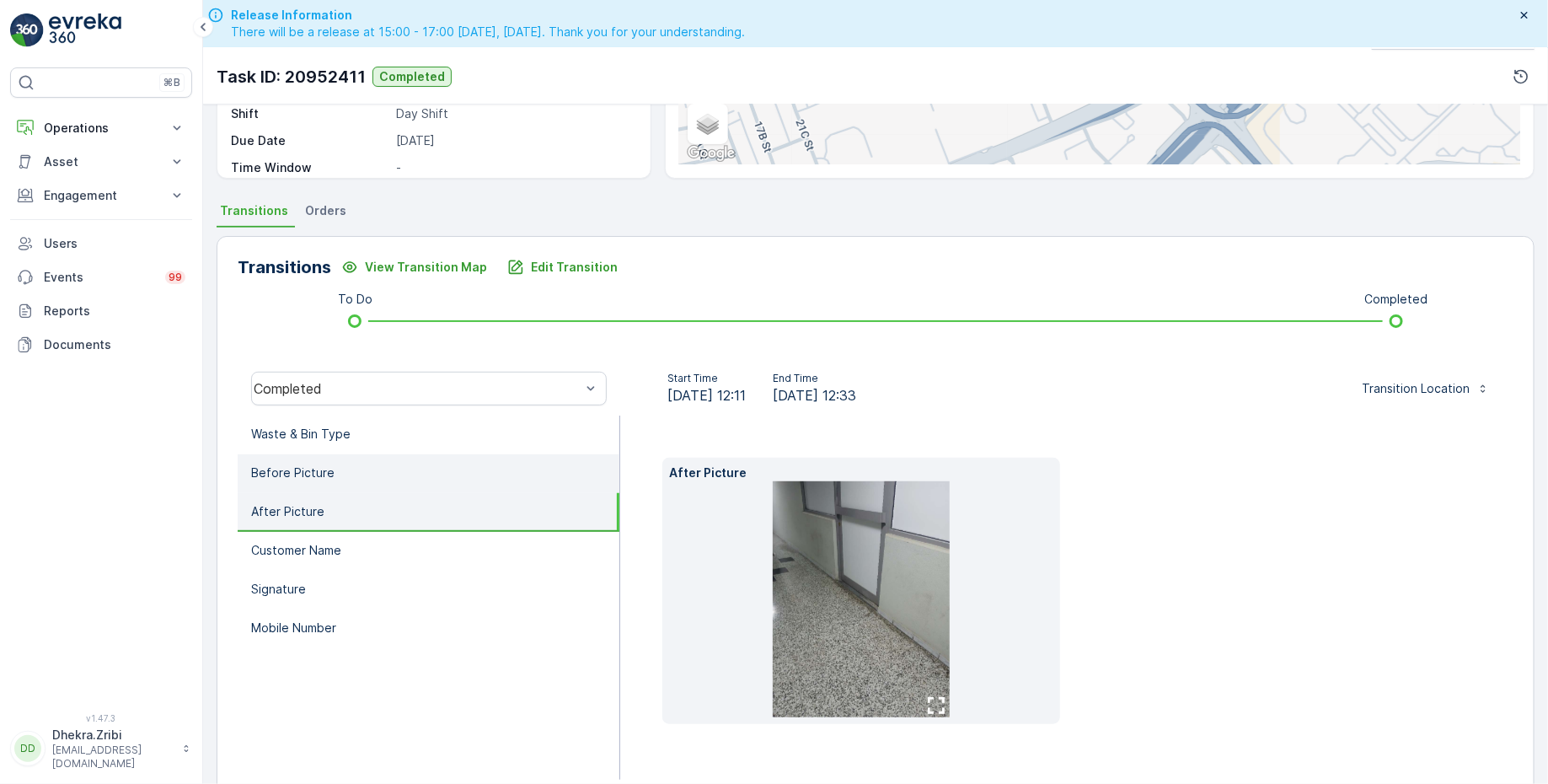
click at [463, 470] on li "Before Picture" at bounding box center [429, 473] width 382 height 39
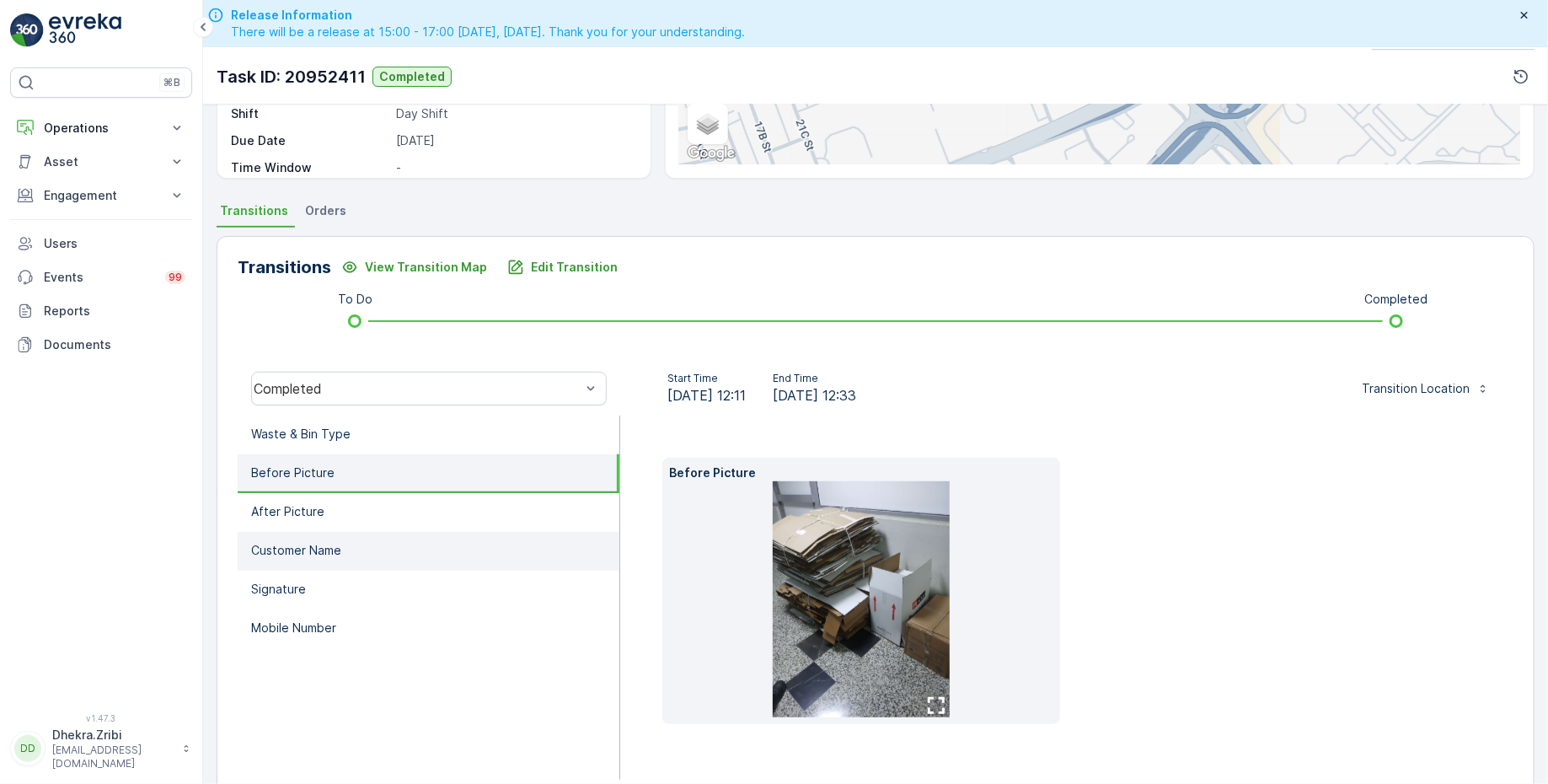
click at [488, 544] on li "Customer Name" at bounding box center [429, 552] width 382 height 39
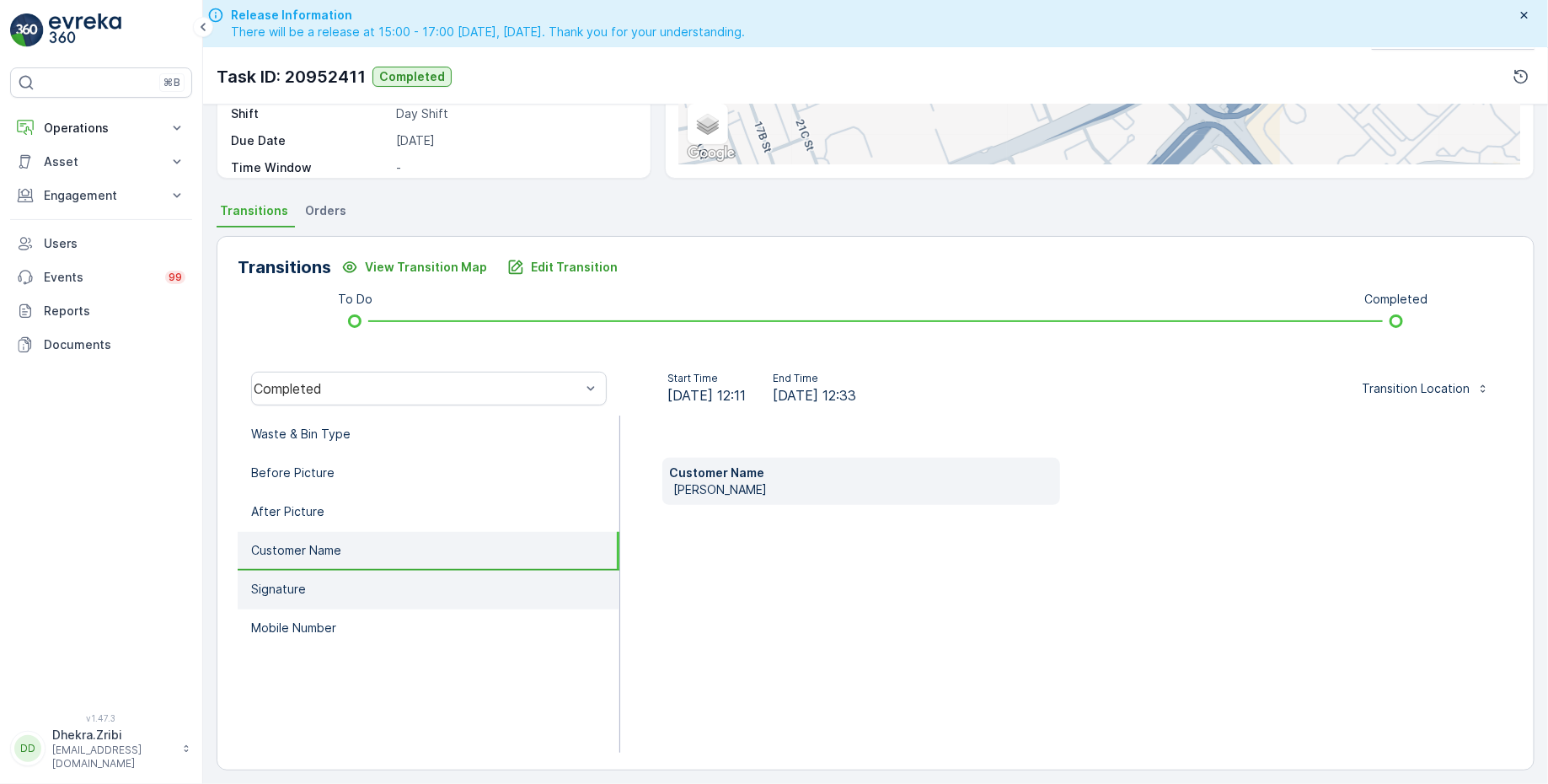
click at [468, 570] on li "Signature" at bounding box center [429, 590] width 382 height 39
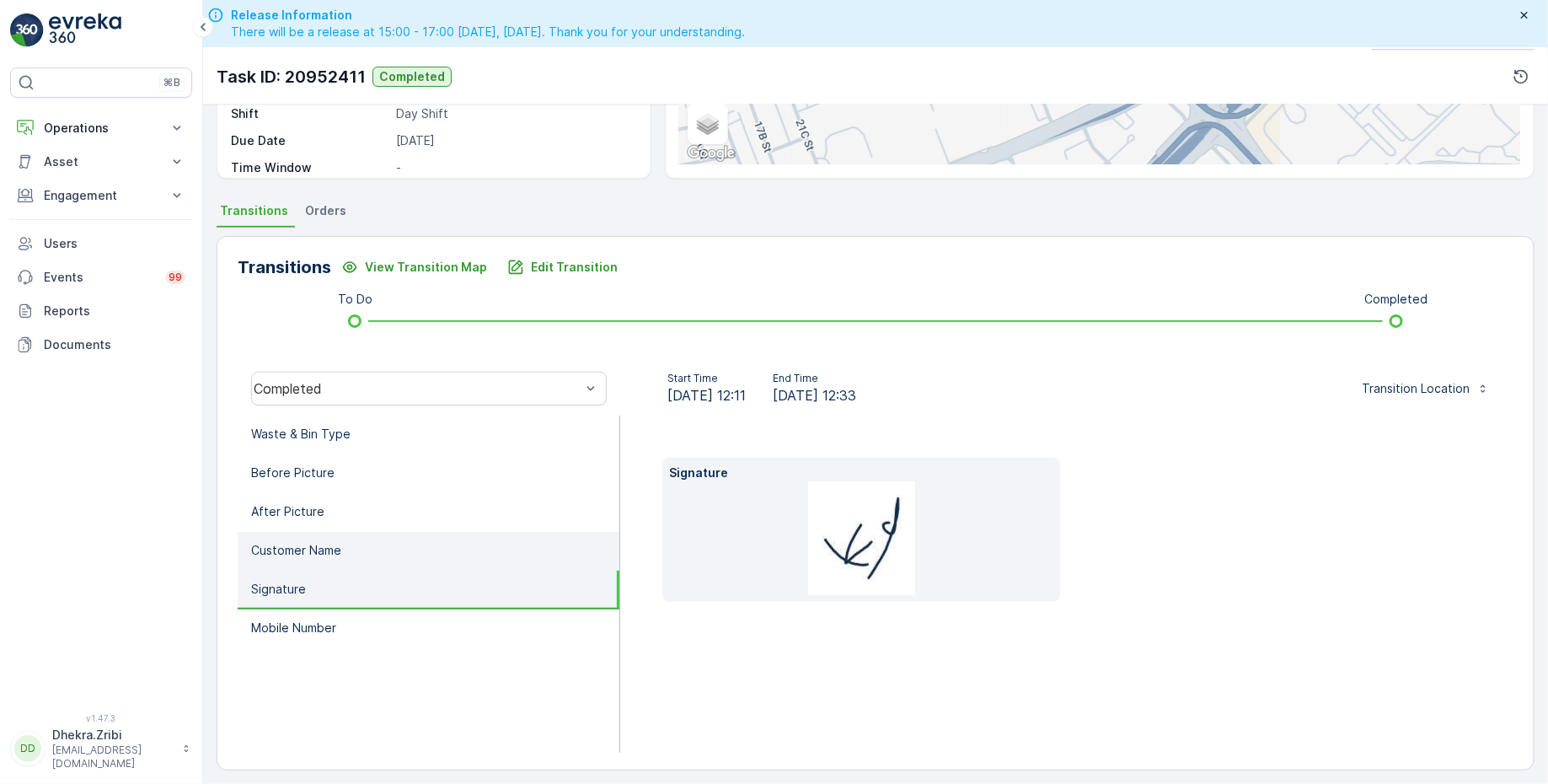
click at [477, 551] on li "Customer Name" at bounding box center [429, 552] width 382 height 39
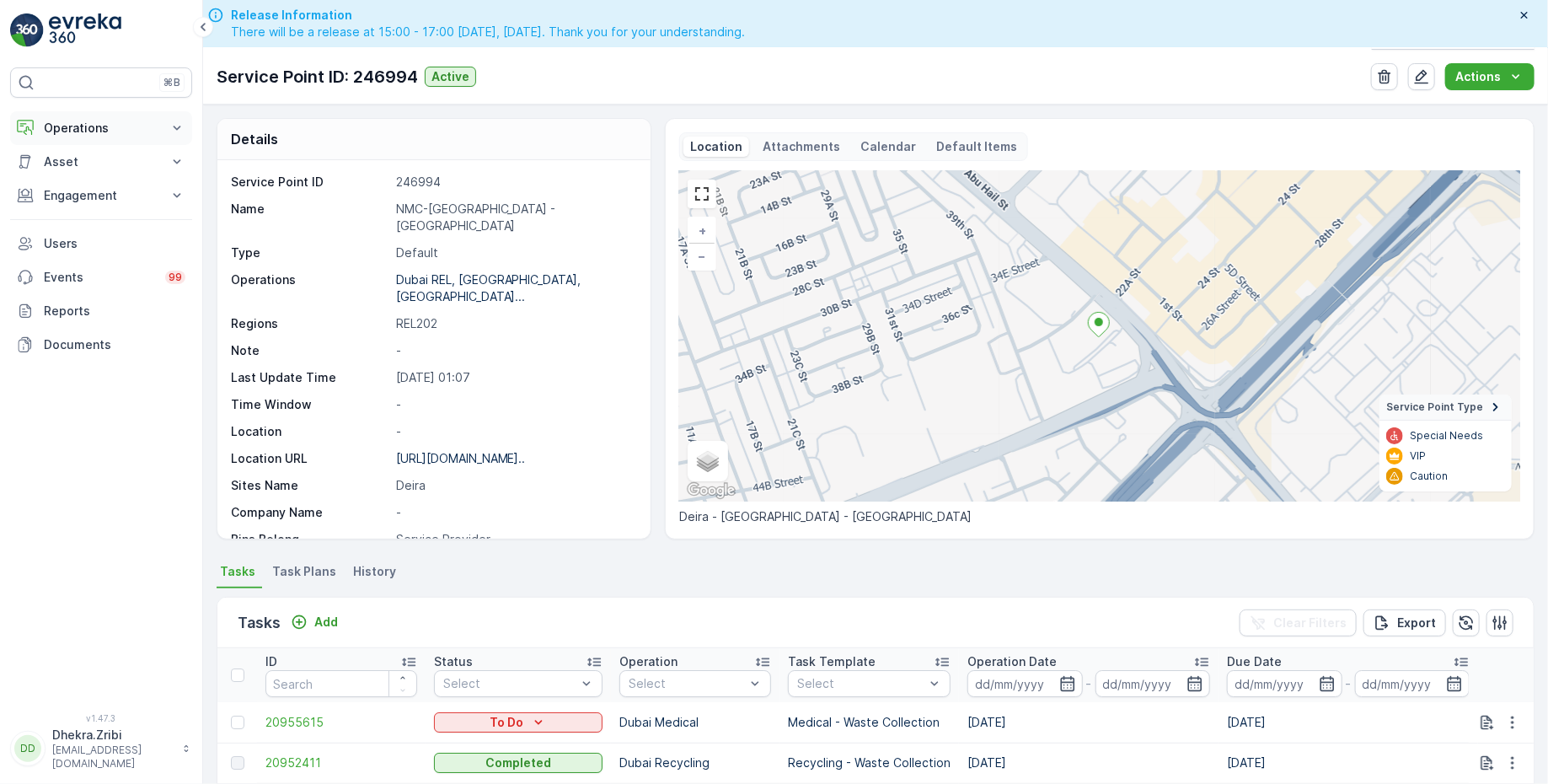
click at [111, 132] on p "Operations" at bounding box center [101, 128] width 115 height 17
click at [106, 199] on p "Routes & Tasks" at bounding box center [87, 204] width 87 height 17
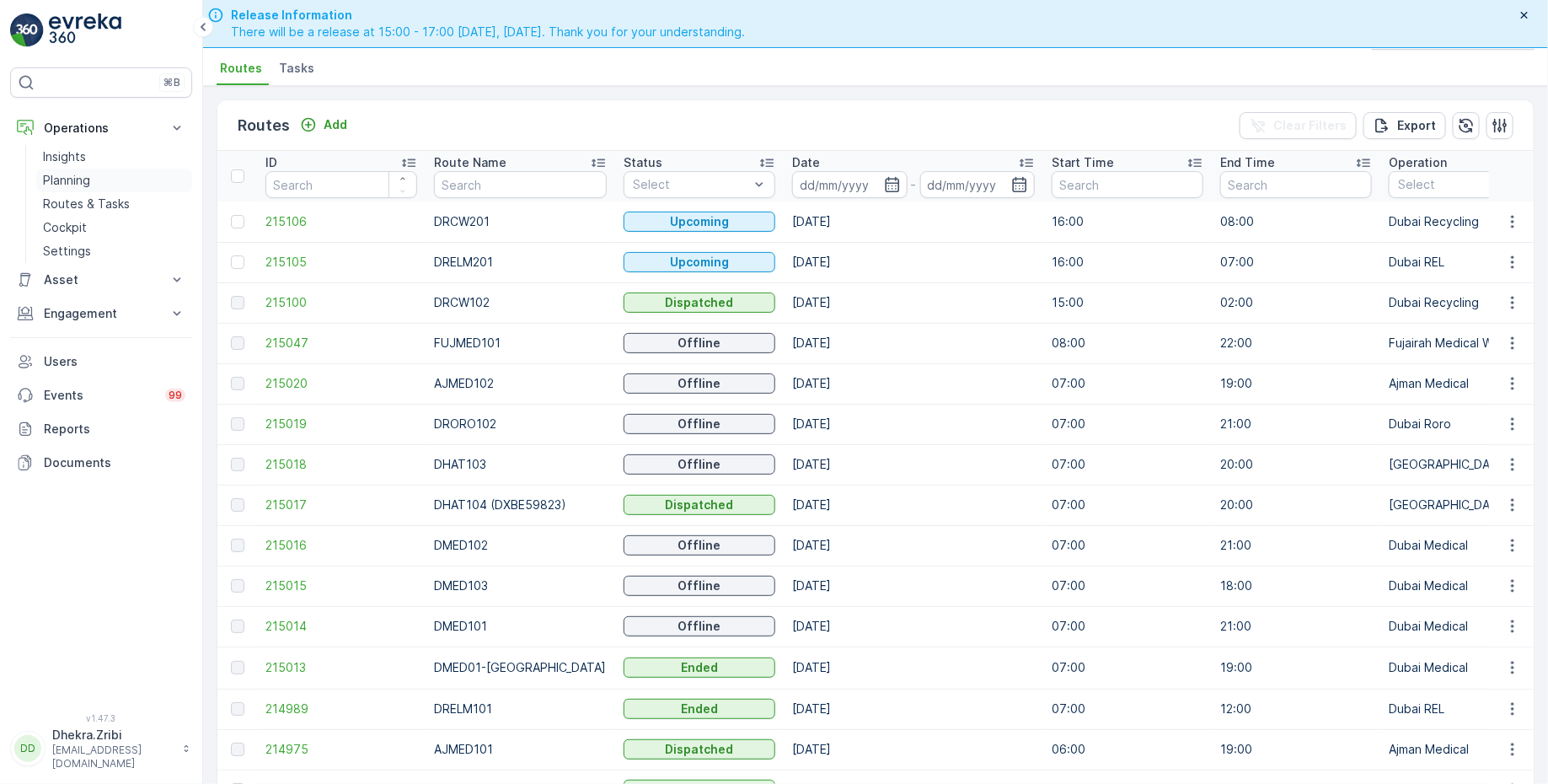
click at [92, 183] on link "Planning" at bounding box center [115, 181] width 156 height 24
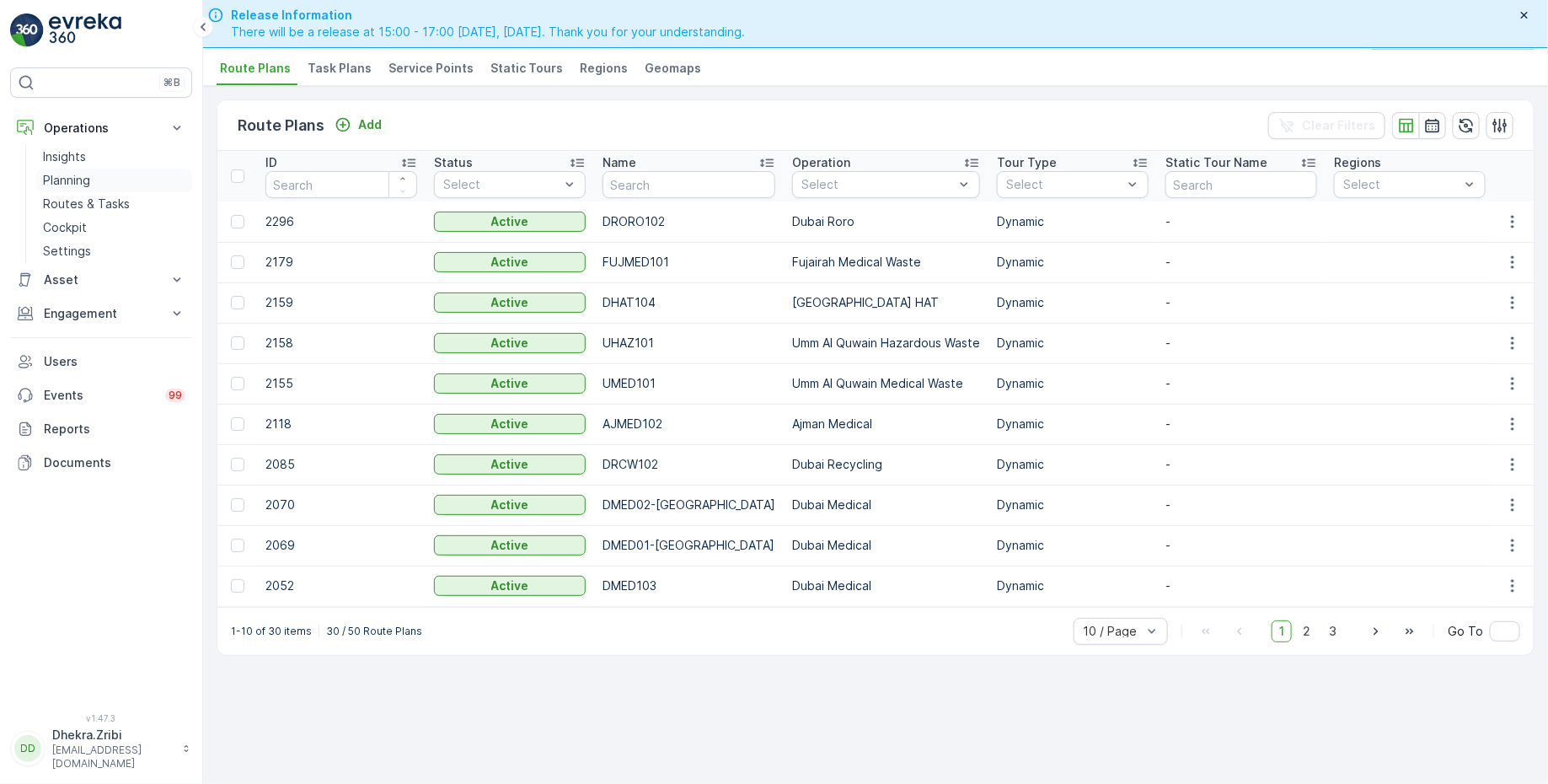
click at [96, 177] on link "Planning" at bounding box center [115, 181] width 156 height 24
